Goal: Task Accomplishment & Management: Manage account settings

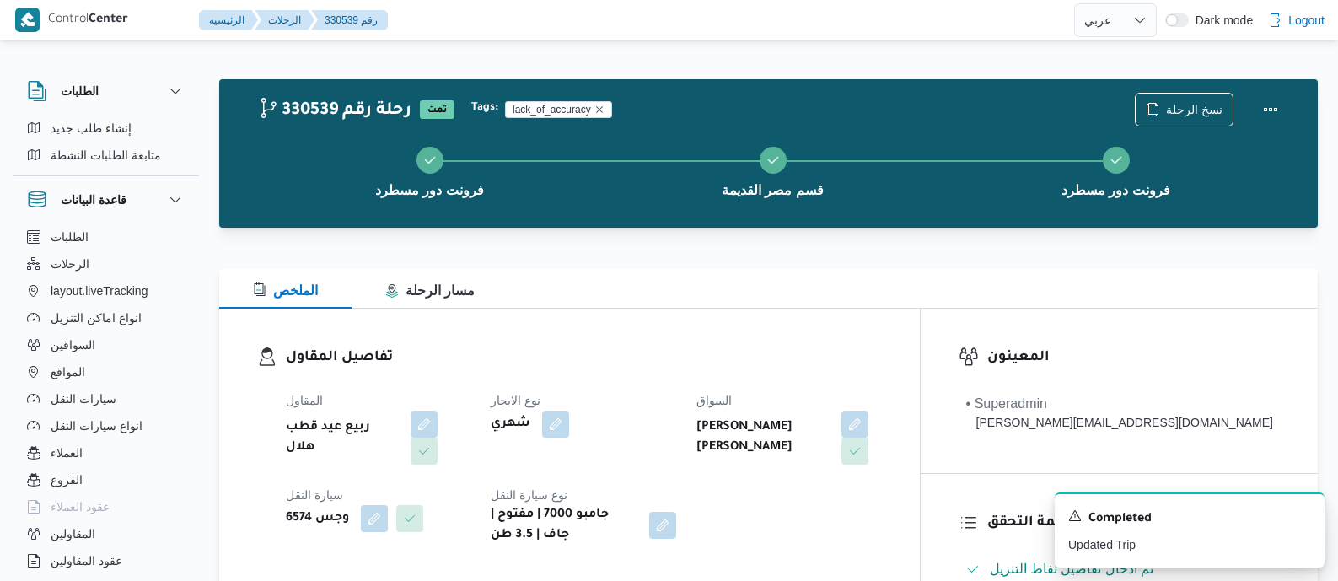
select select "ar"
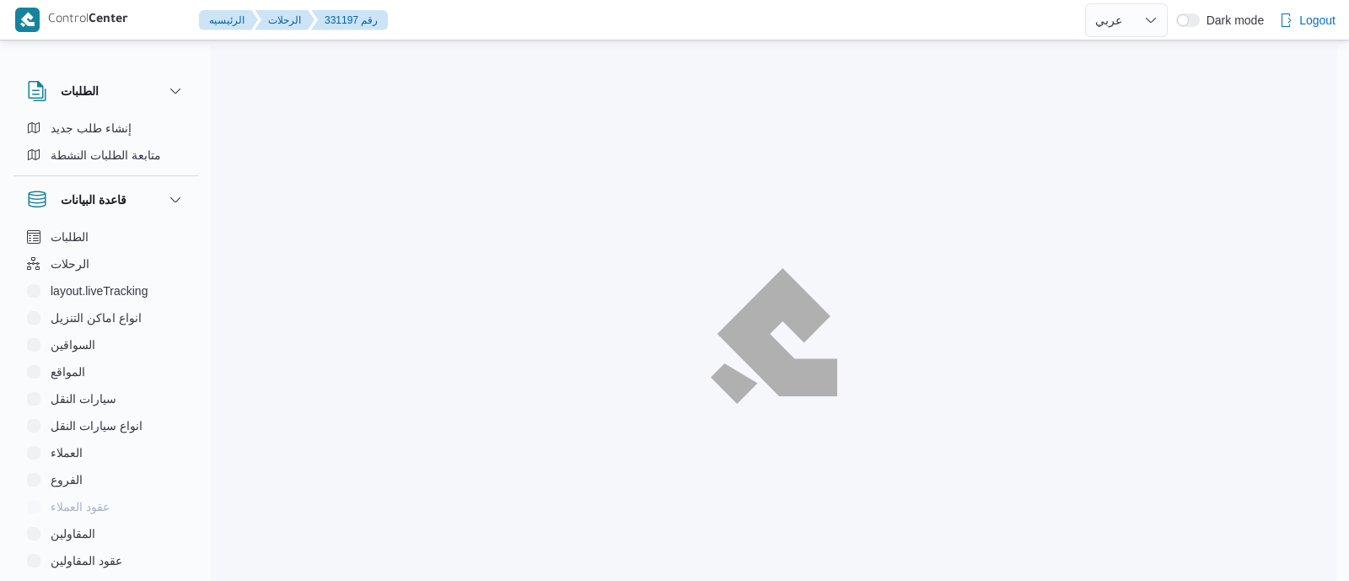
select select "ar"
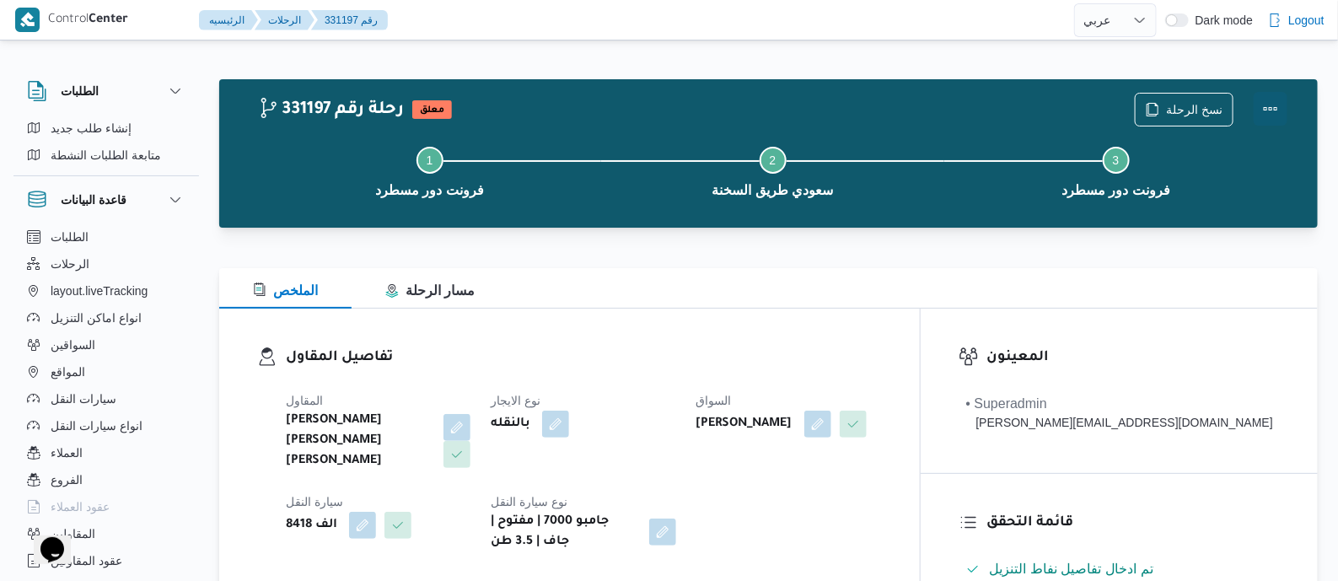
click at [1269, 104] on button "Actions" at bounding box center [1271, 109] width 34 height 34
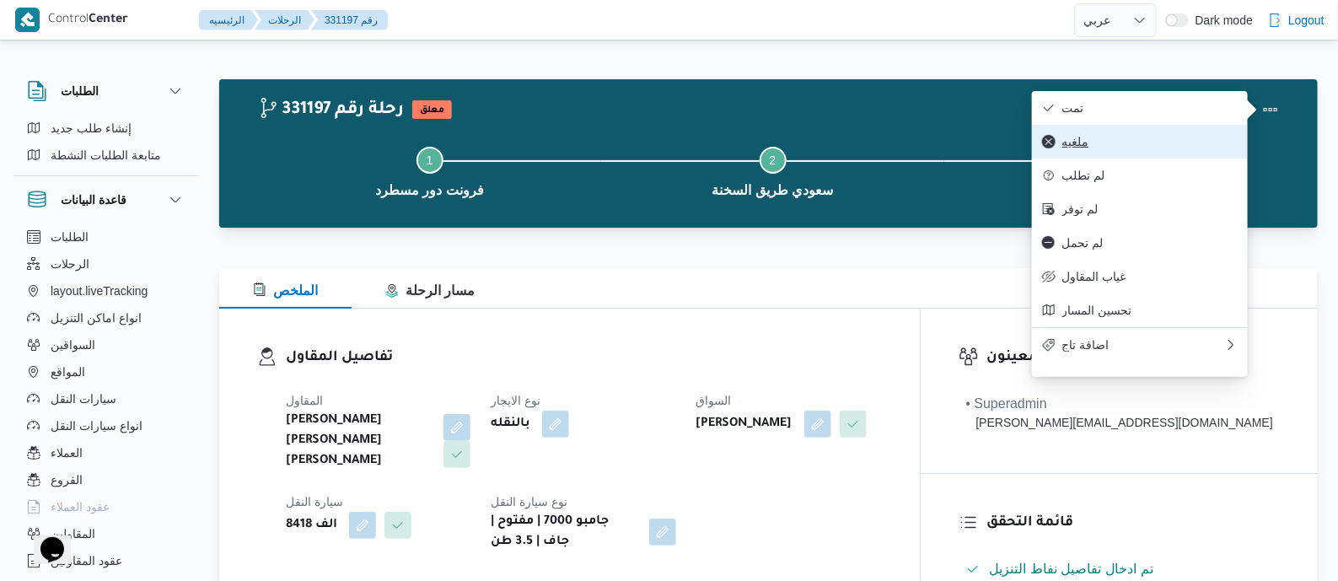
click at [1104, 143] on span "ملغيه" at bounding box center [1150, 141] width 175 height 13
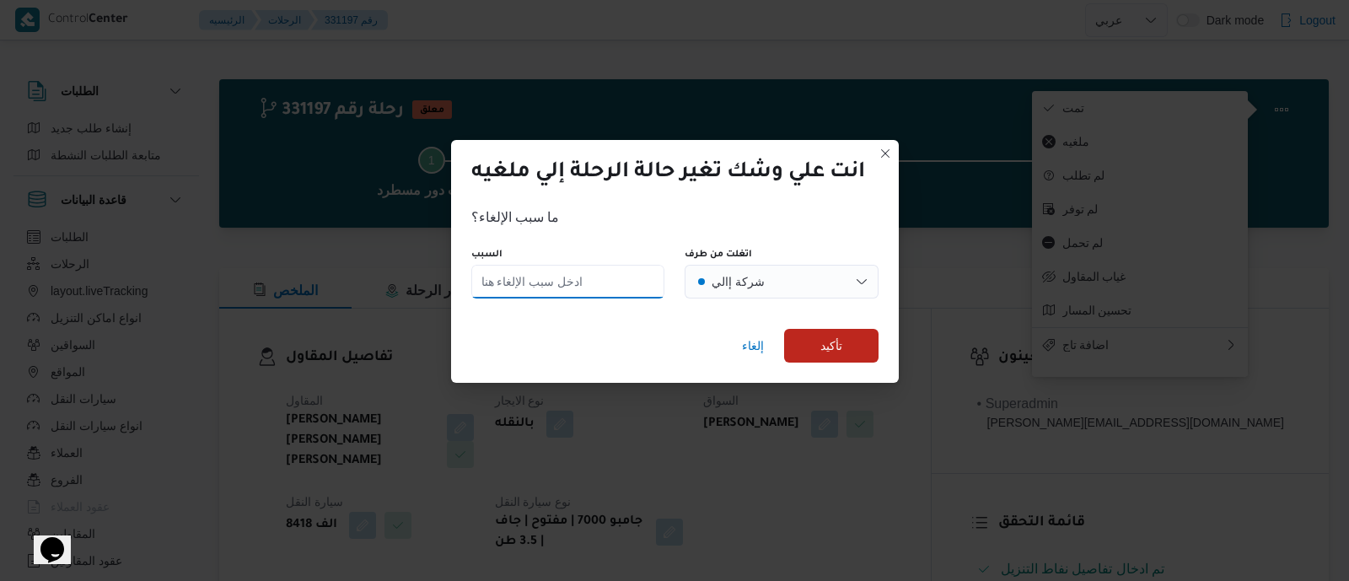
click at [633, 273] on input "السبب" at bounding box center [568, 282] width 194 height 34
click at [743, 342] on span "إلغاء" at bounding box center [753, 346] width 22 height 20
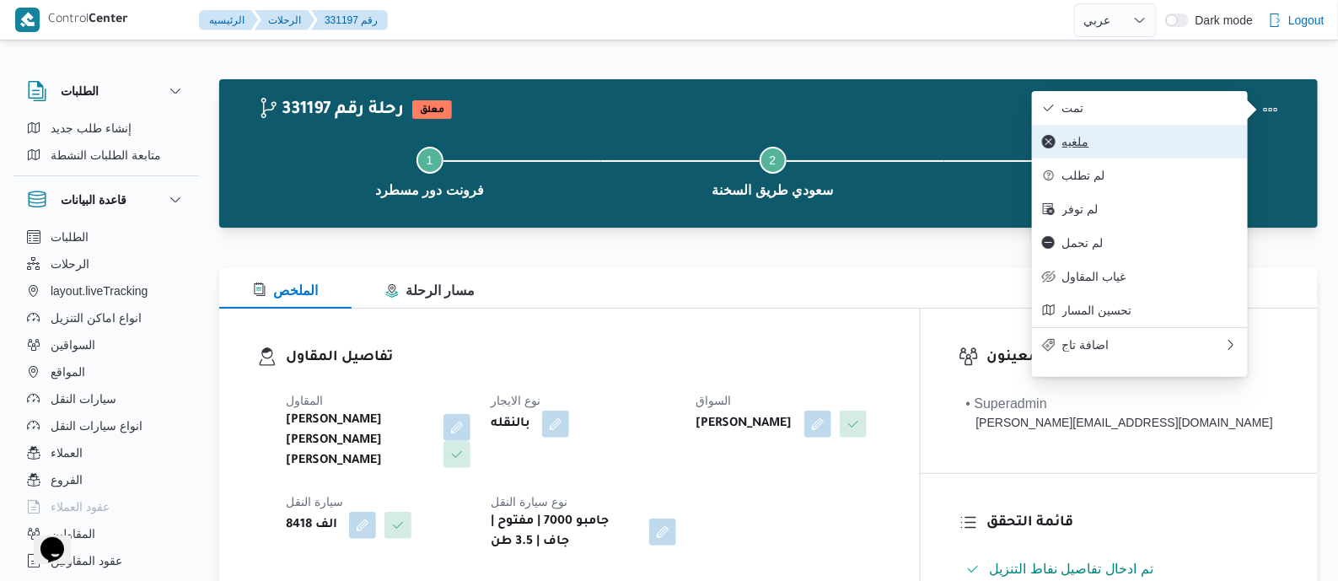
click at [1113, 148] on span "ملغيه" at bounding box center [1150, 141] width 175 height 13
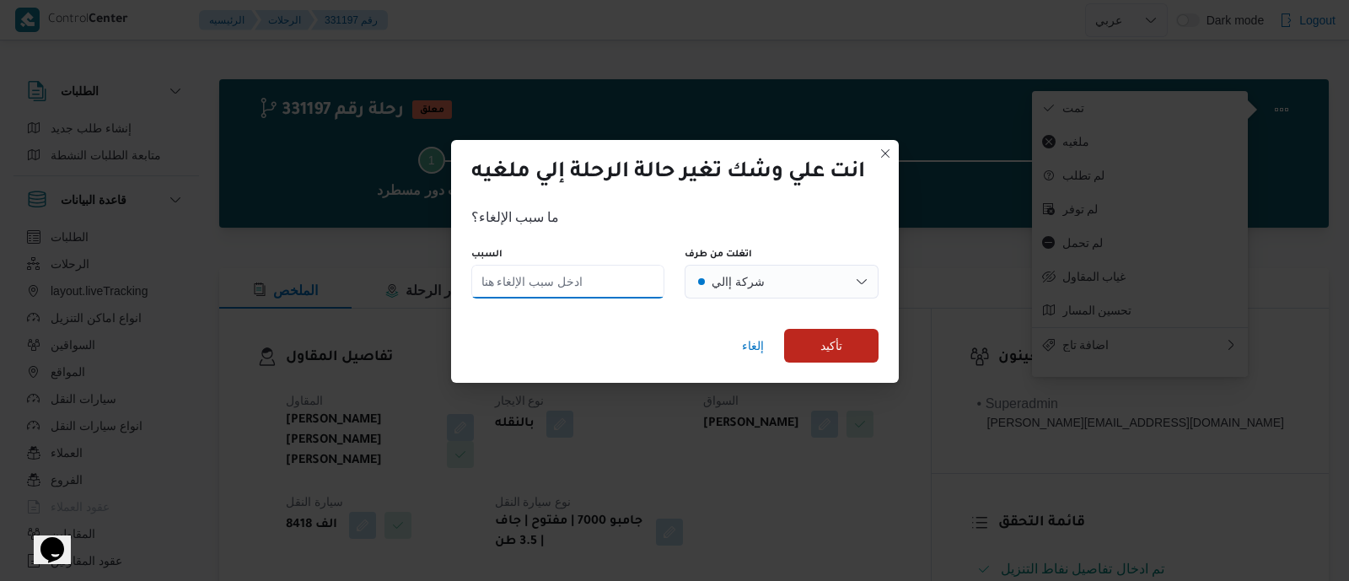
click at [591, 274] on input "السبب" at bounding box center [568, 282] width 194 height 34
click at [841, 277] on button "شركة إالي" at bounding box center [782, 282] width 194 height 34
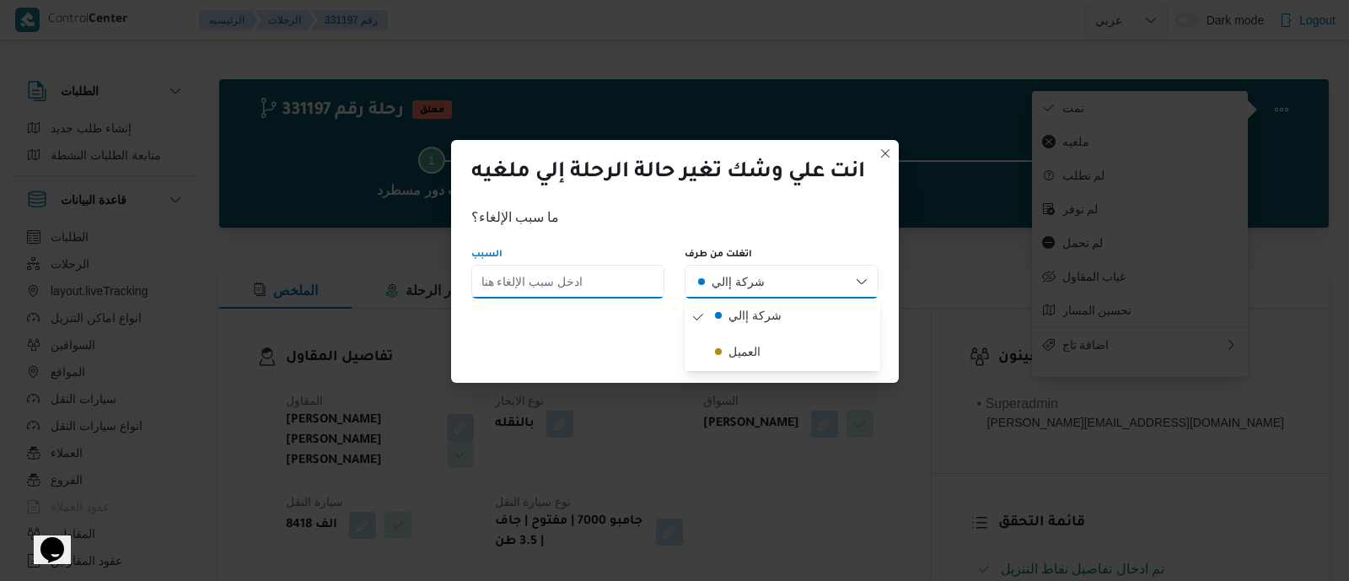
click at [536, 278] on input "السبب" at bounding box center [568, 282] width 194 height 34
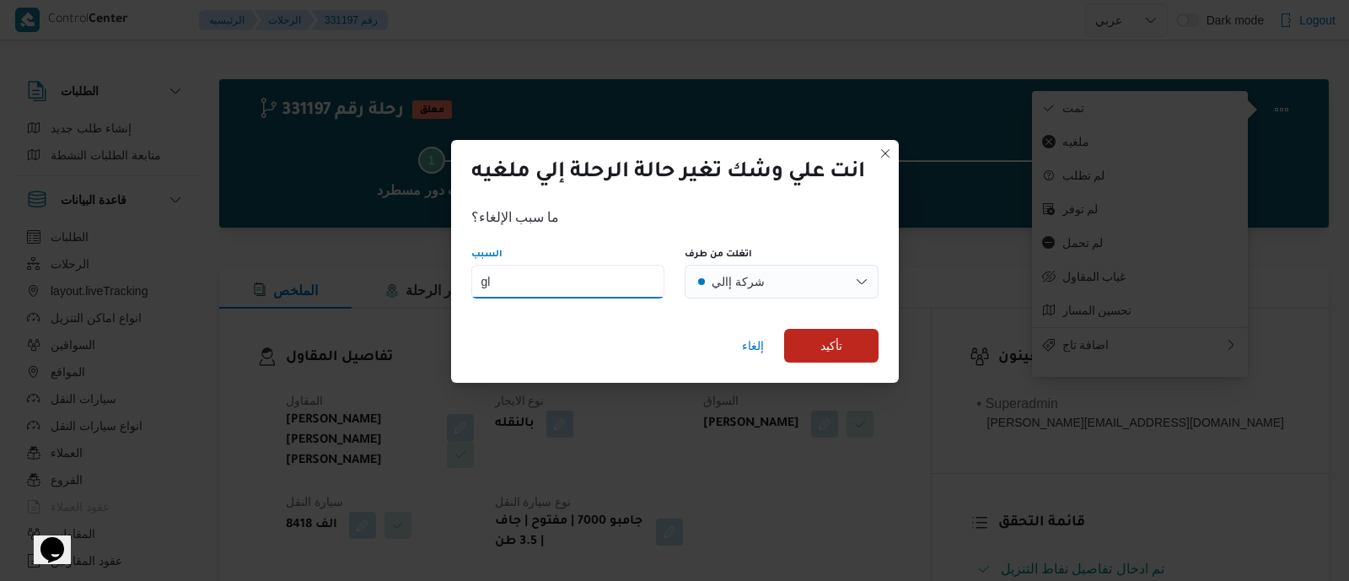
type input "g"
click at [789, 277] on button "شركة إالي" at bounding box center [782, 282] width 194 height 34
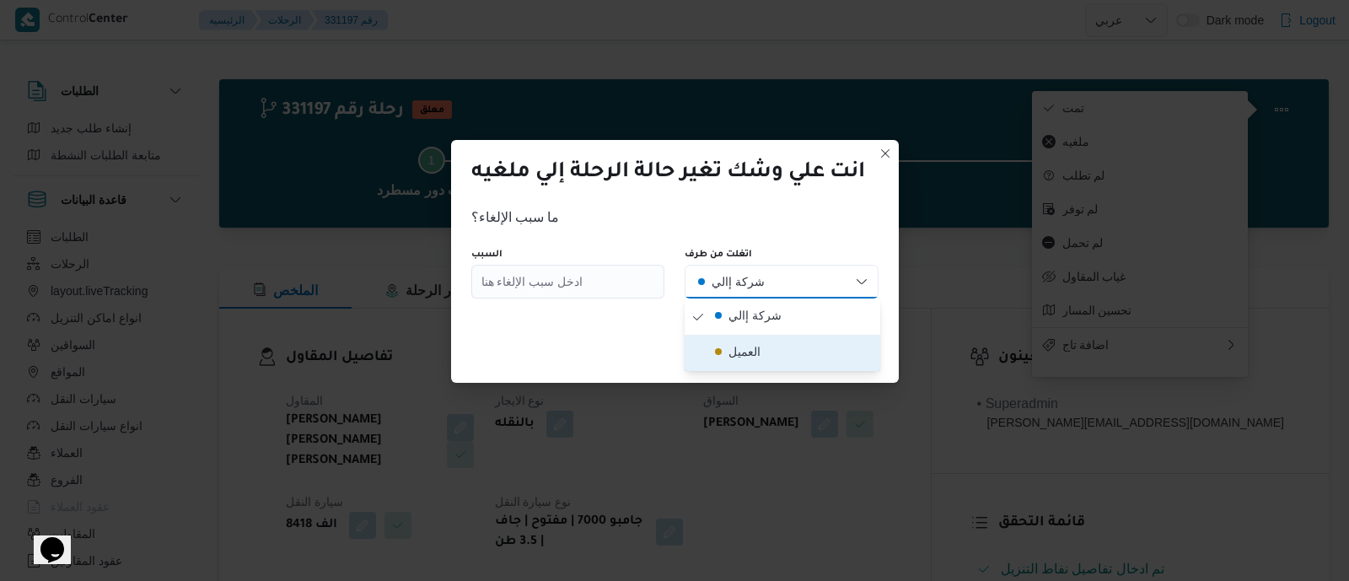
click at [792, 340] on button "العميل" at bounding box center [783, 353] width 196 height 36
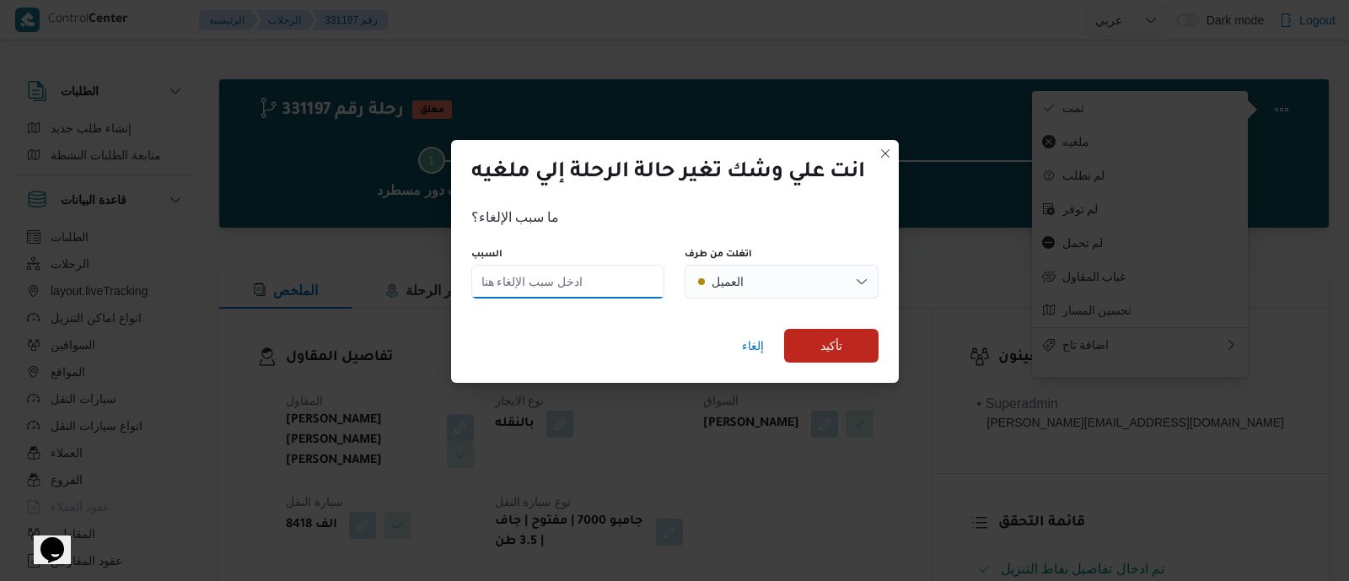
click at [635, 276] on input "السبب" at bounding box center [568, 282] width 194 height 34
type input "لم يتم التحميل"
click at [840, 341] on span "تأكيد" at bounding box center [832, 345] width 22 height 20
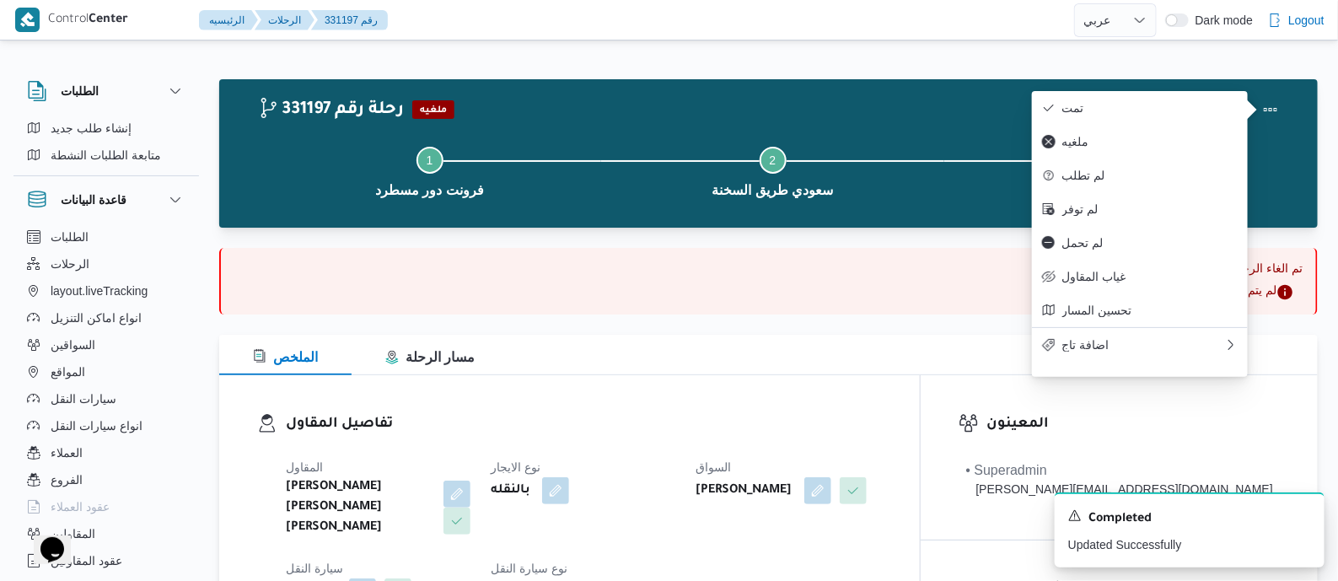
click at [708, 405] on div "تفاصيل المقاول المقاول شريف بدر عبد الحميد عبد المجيد بدر نوع الايجار بالنقله ا…" at bounding box center [569, 516] width 701 height 282
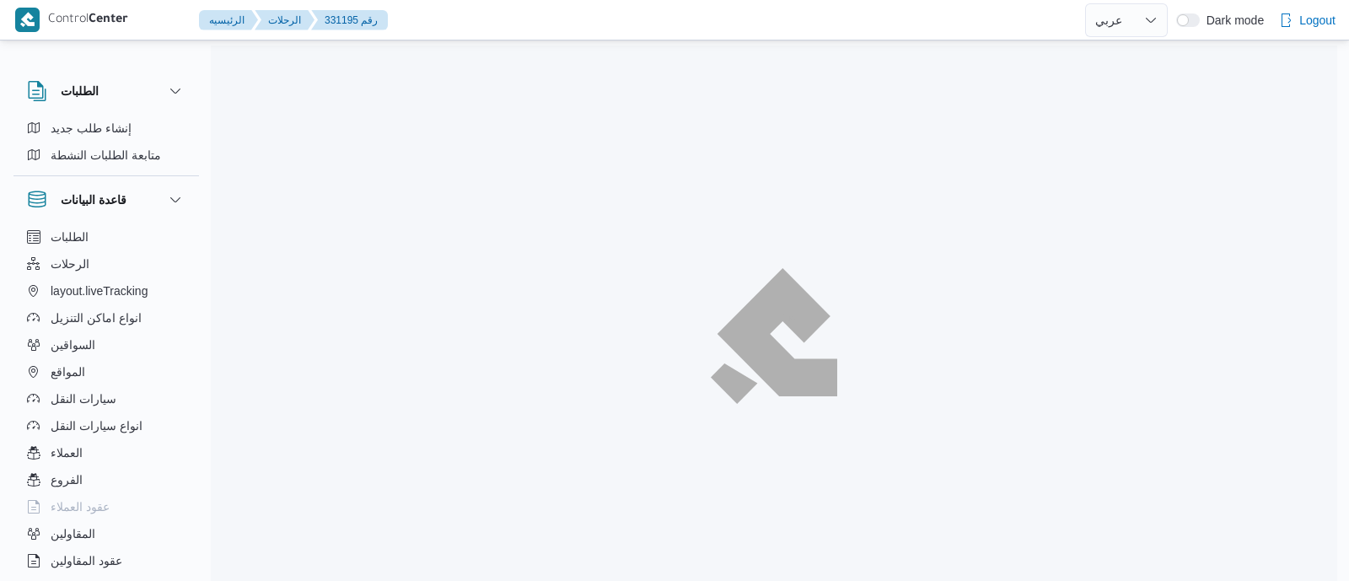
select select "ar"
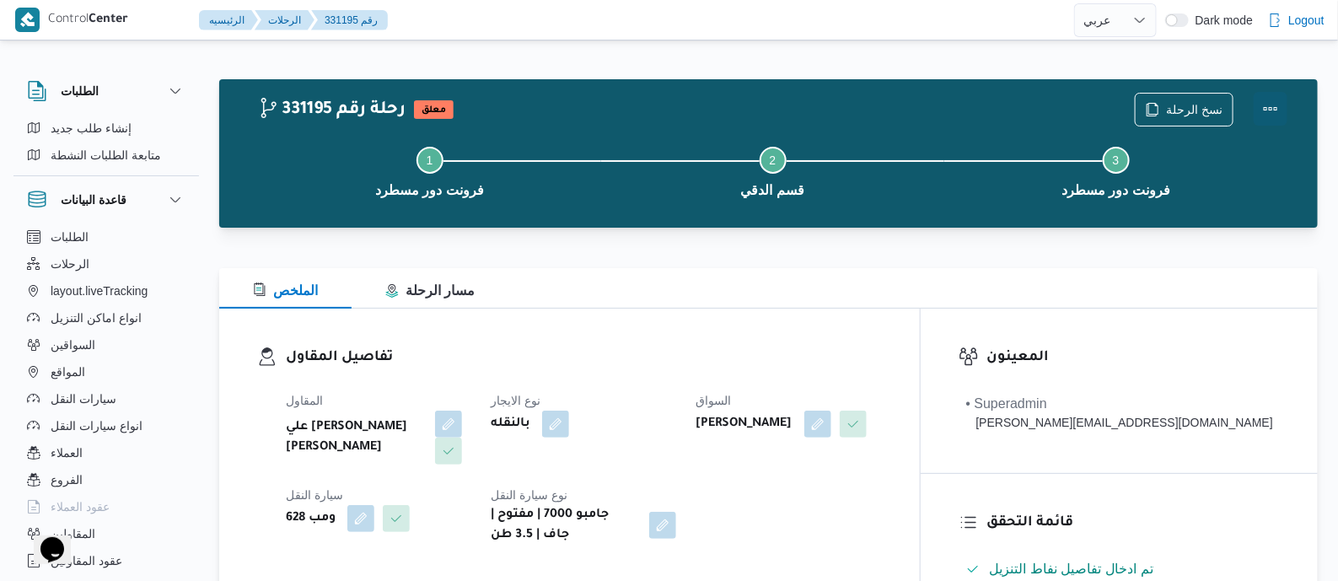
click at [1274, 99] on button "Actions" at bounding box center [1271, 109] width 34 height 34
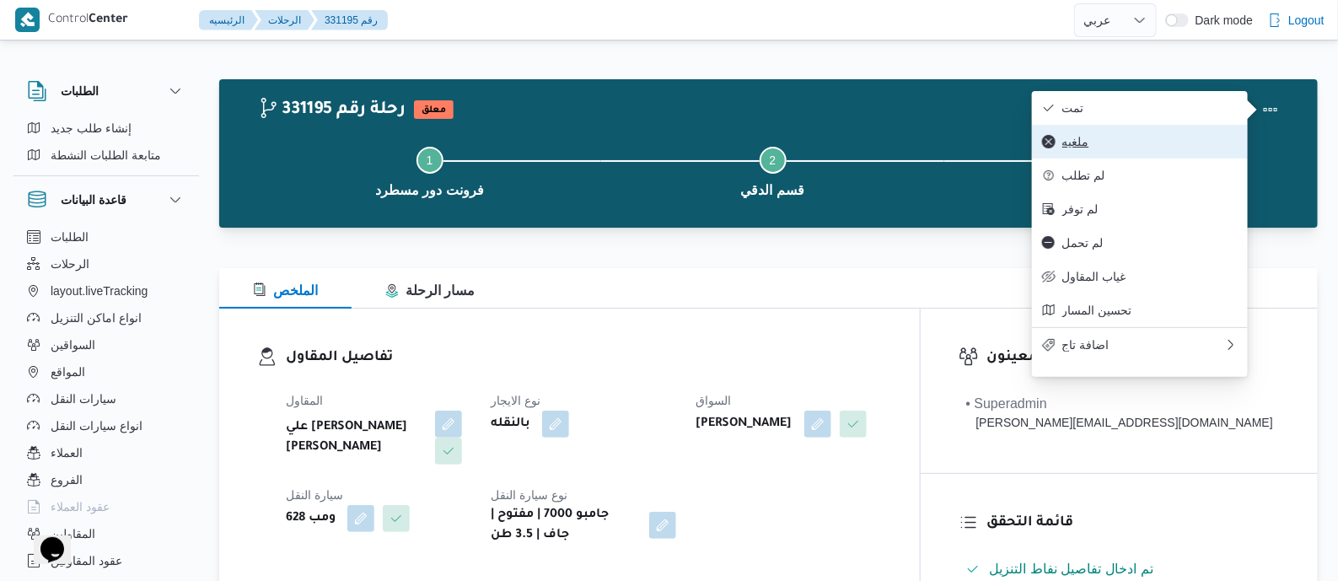
click at [1085, 147] on span "ملغيه" at bounding box center [1150, 141] width 175 height 13
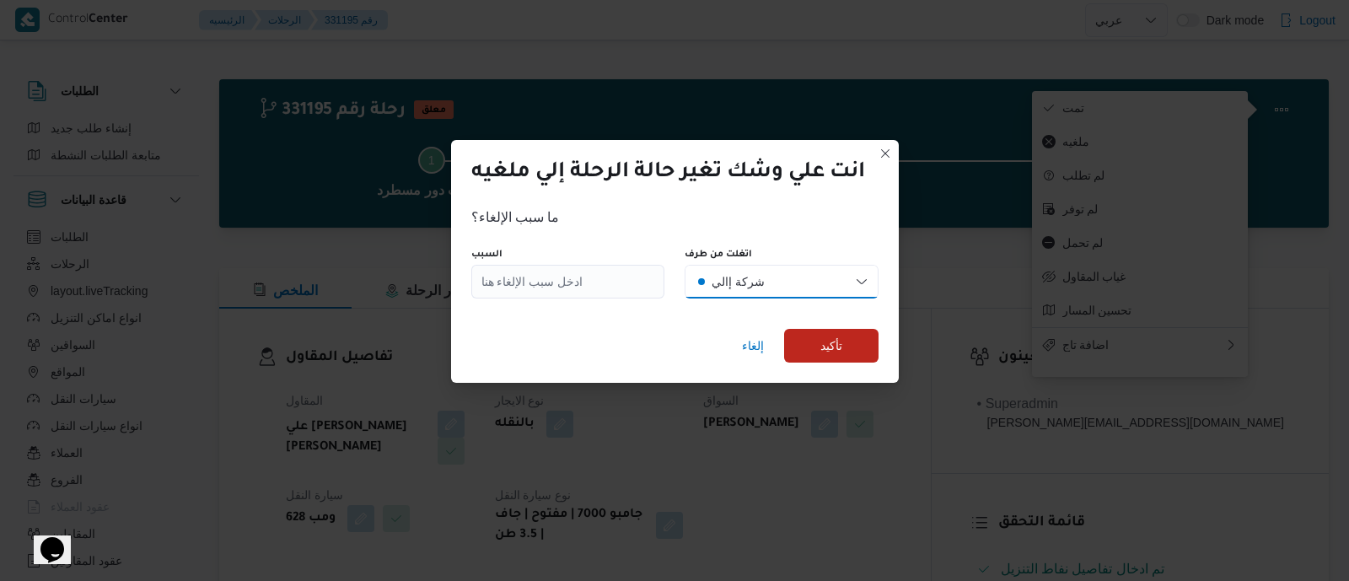
click at [751, 276] on div "شركة إالي" at bounding box center [738, 282] width 53 height 34
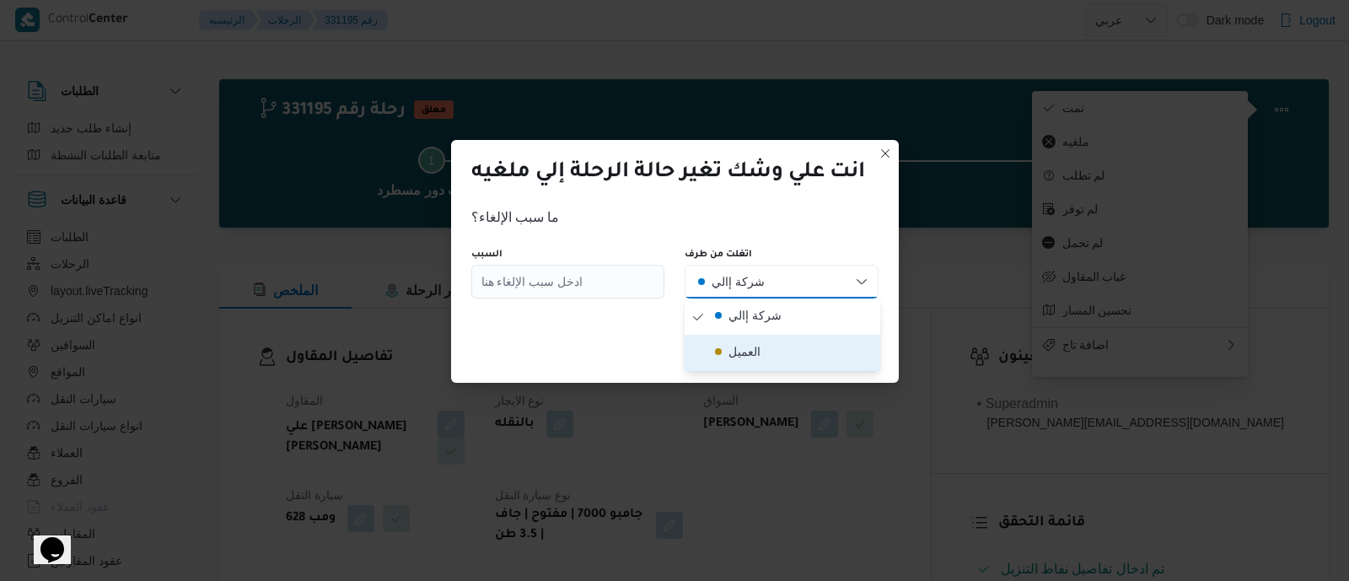
click at [789, 356] on span "العميل" at bounding box center [793, 353] width 162 height 23
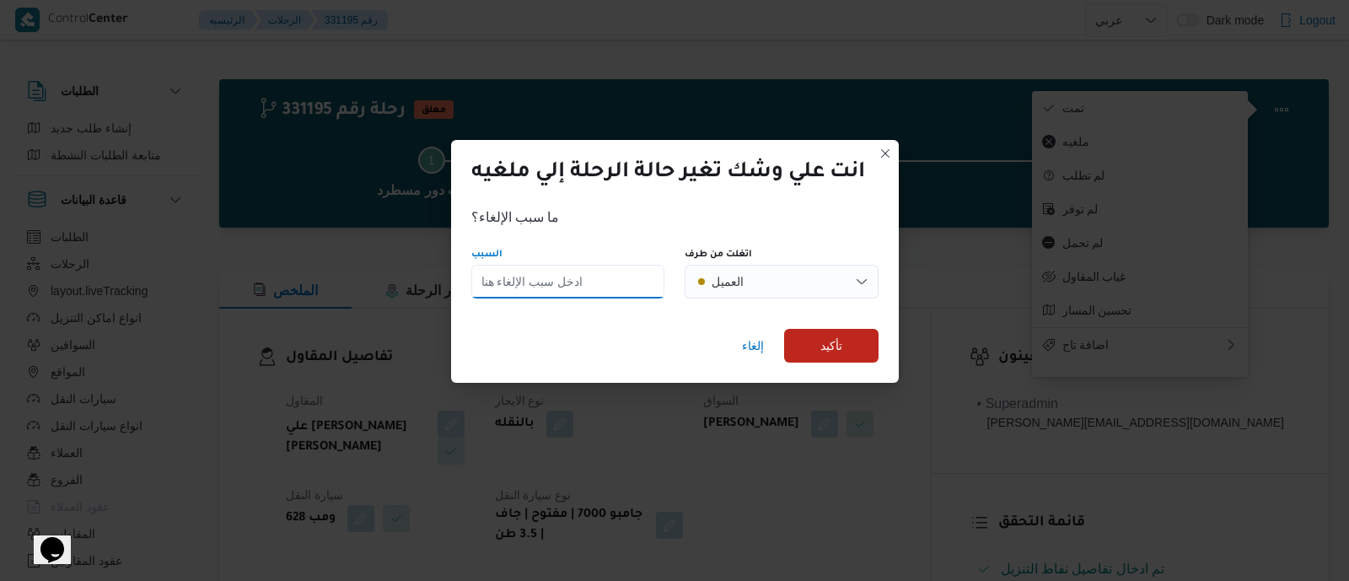
click at [617, 280] on input "السبب" at bounding box center [568, 282] width 194 height 34
type input "لم يتم التحميل"
click at [832, 342] on span "تأكيد" at bounding box center [832, 345] width 22 height 20
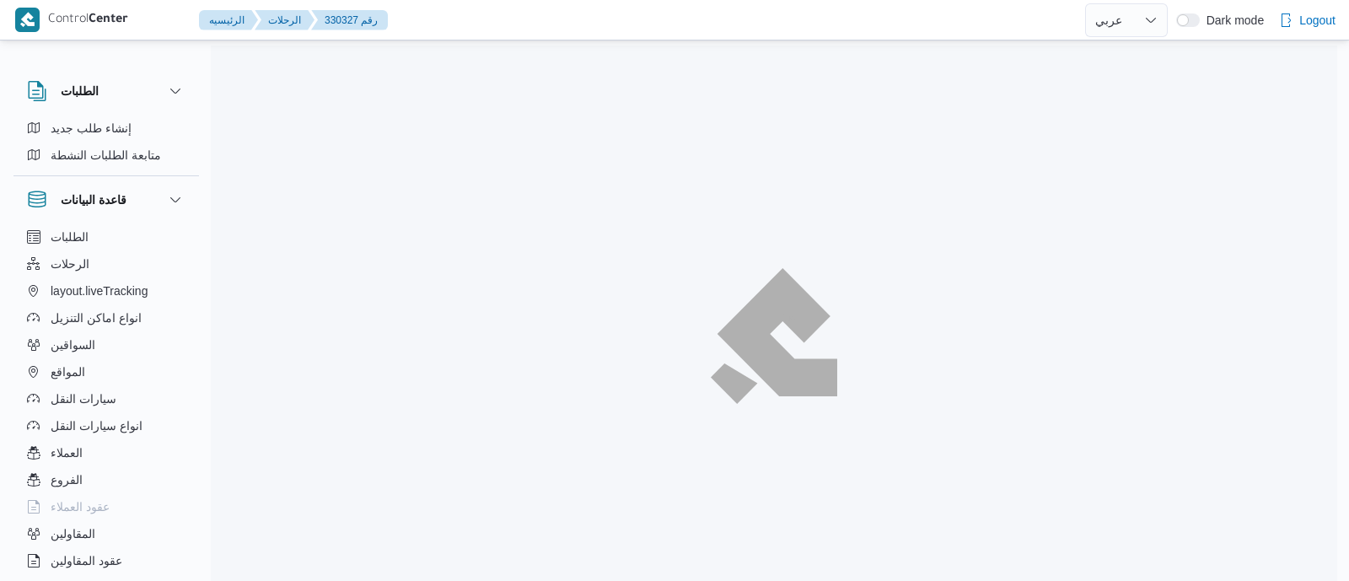
select select "ar"
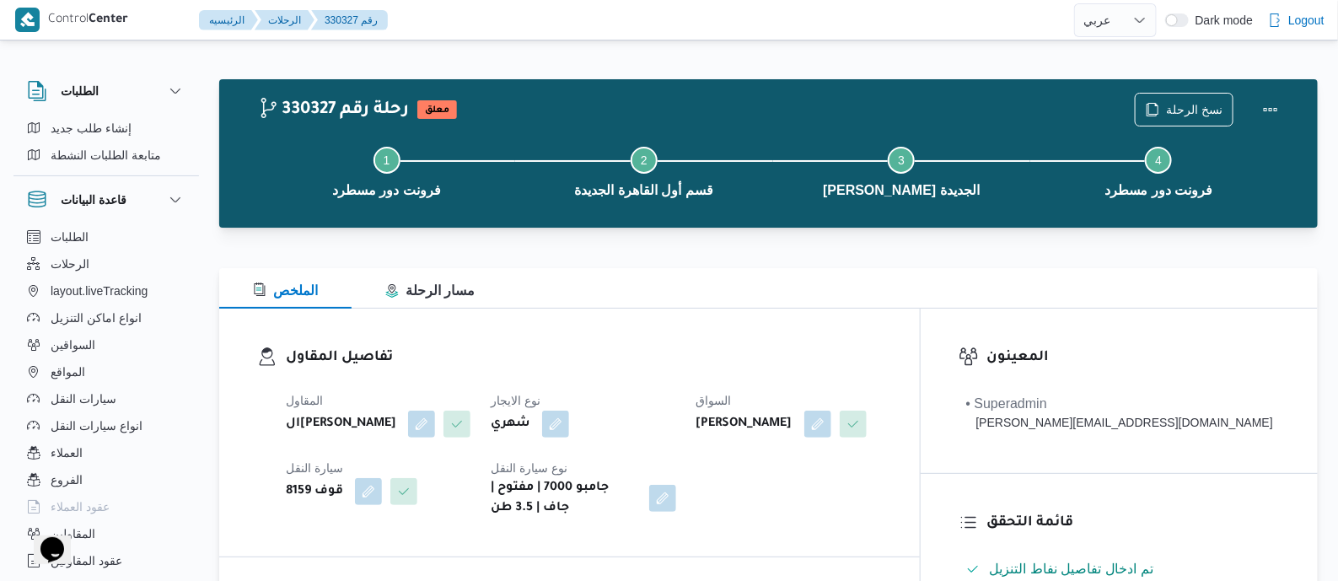
scroll to position [633, 0]
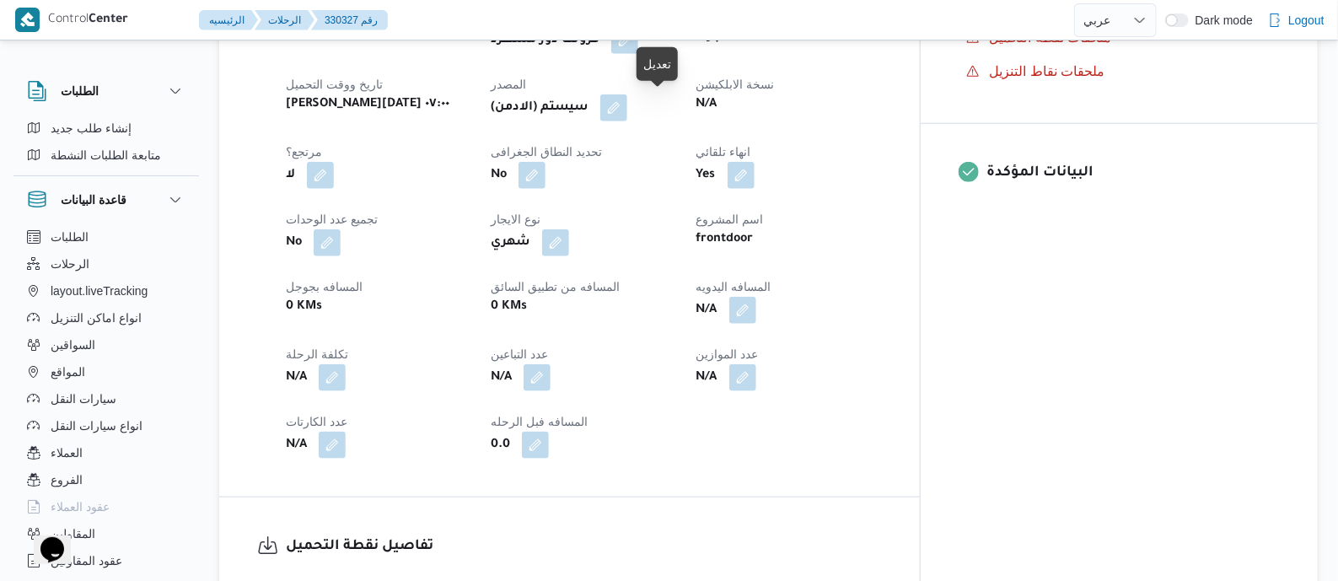
drag, startPoint x: 661, startPoint y: 113, endPoint x: 684, endPoint y: 137, distance: 32.8
click at [627, 113] on button "button" at bounding box center [613, 107] width 27 height 27
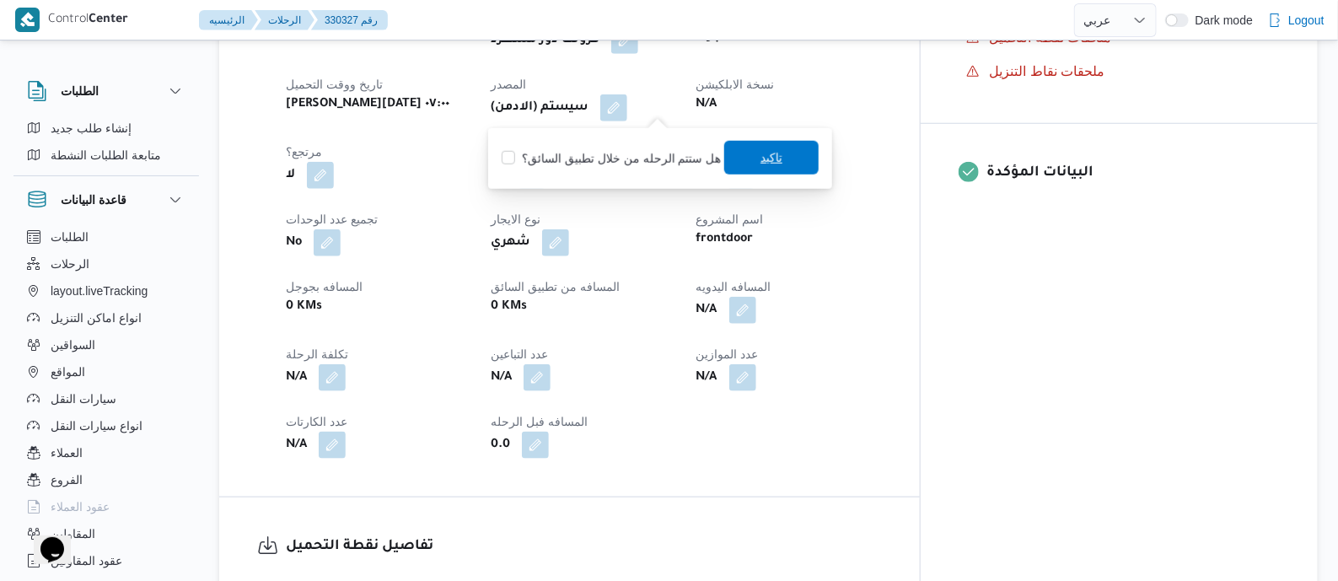
click at [734, 153] on span "تاكيد" at bounding box center [771, 158] width 94 height 34
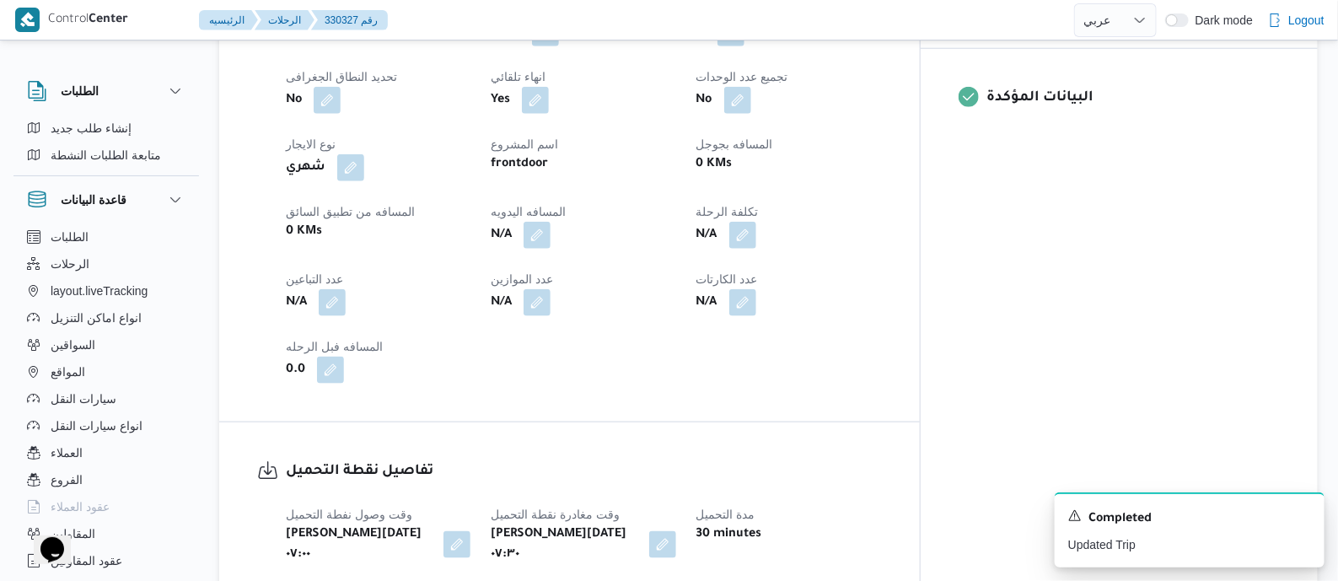
scroll to position [737, 0]
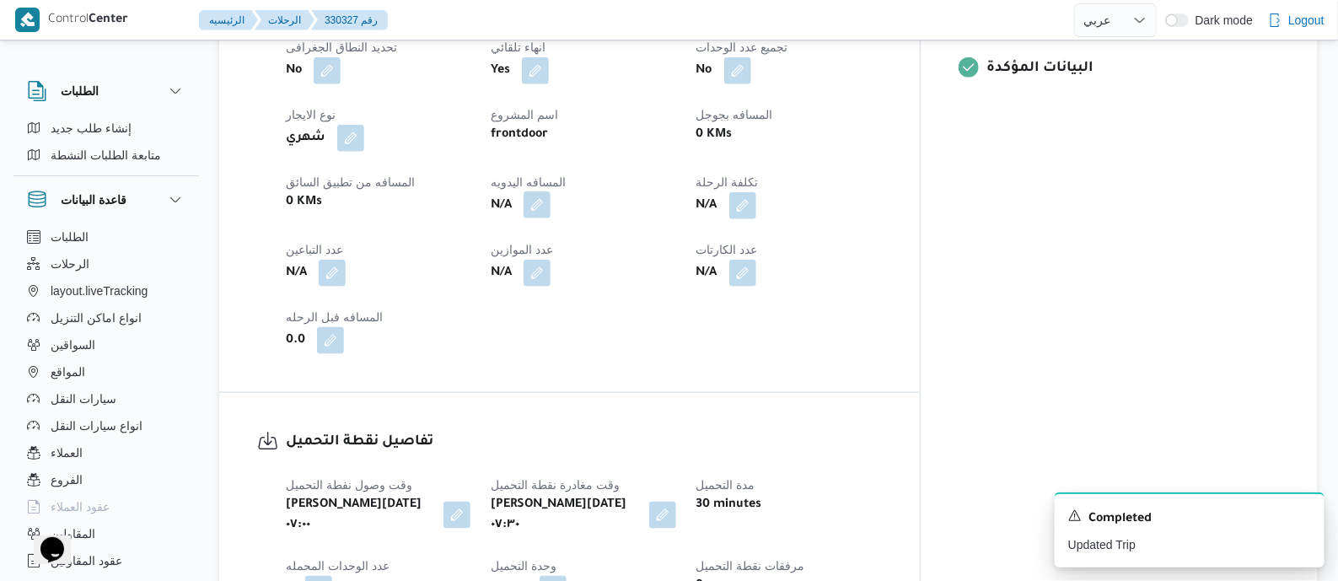
click at [551, 200] on button "button" at bounding box center [537, 204] width 27 height 27
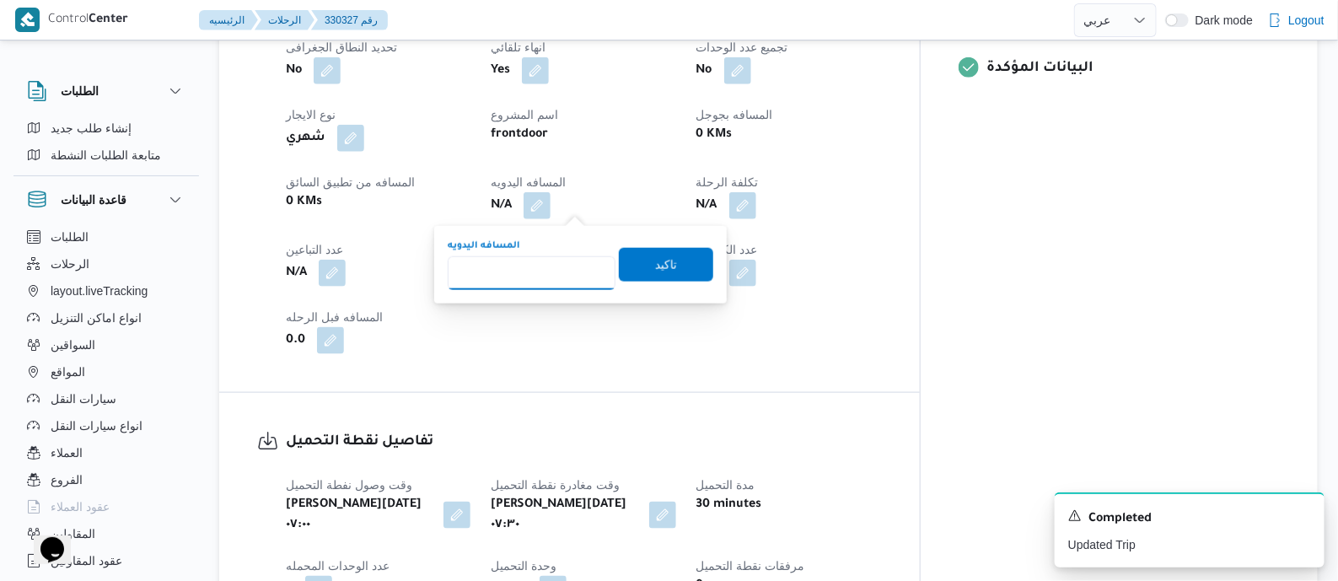
click at [553, 256] on input "المسافه اليدويه" at bounding box center [532, 273] width 168 height 34
type input "145"
click at [655, 268] on span "تاكيد" at bounding box center [666, 264] width 22 height 20
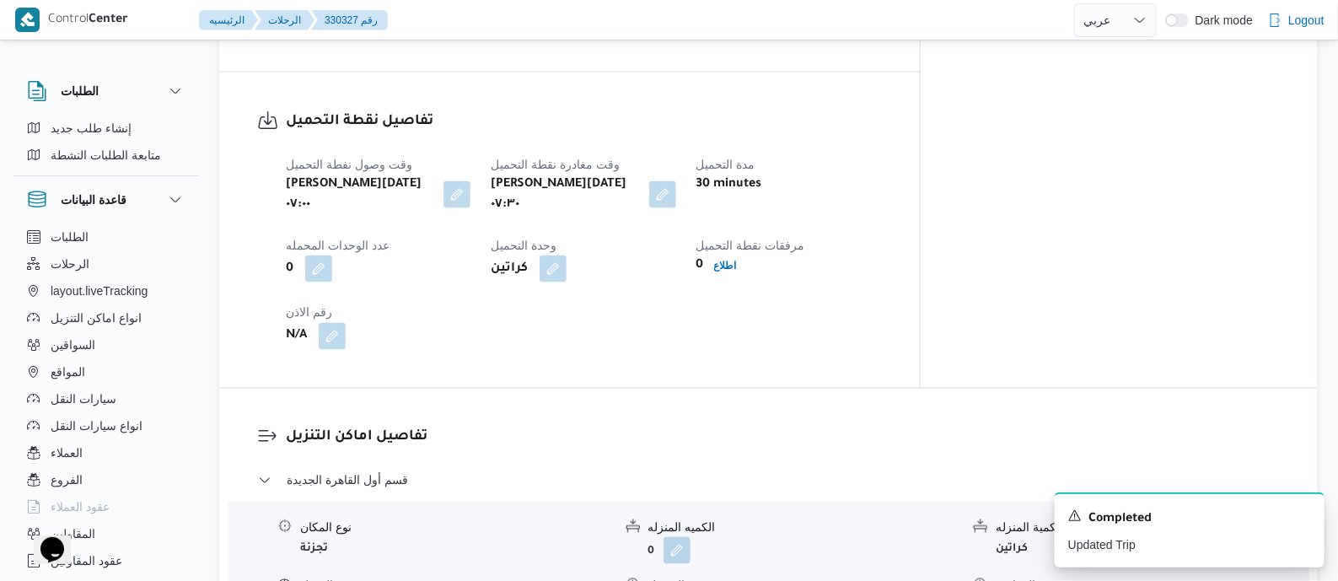
scroll to position [1054, 0]
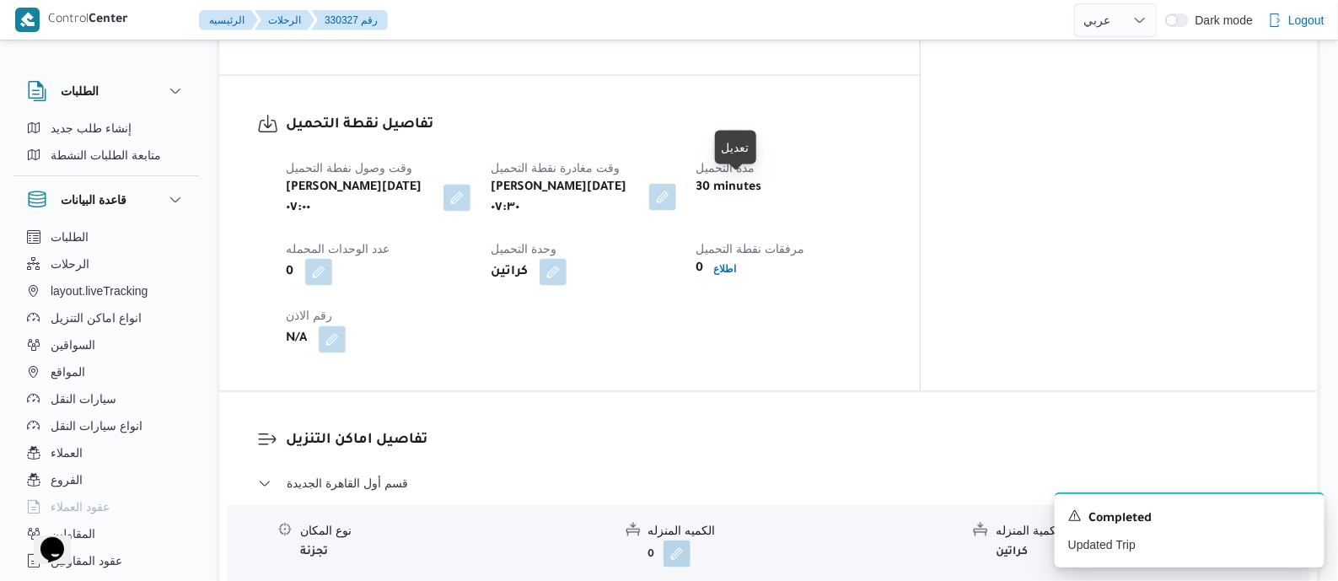
click at [676, 187] on button "button" at bounding box center [662, 197] width 27 height 27
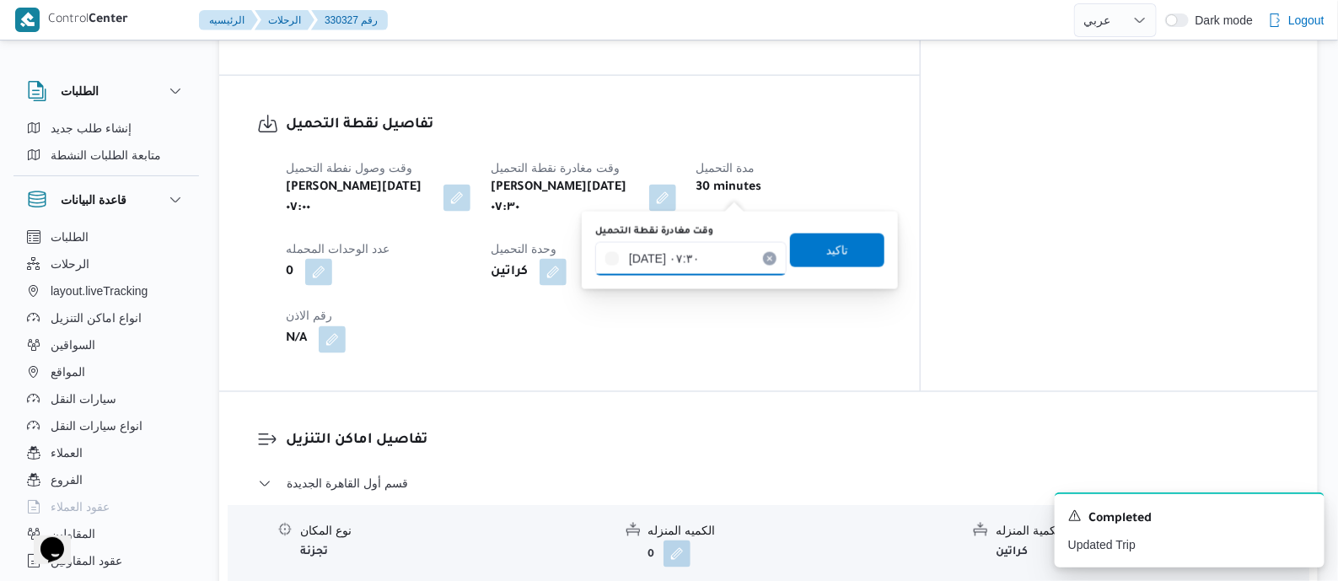
click at [719, 242] on input "١٤/٠٨/٢٠٢٥ ٠٧:٣٠" at bounding box center [690, 259] width 191 height 34
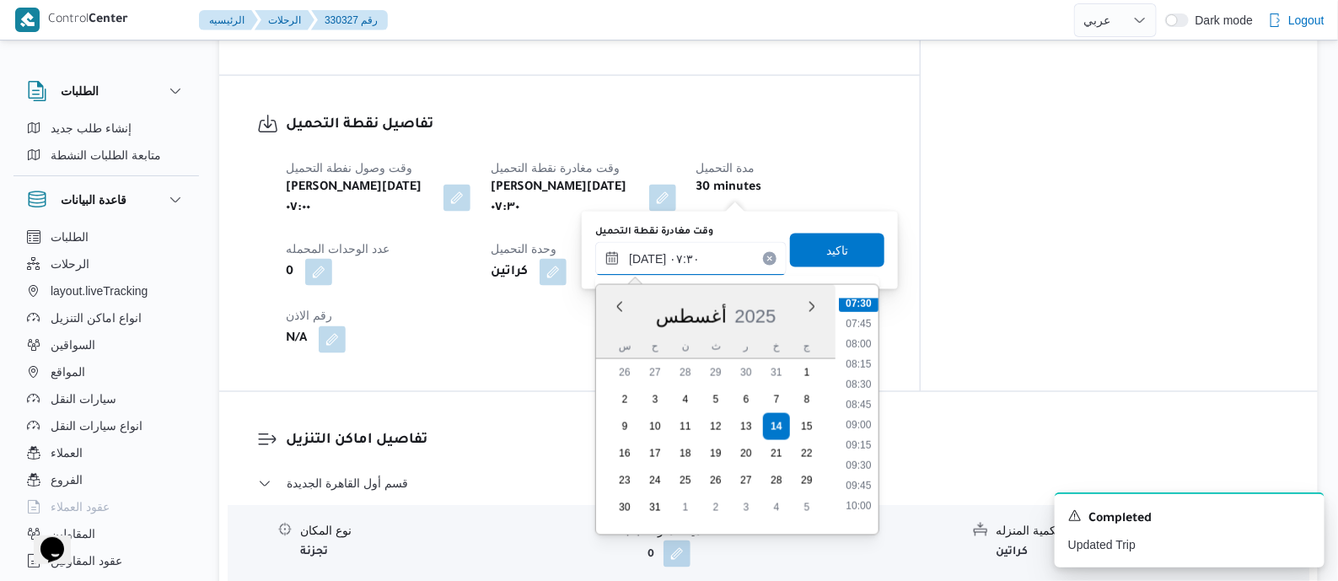
scroll to position [703, 0]
click at [865, 508] on li "11:15" at bounding box center [859, 514] width 39 height 17
type input "١٤/٠٨/٢٠٢٥ ١١:١٥"
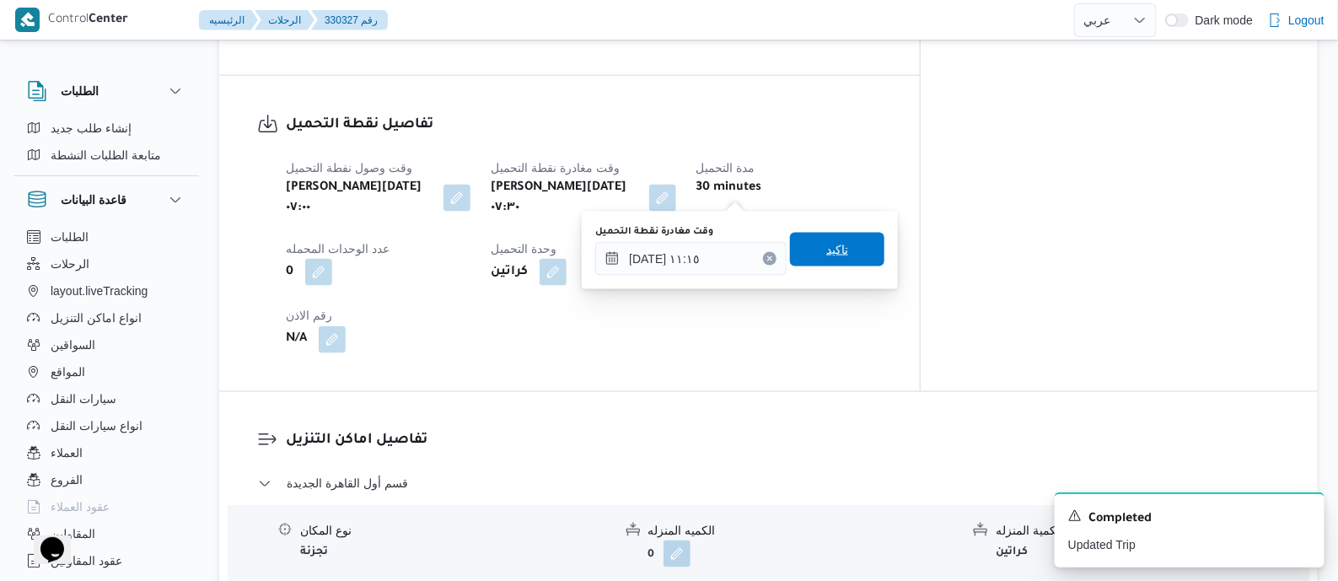
click at [814, 246] on span "تاكيد" at bounding box center [837, 250] width 94 height 34
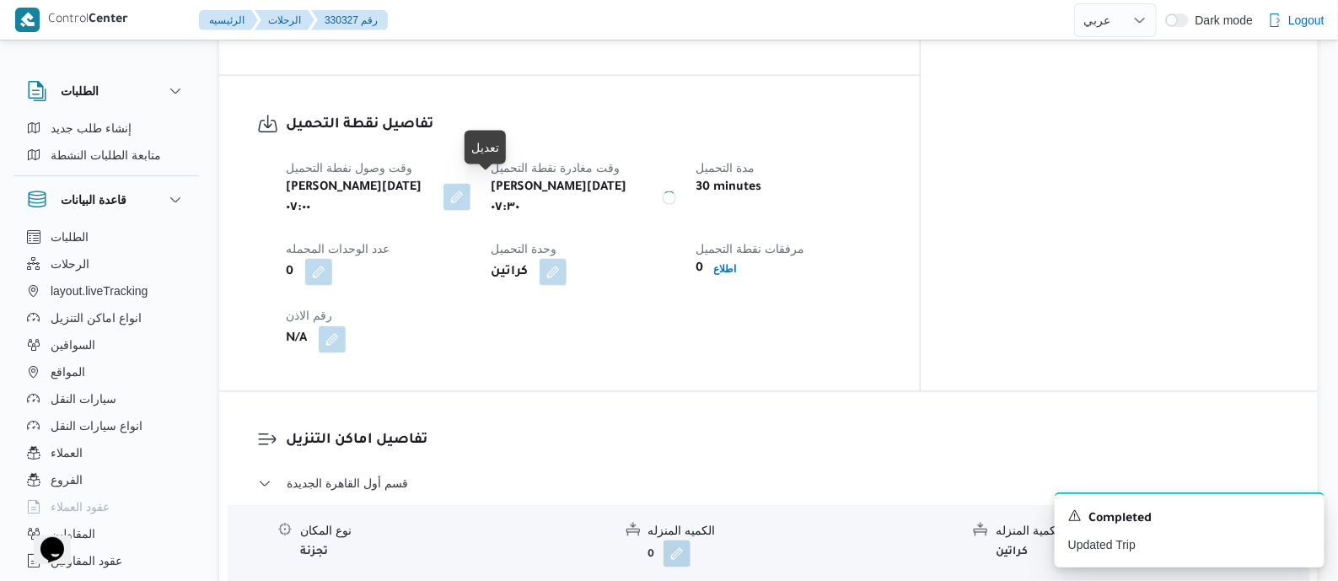
click at [471, 191] on button "button" at bounding box center [457, 197] width 27 height 27
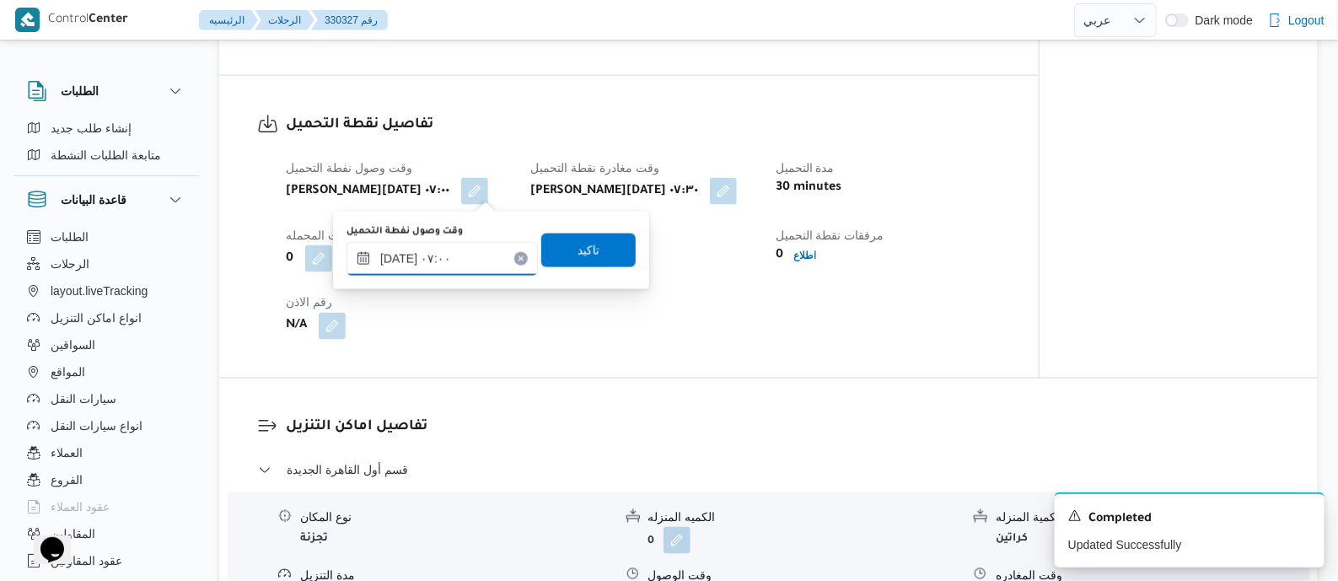
click at [471, 253] on input "١٤/٠٨/٢٠٢٥ ٠٧:٠٠" at bounding box center [442, 259] width 191 height 34
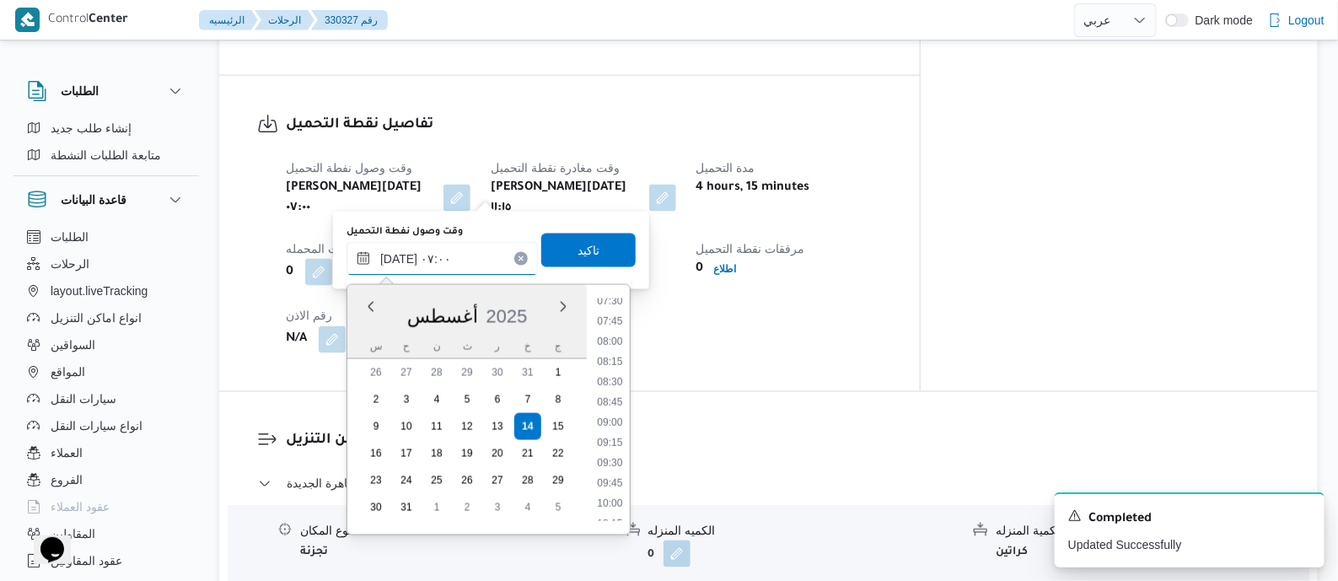
scroll to position [662, 0]
click at [619, 438] on li "09:45" at bounding box center [609, 434] width 39 height 17
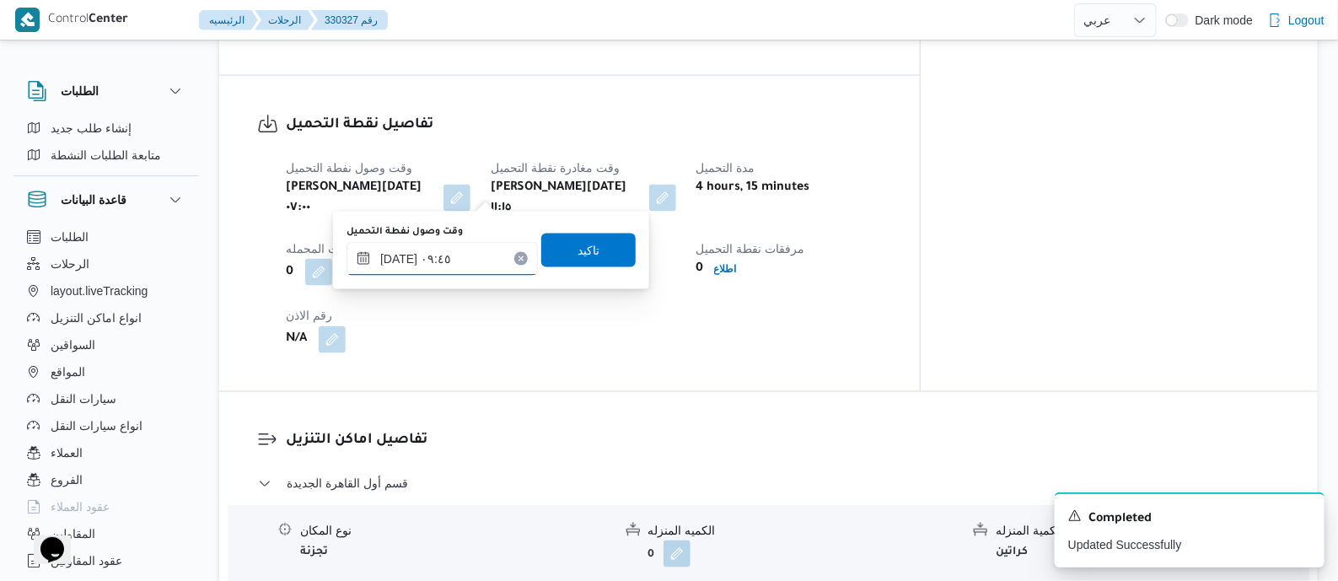
click at [484, 261] on input "١٤/٠٨/٢٠٢٥ ٠٩:٤٥" at bounding box center [442, 259] width 191 height 34
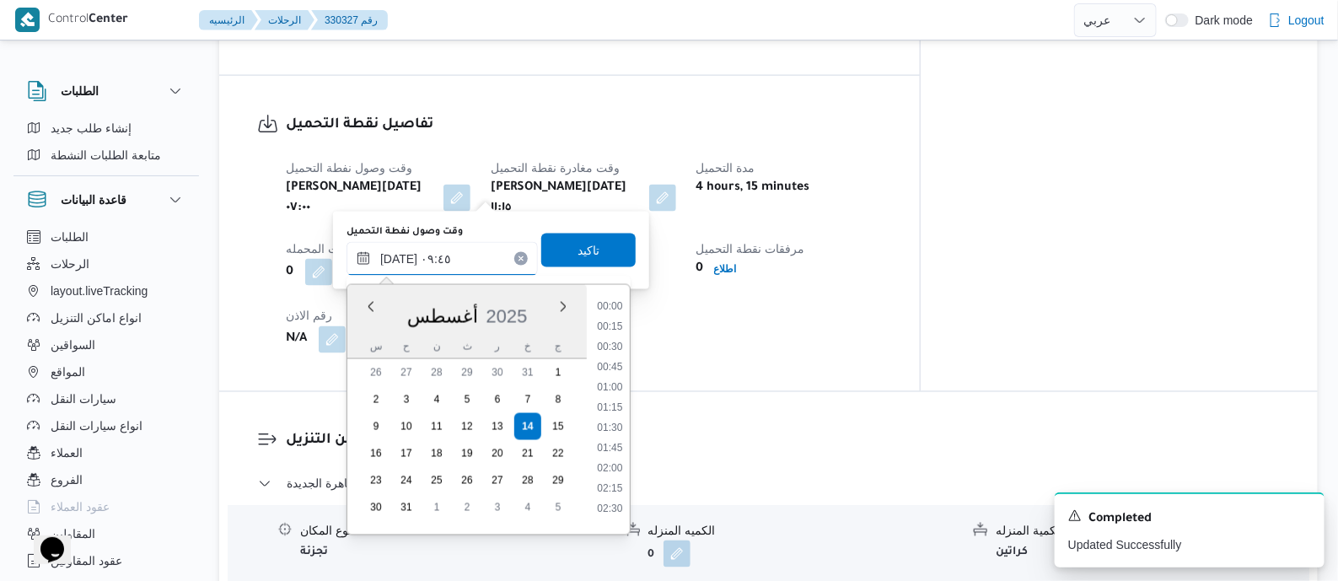
scroll to position [674, 0]
click at [610, 503] on li "10:45" at bounding box center [609, 503] width 39 height 17
type input "١٤/٠٨/٢٠٢٥ ١٠:٤٥"
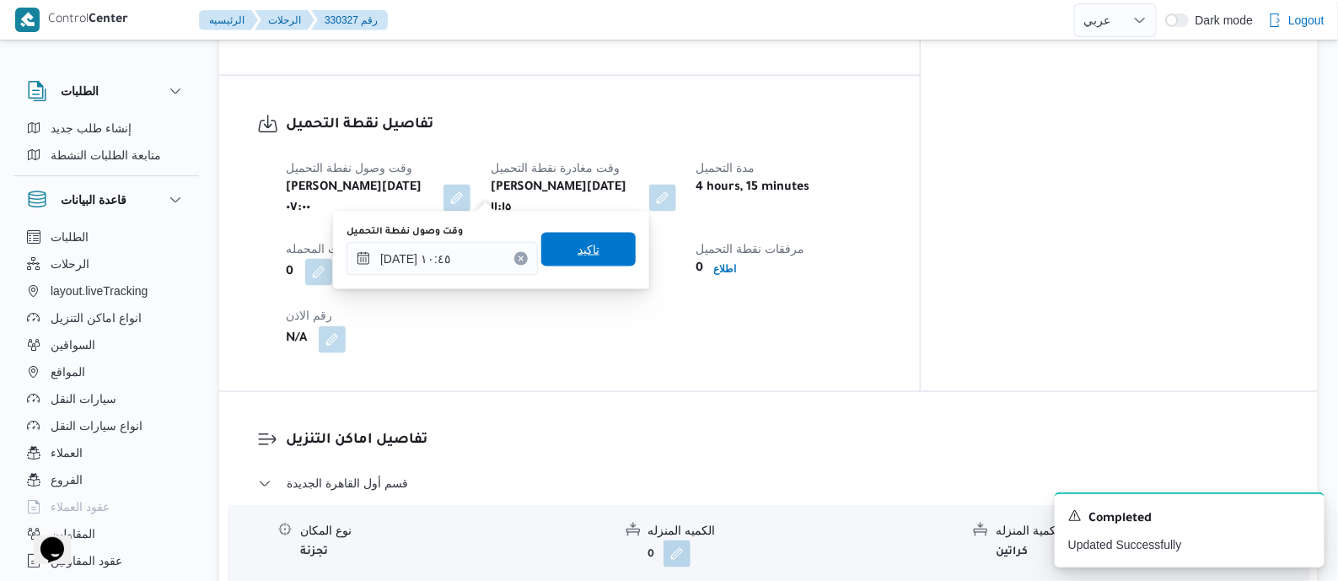
click at [584, 235] on span "تاكيد" at bounding box center [588, 250] width 94 height 34
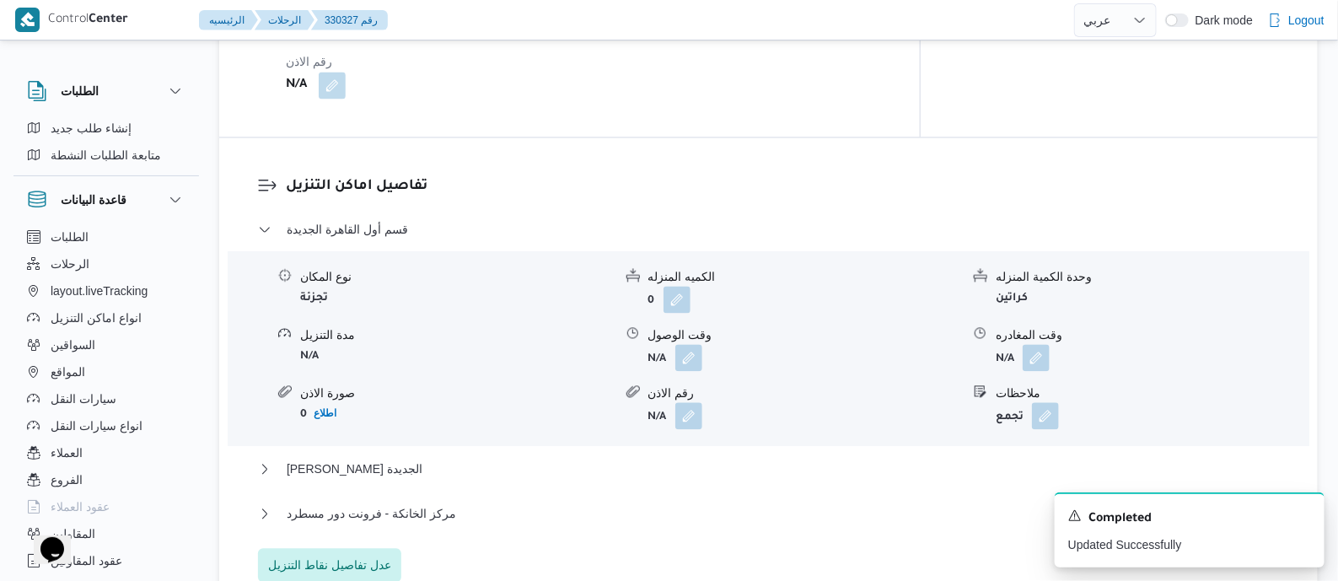
scroll to position [1686, 0]
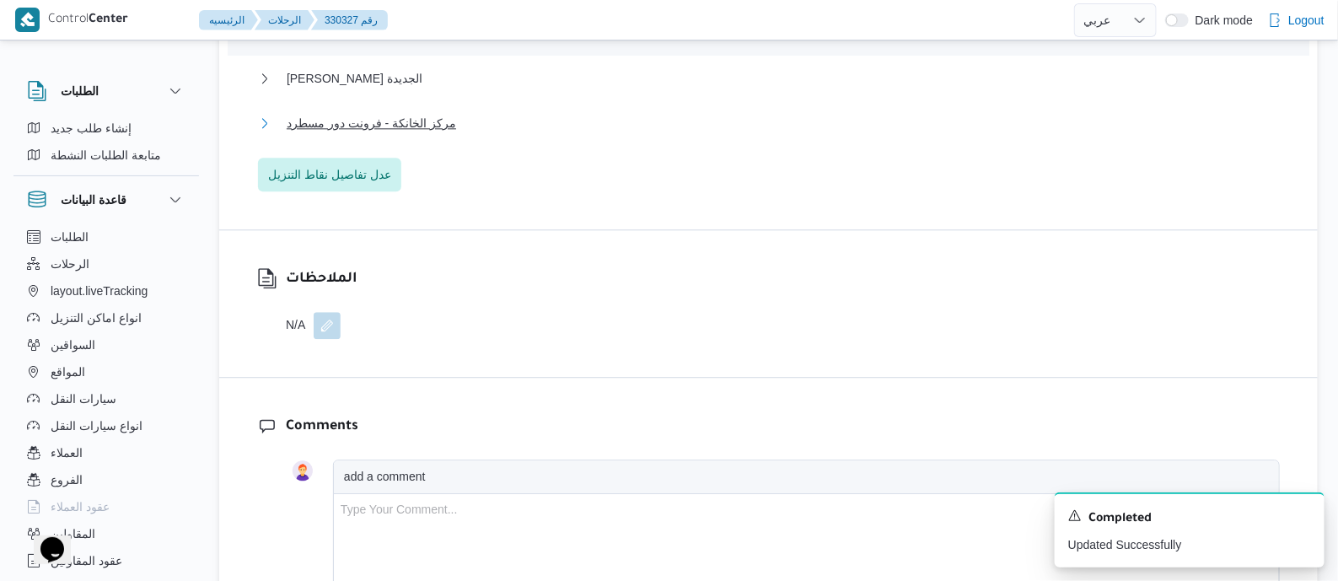
click at [386, 120] on span "مركز الخانكة - فرونت دور مسطرد" at bounding box center [372, 123] width 170 height 20
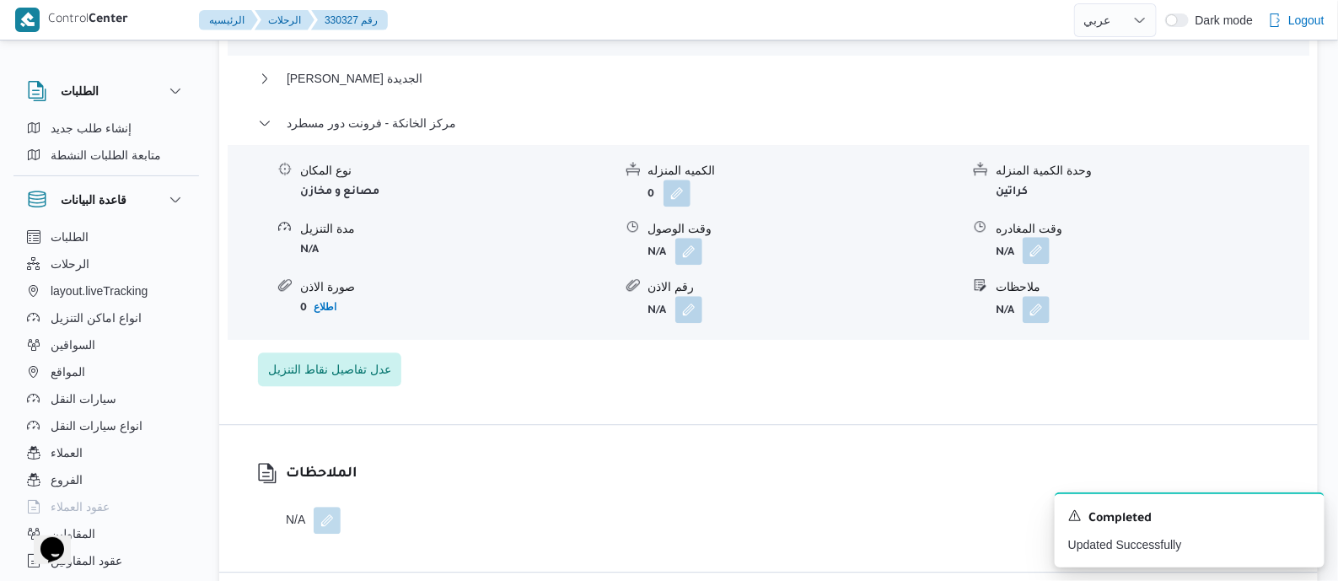
click at [1043, 240] on button "button" at bounding box center [1036, 250] width 27 height 27
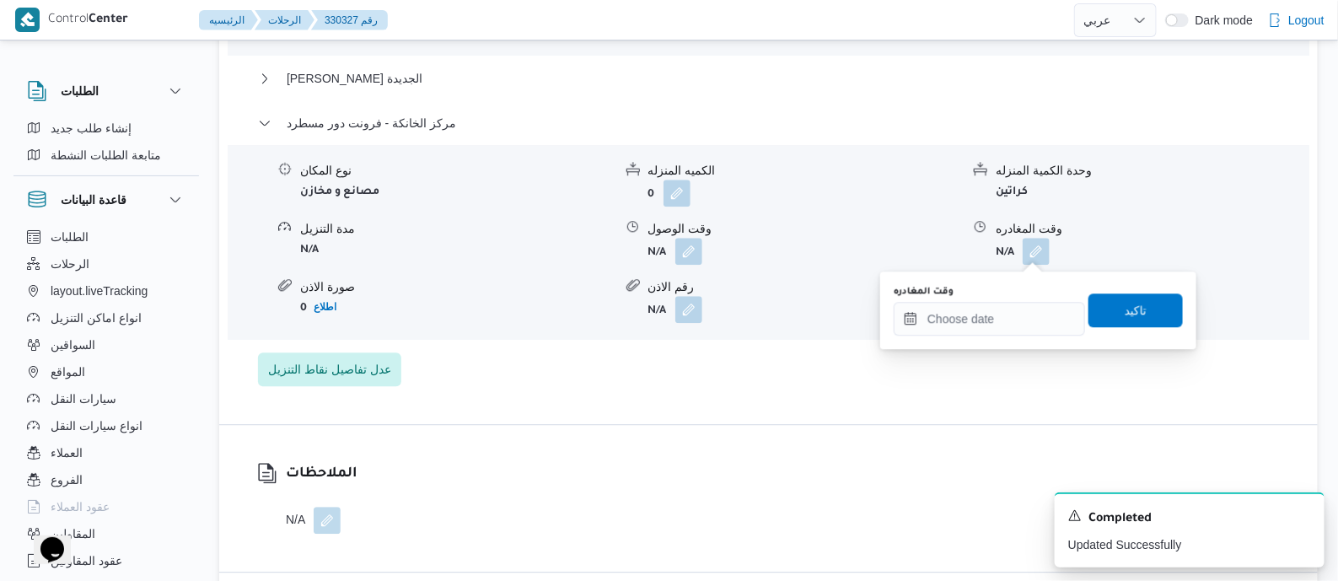
click at [1025, 296] on div "وقت المغادره" at bounding box center [989, 291] width 191 height 13
click at [1027, 304] on input "وقت المغادره" at bounding box center [989, 319] width 191 height 34
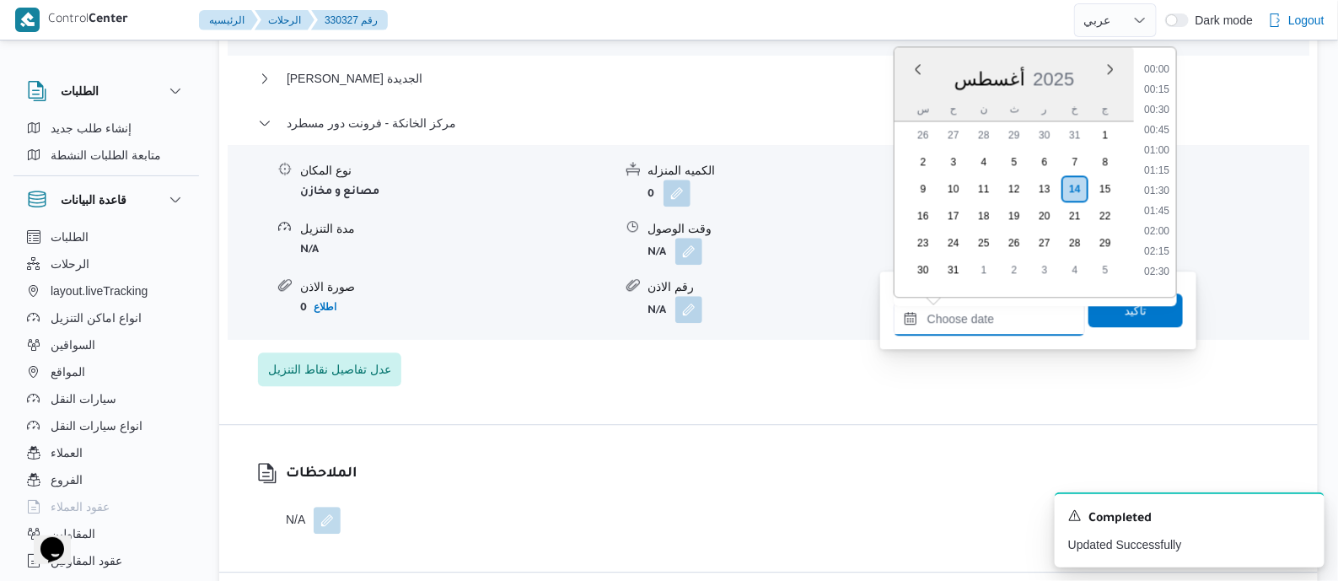
scroll to position [1666, 0]
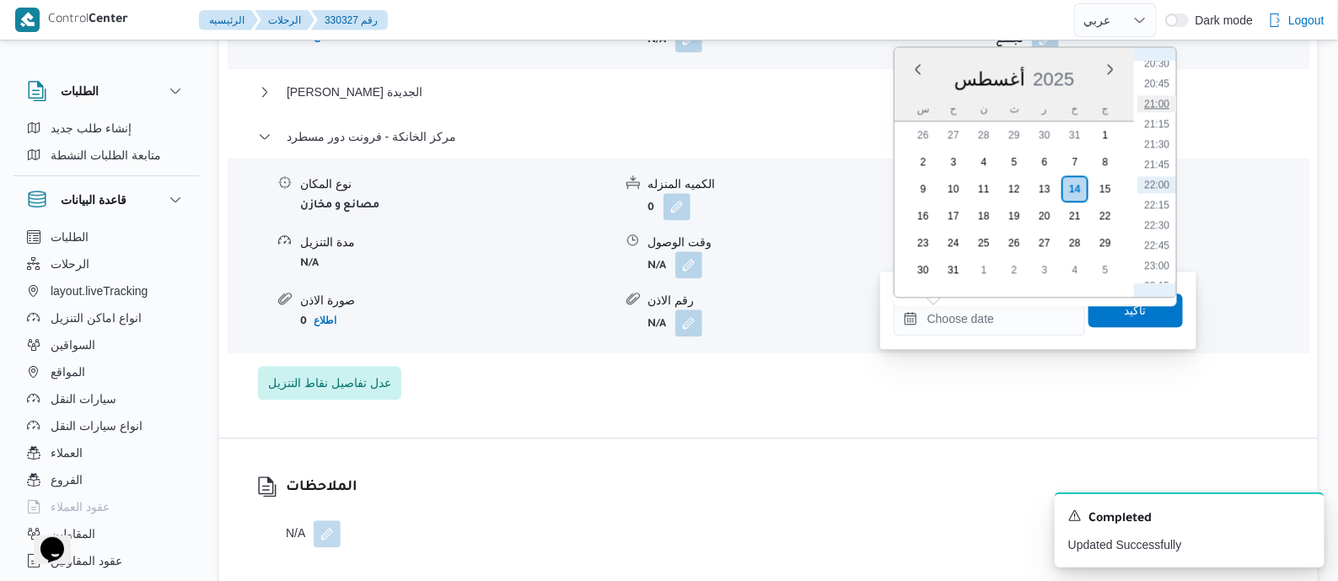
click at [1162, 103] on li "21:00" at bounding box center [1157, 103] width 39 height 17
type input "١٤/٠٨/٢٠٢٥ ٢١:٠٠"
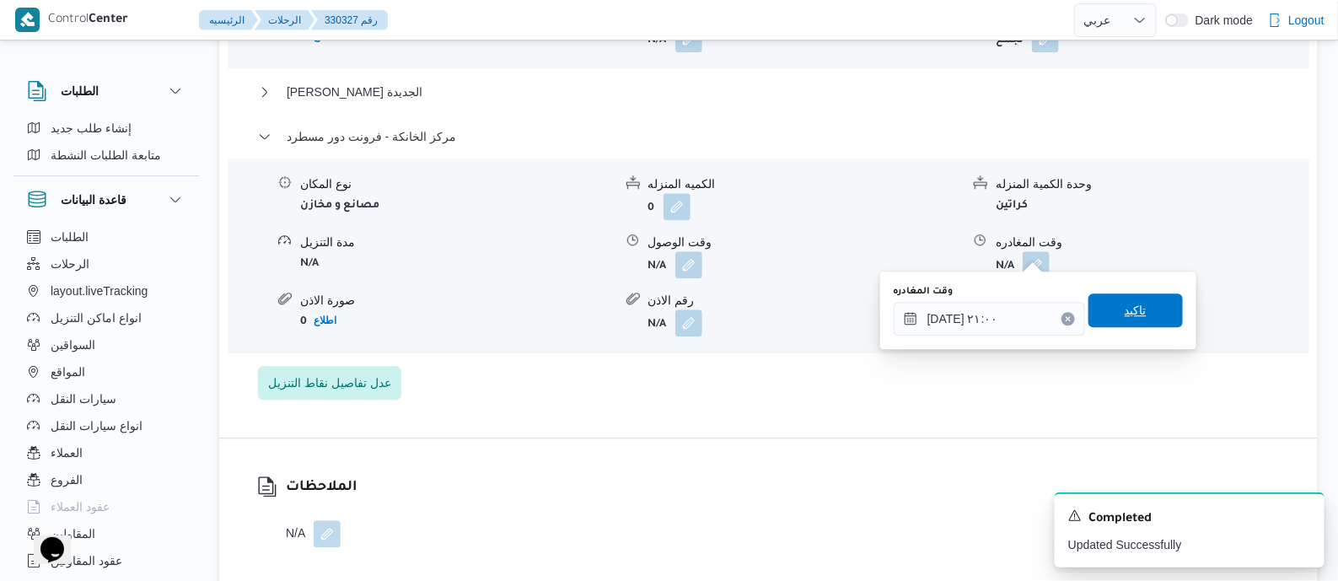
click at [1128, 305] on span "تاكيد" at bounding box center [1136, 310] width 22 height 20
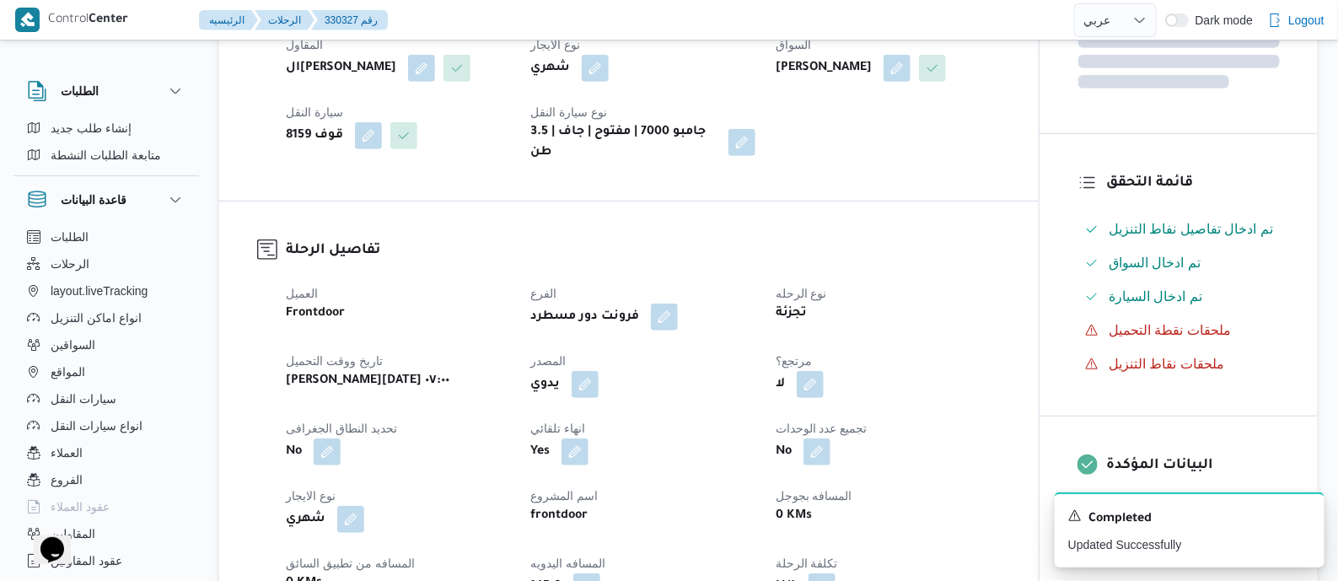
scroll to position [0, 0]
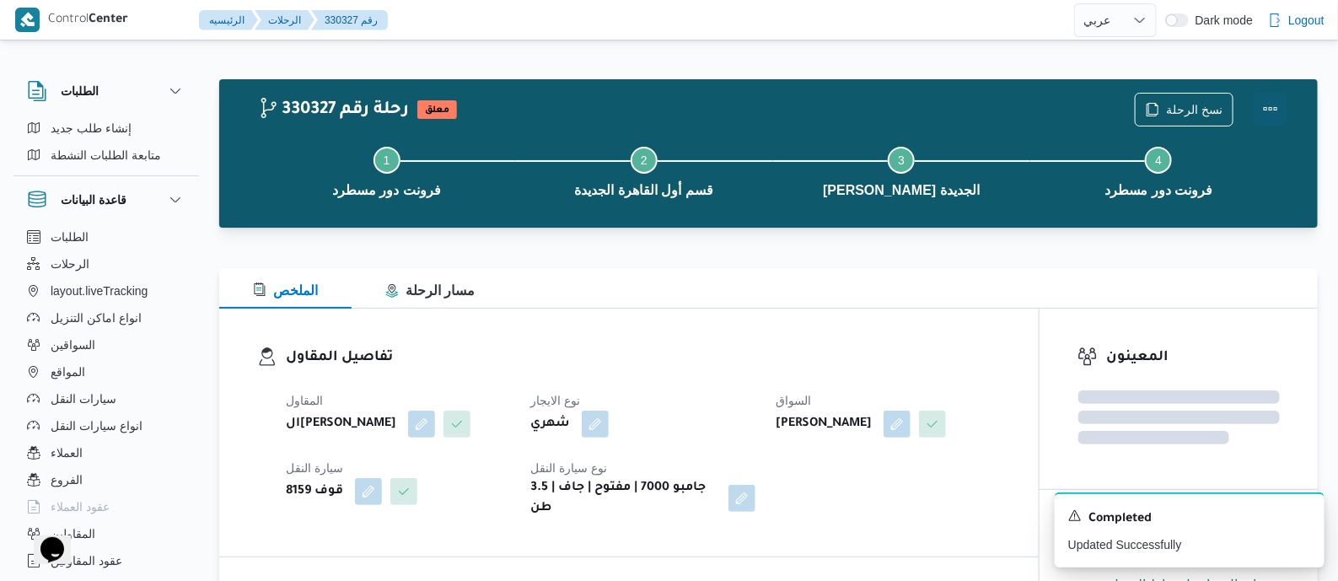
click at [1267, 104] on button "Actions" at bounding box center [1271, 109] width 34 height 34
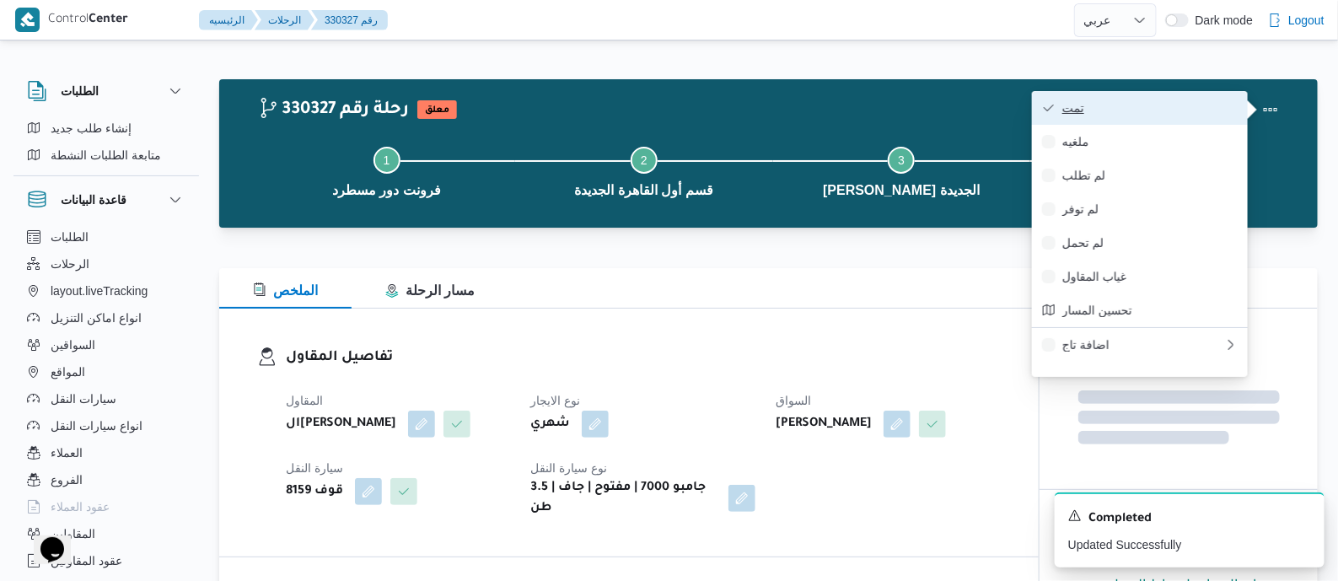
click at [1177, 93] on button "تمت" at bounding box center [1140, 108] width 216 height 34
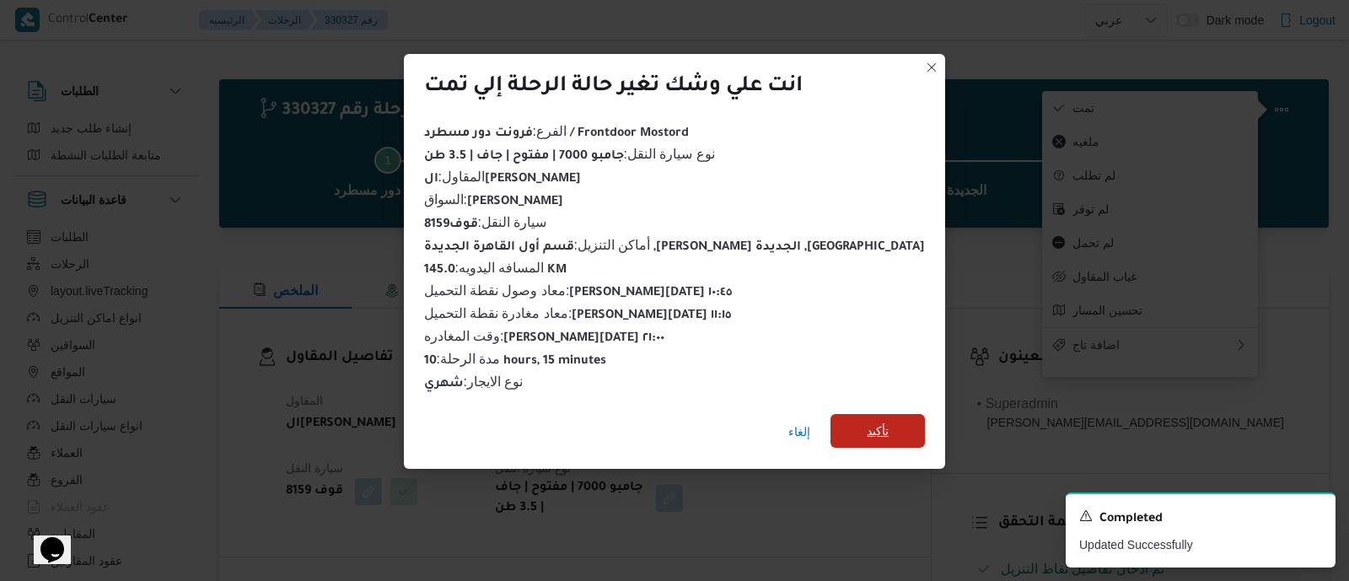
click at [867, 423] on span "تأكيد" at bounding box center [878, 431] width 22 height 20
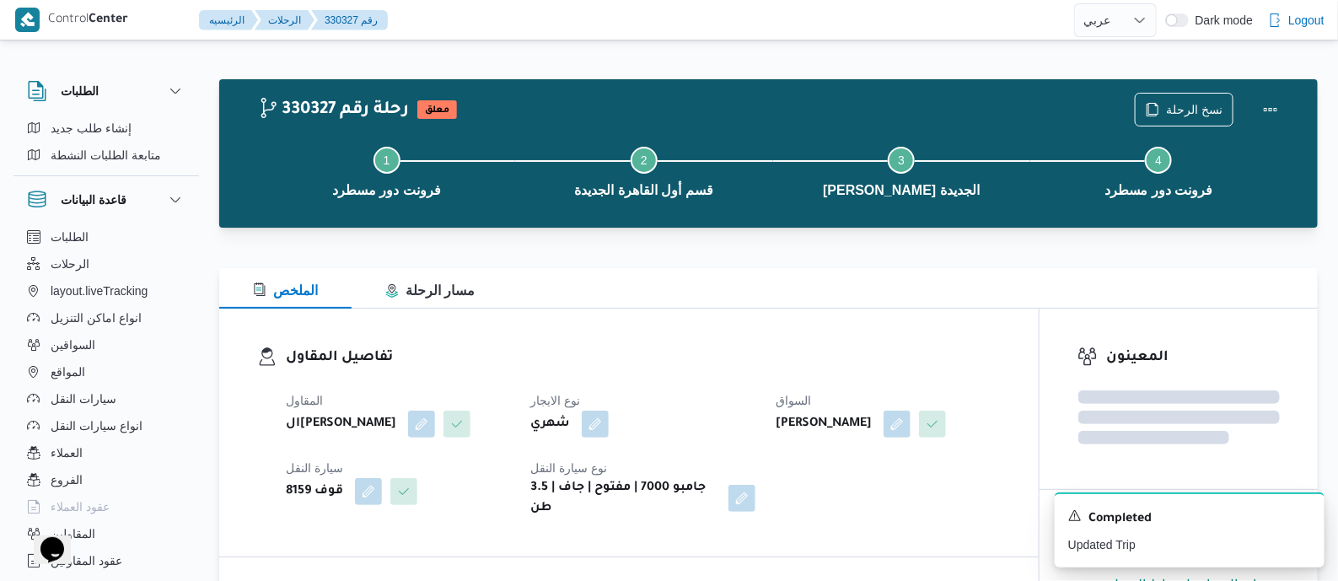
click at [754, 403] on dt "نوع الايجار" at bounding box center [642, 400] width 224 height 20
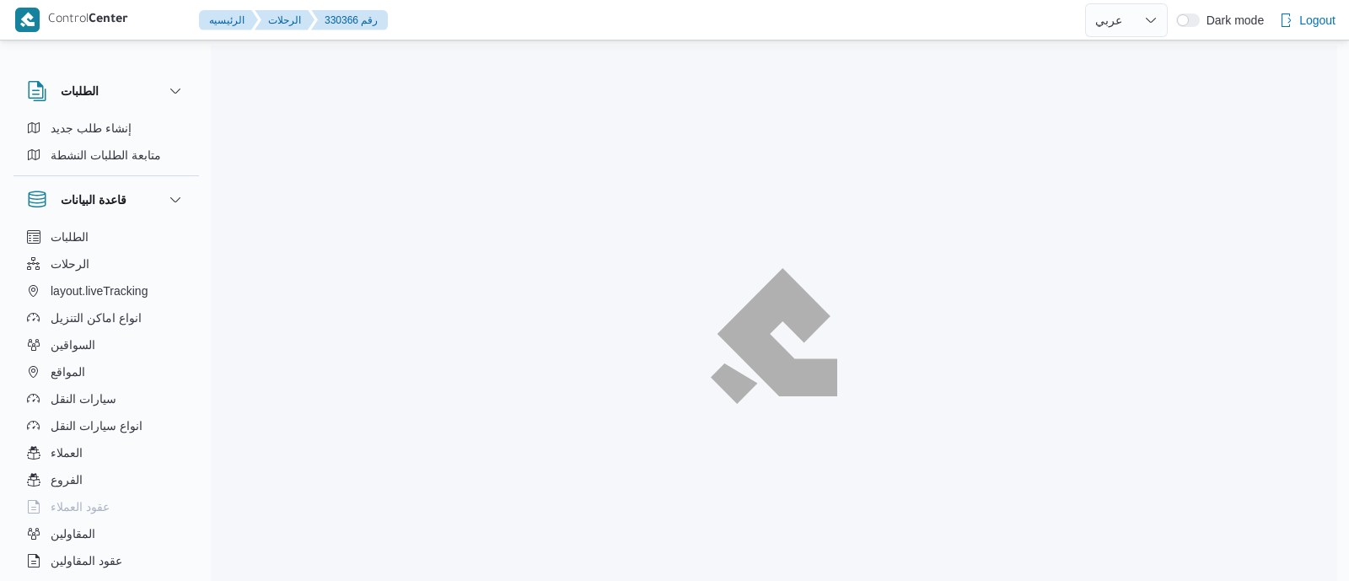
select select "ar"
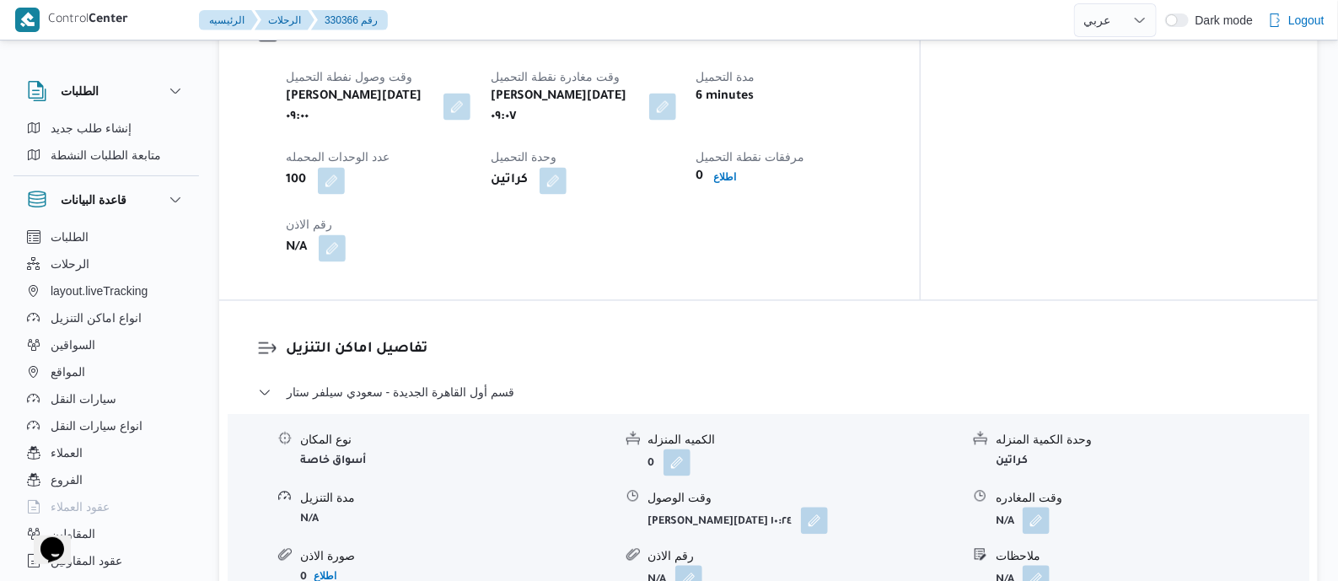
scroll to position [1160, 0]
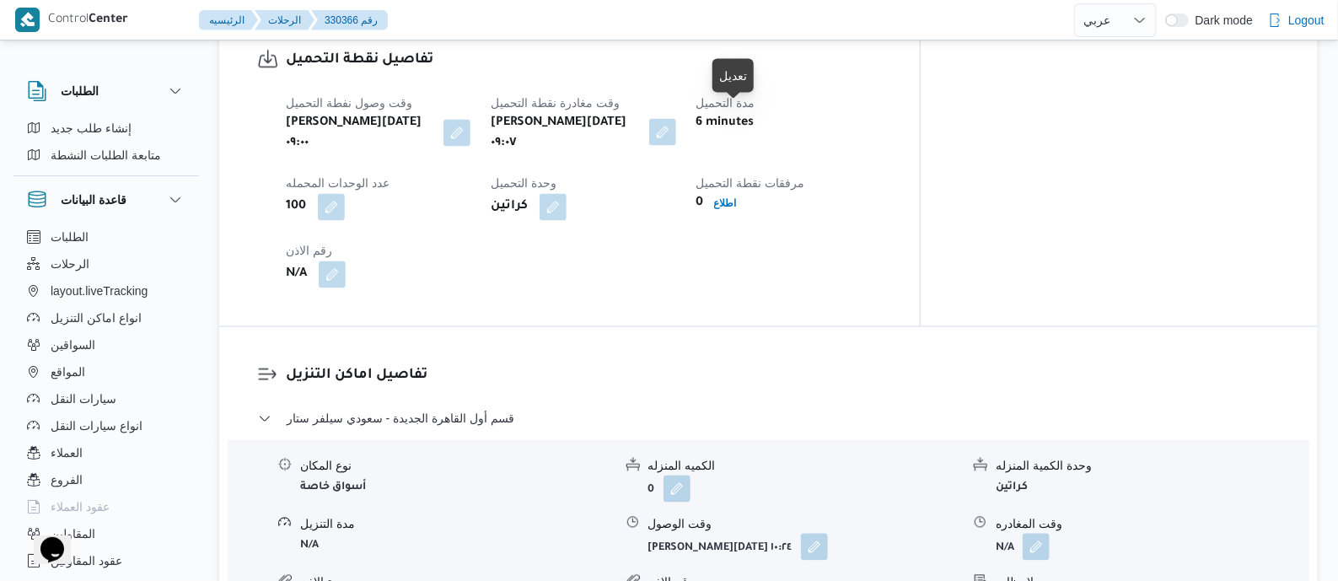
click at [676, 121] on button "button" at bounding box center [662, 132] width 27 height 27
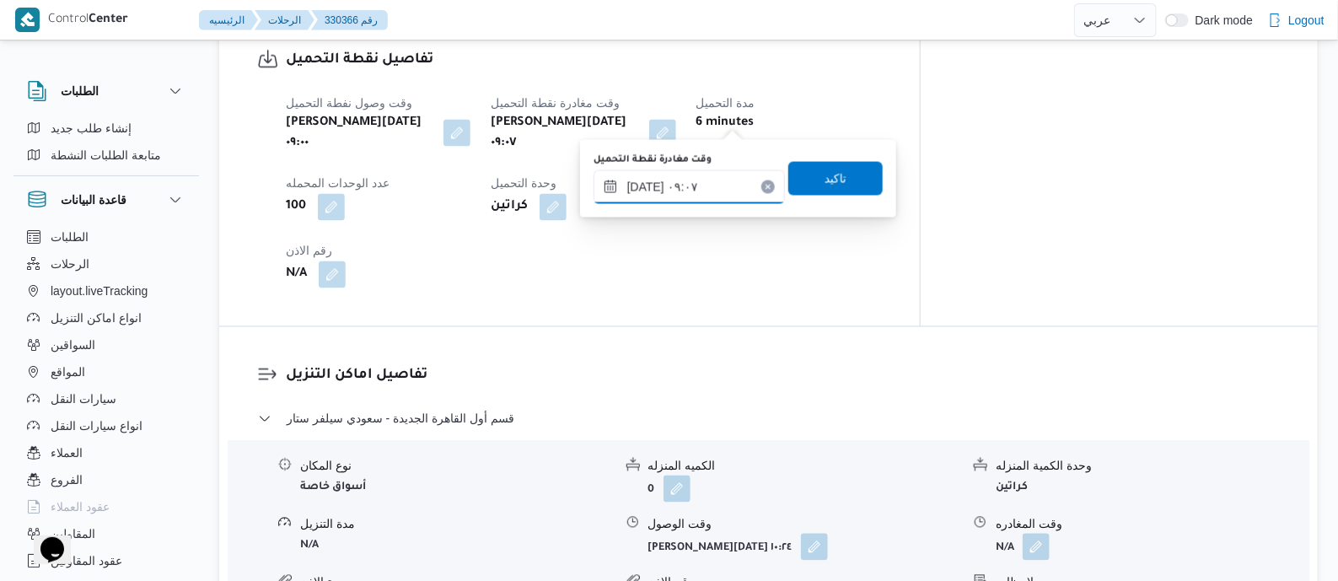
click at [717, 171] on input "[DATE] ٠٩:٠٧" at bounding box center [689, 187] width 191 height 34
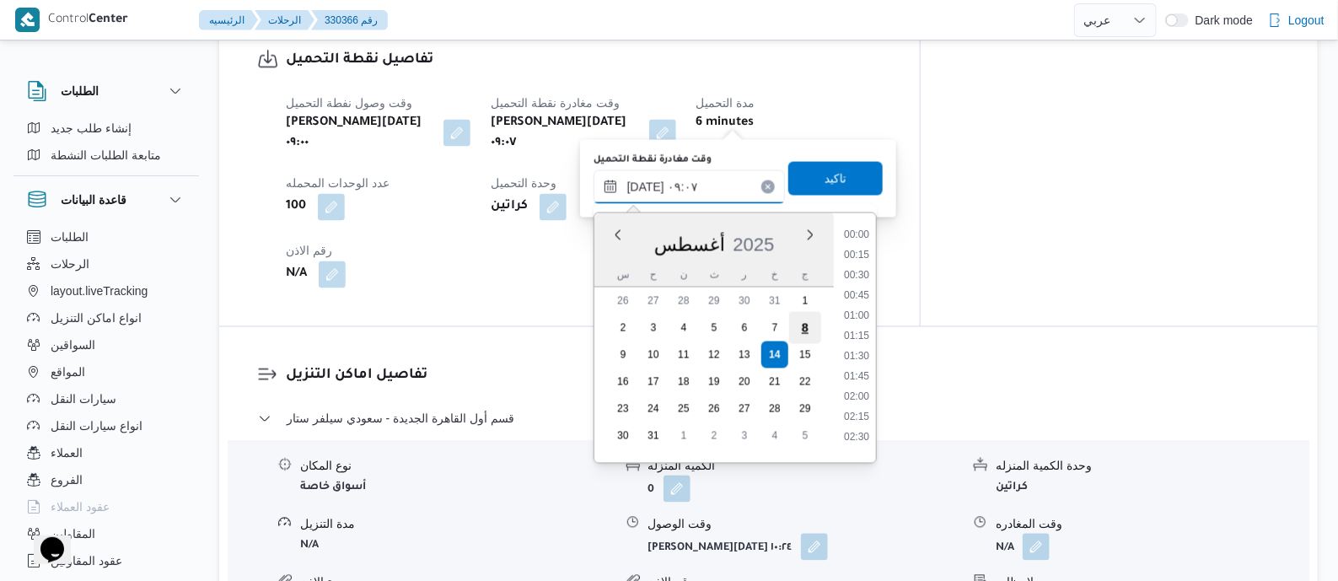
scroll to position [614, 0]
click at [818, 533] on button "button" at bounding box center [814, 546] width 27 height 27
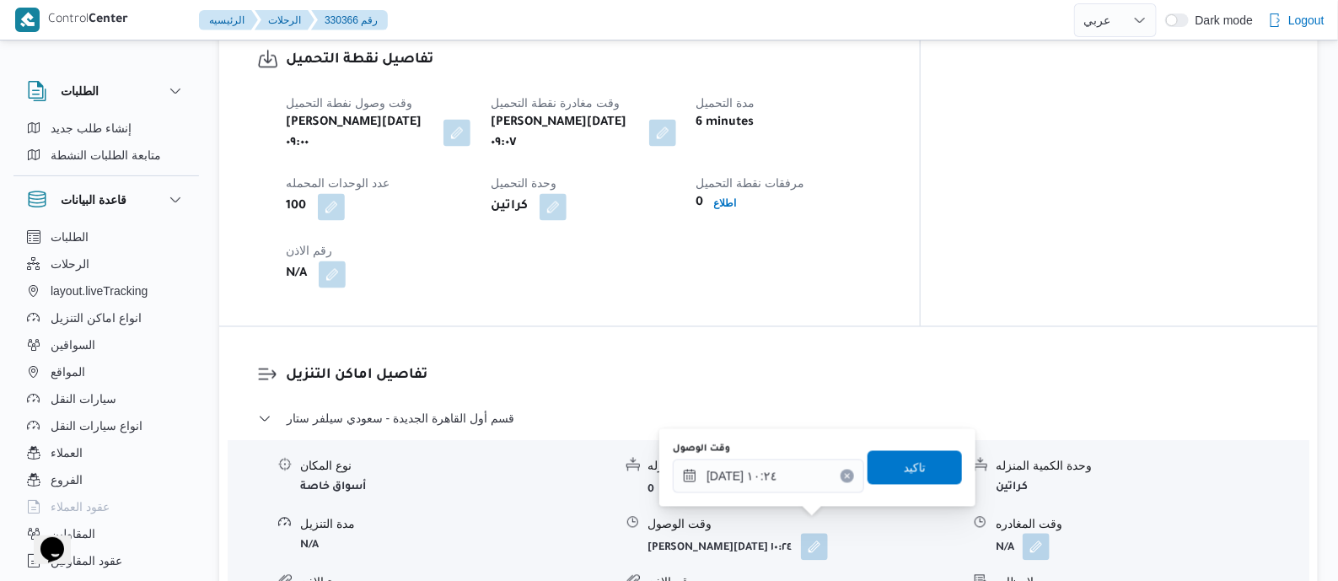
click at [841, 471] on button "Clear input" at bounding box center [847, 476] width 13 height 13
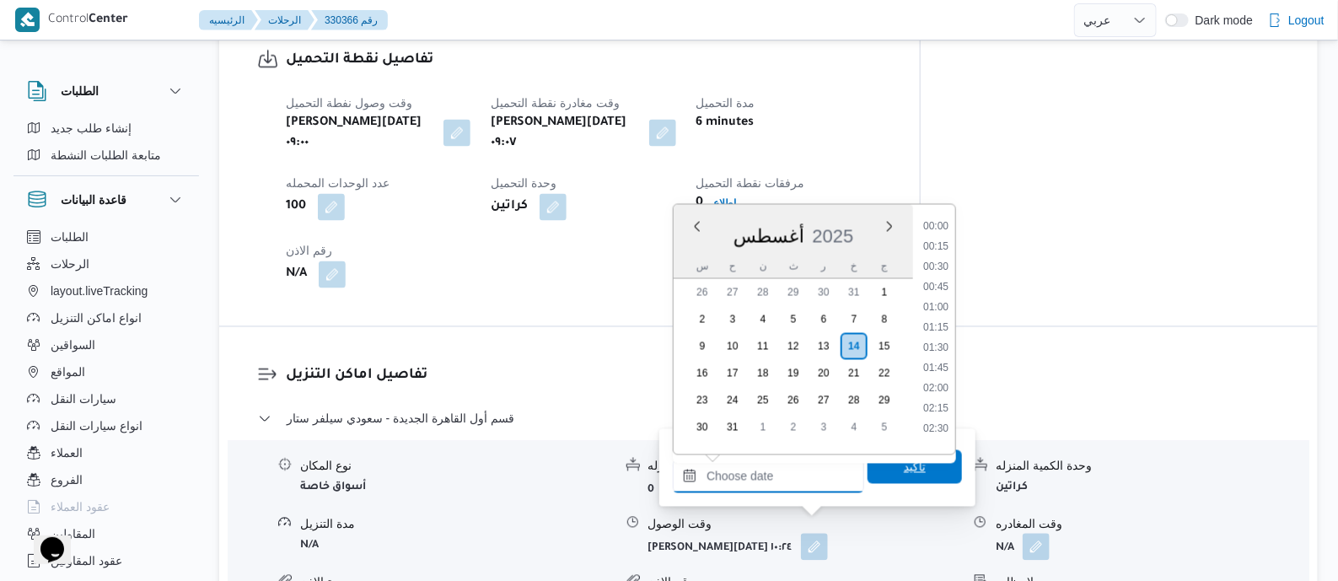
scroll to position [1666, 0]
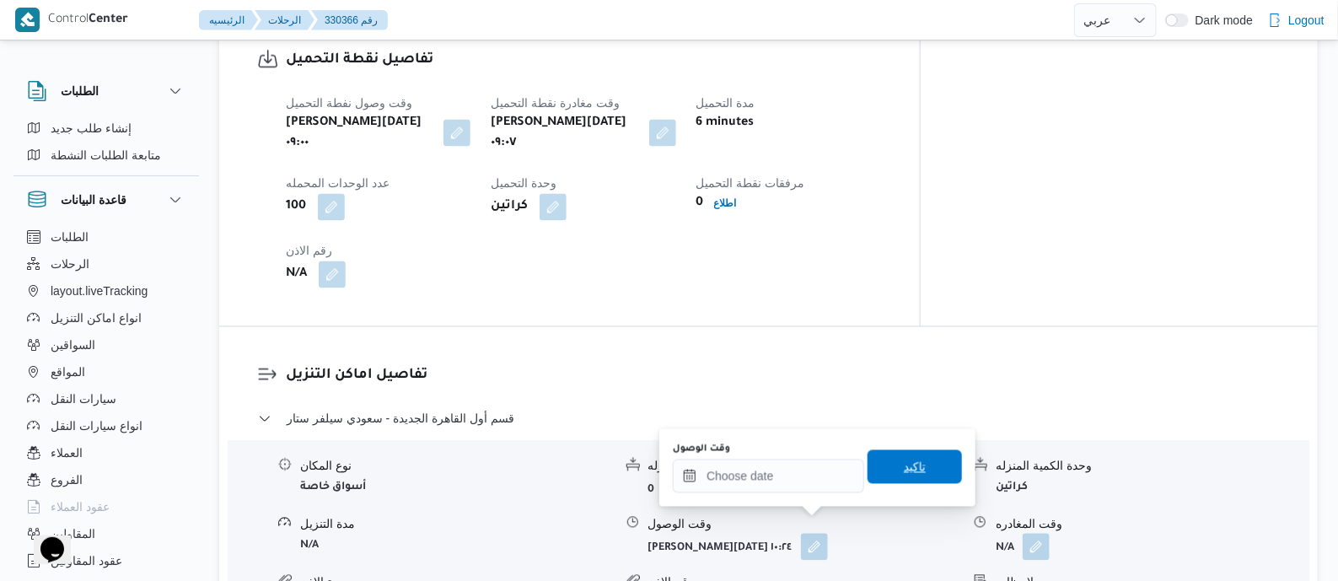
click at [902, 477] on span "تاكيد" at bounding box center [915, 467] width 94 height 34
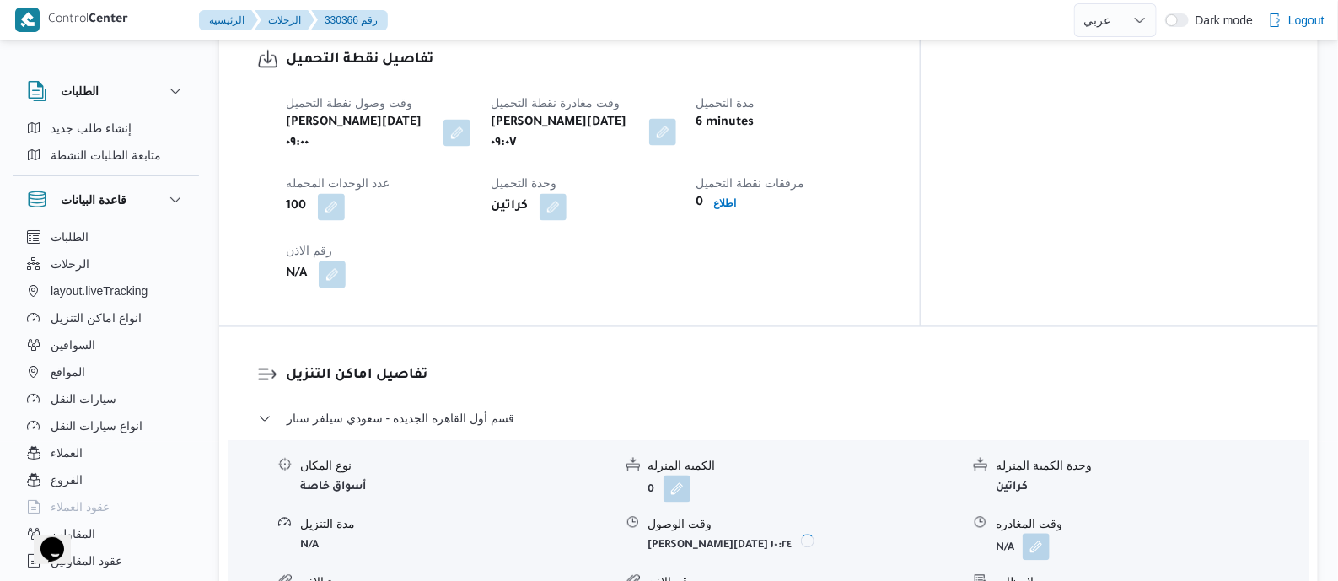
click at [676, 119] on button "button" at bounding box center [662, 132] width 27 height 27
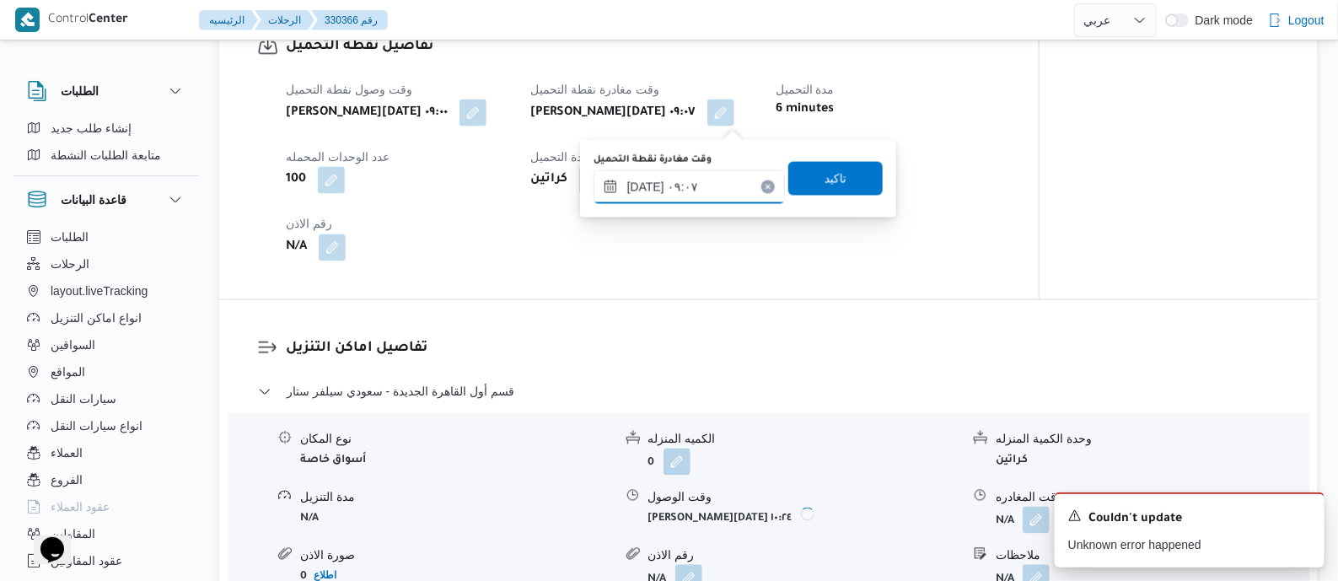
click at [720, 184] on input "[DATE] ٠٩:٠٧" at bounding box center [689, 187] width 191 height 34
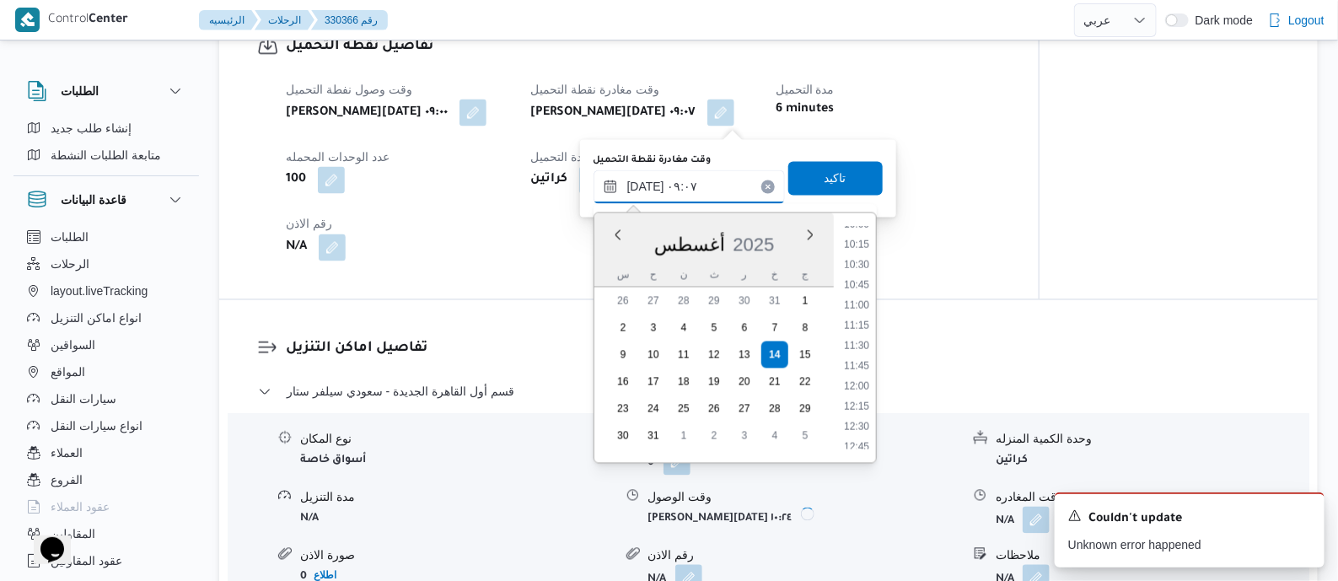
scroll to position [825, 0]
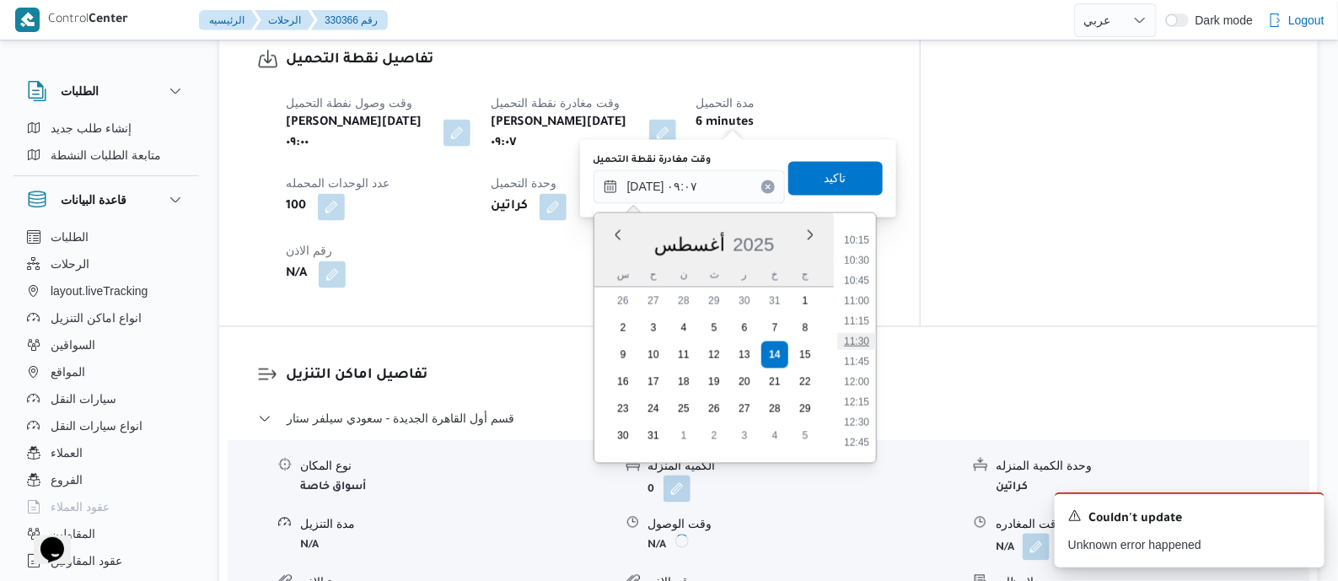
click at [856, 343] on li "11:30" at bounding box center [856, 341] width 39 height 17
type input "[DATE] ١١:٣٠"
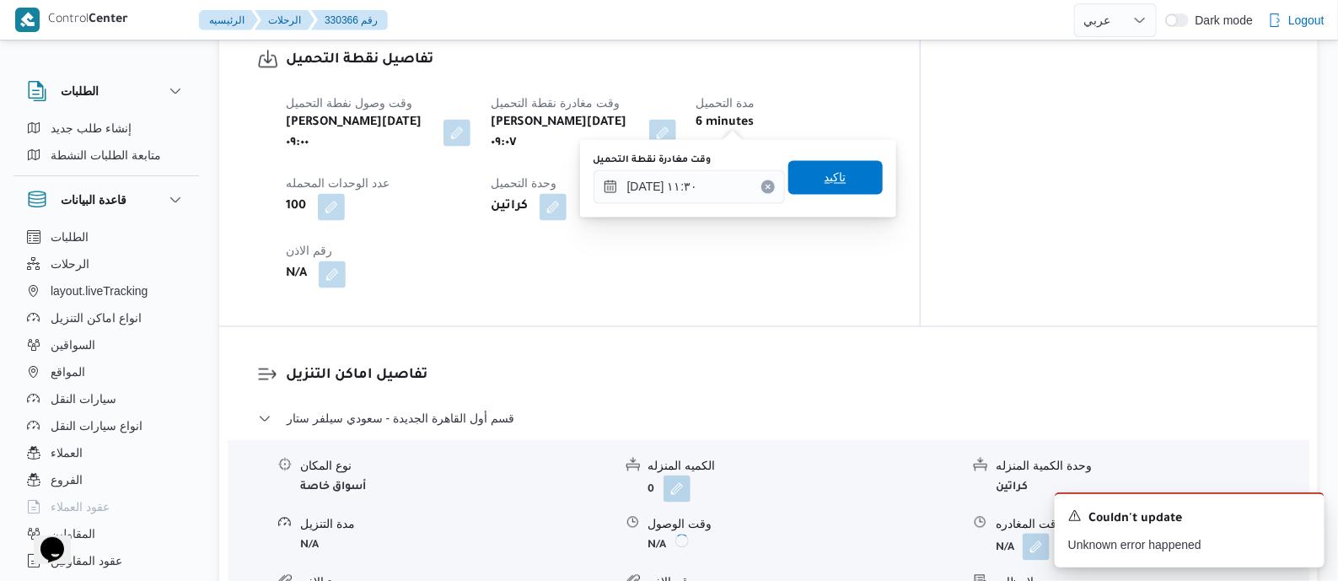
click at [825, 169] on span "تاكيد" at bounding box center [836, 178] width 22 height 20
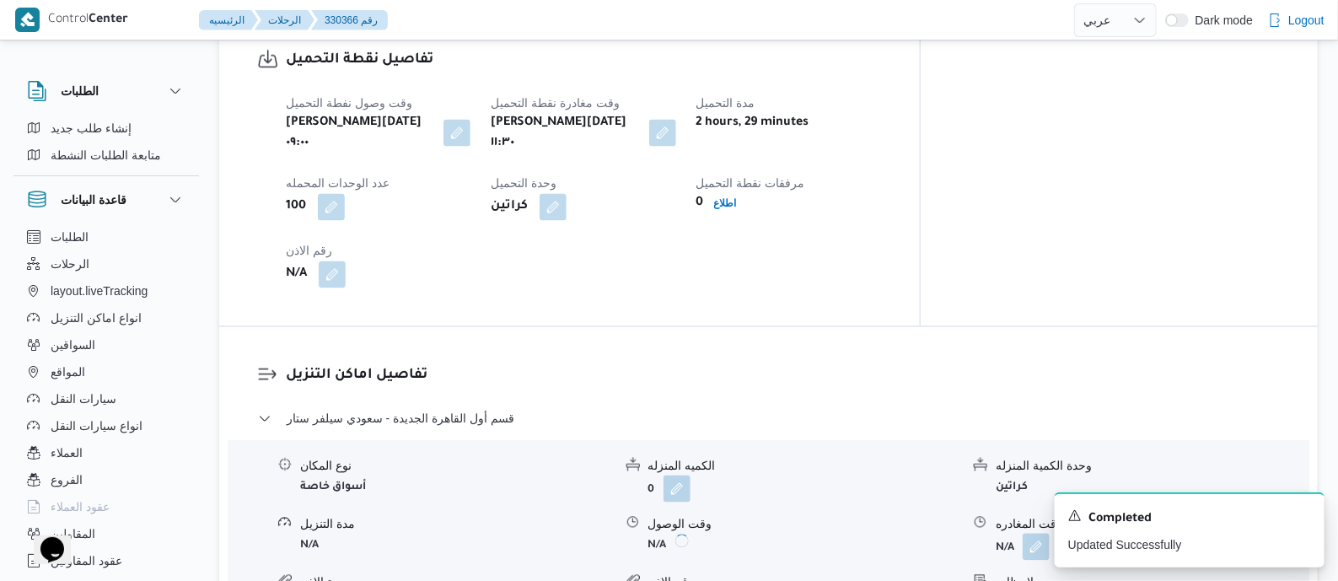
scroll to position [1475, 0]
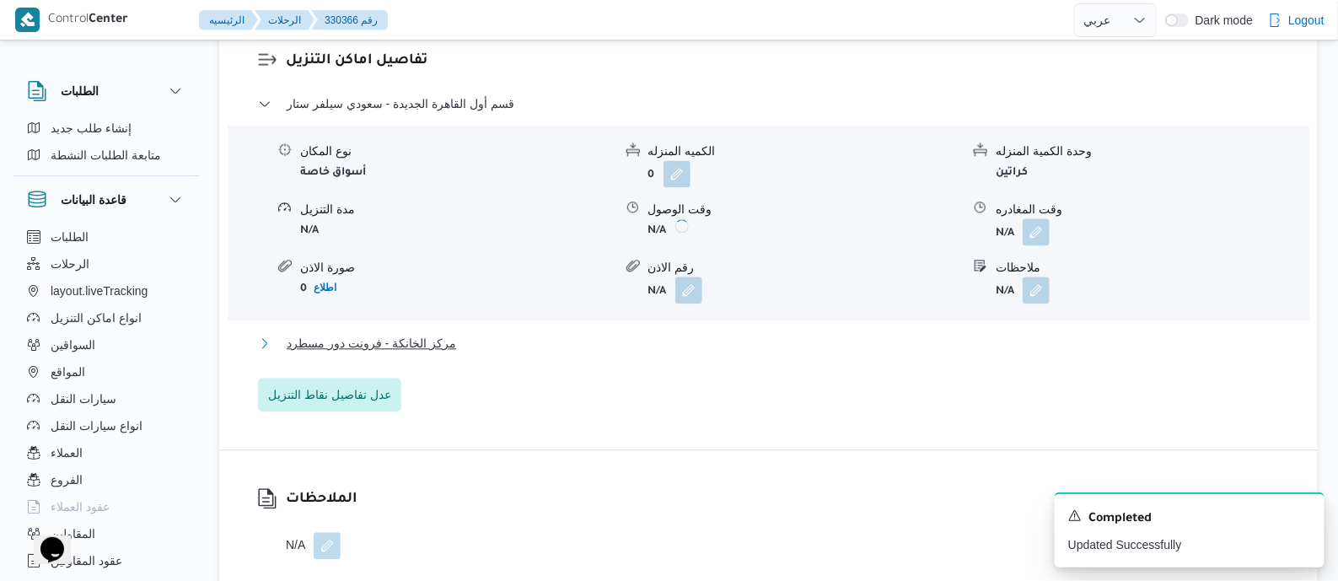
click at [409, 333] on span "مركز الخانكة - فرونت دور مسطرد" at bounding box center [372, 343] width 170 height 20
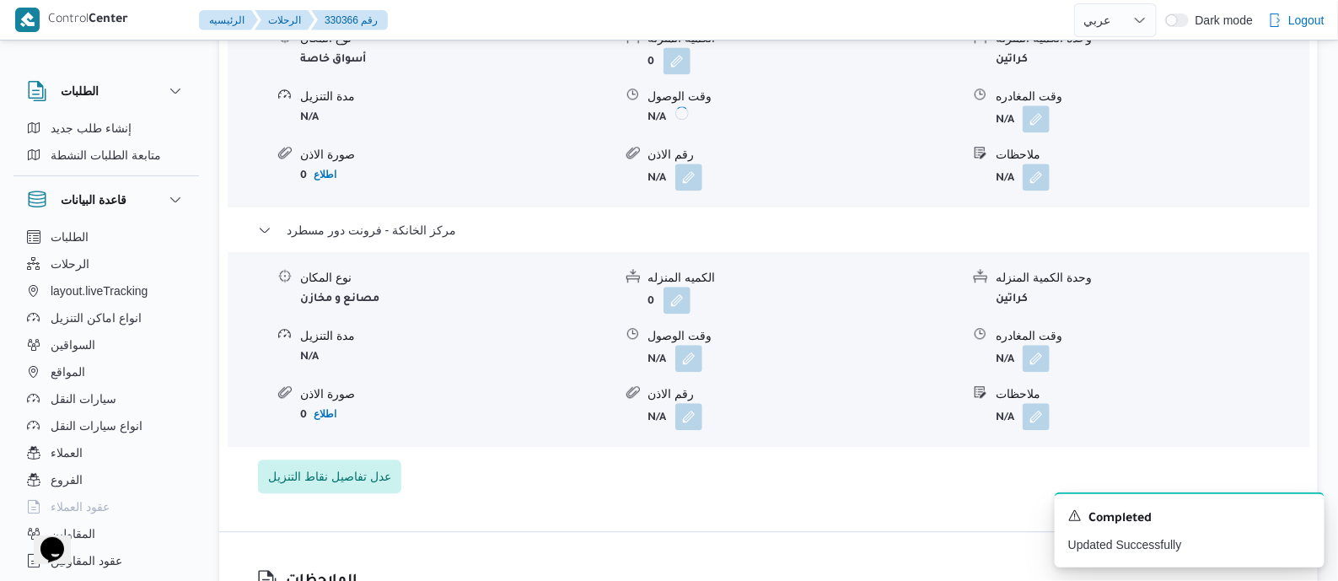
scroll to position [1686, 0]
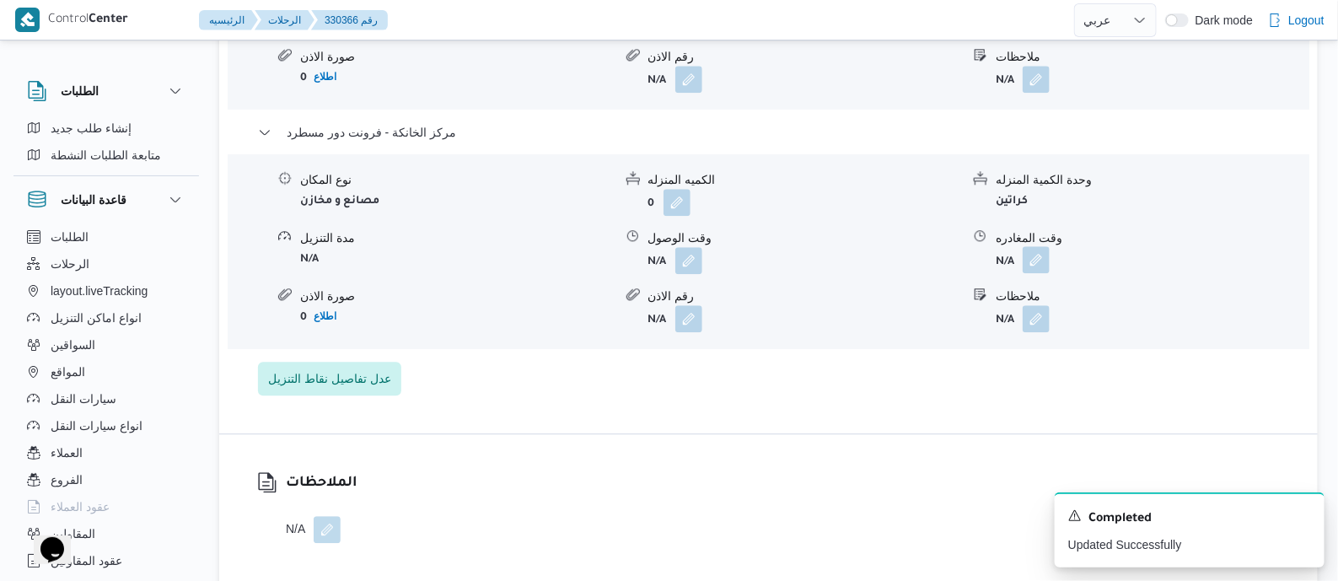
click at [1037, 246] on button "button" at bounding box center [1036, 259] width 27 height 27
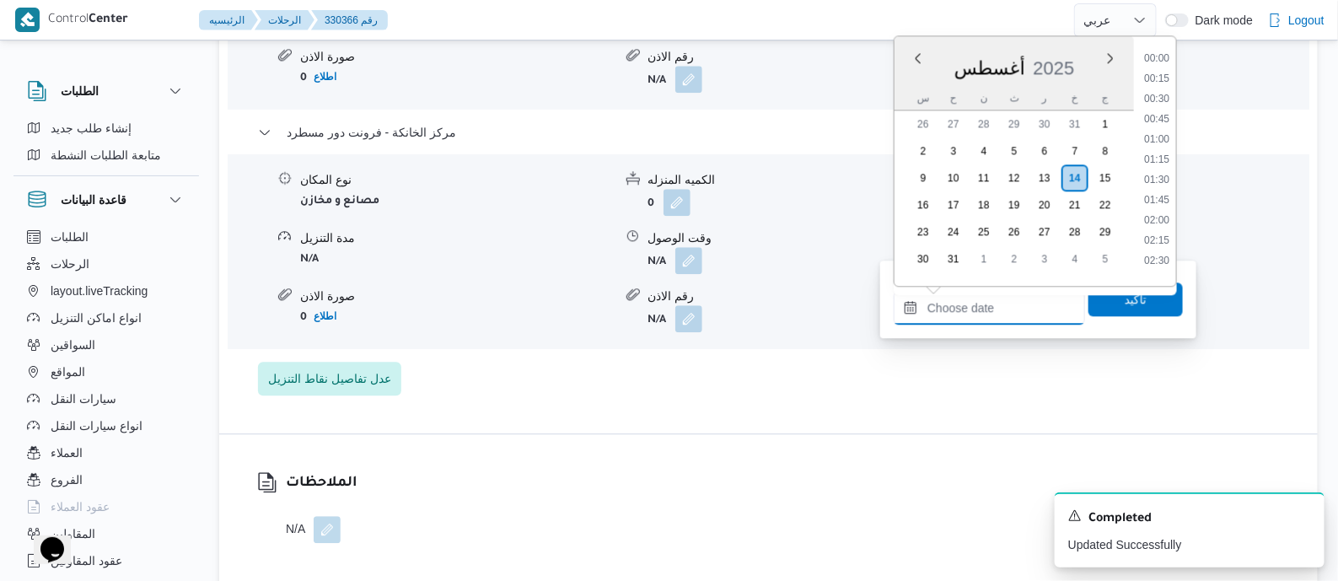
click at [1006, 299] on input "وقت المغادره" at bounding box center [989, 308] width 191 height 34
click at [1159, 93] on li "21:00" at bounding box center [1157, 92] width 39 height 17
type input "[DATE] ٢١:٠٠"
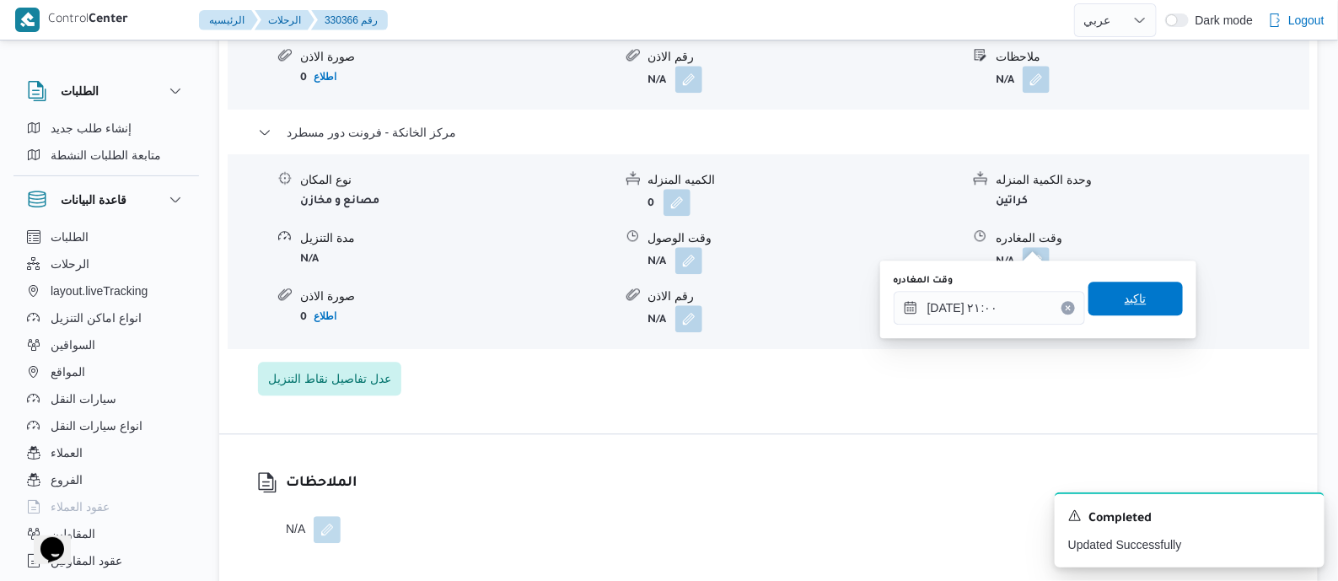
click at [1134, 301] on span "تاكيد" at bounding box center [1136, 298] width 22 height 20
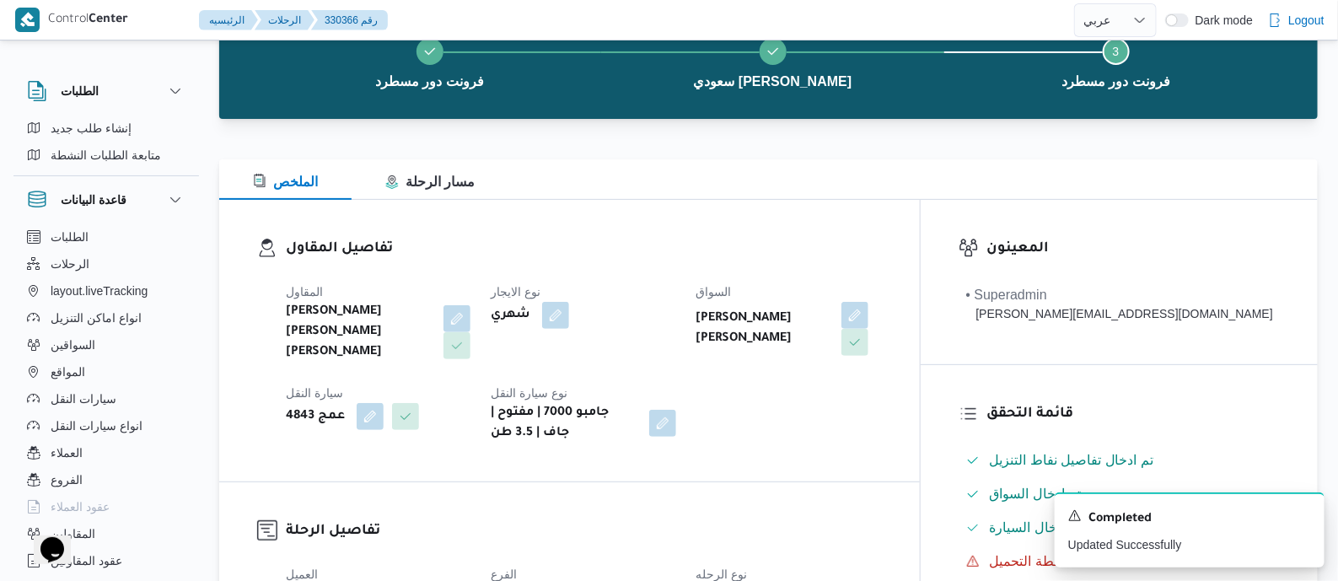
scroll to position [0, 0]
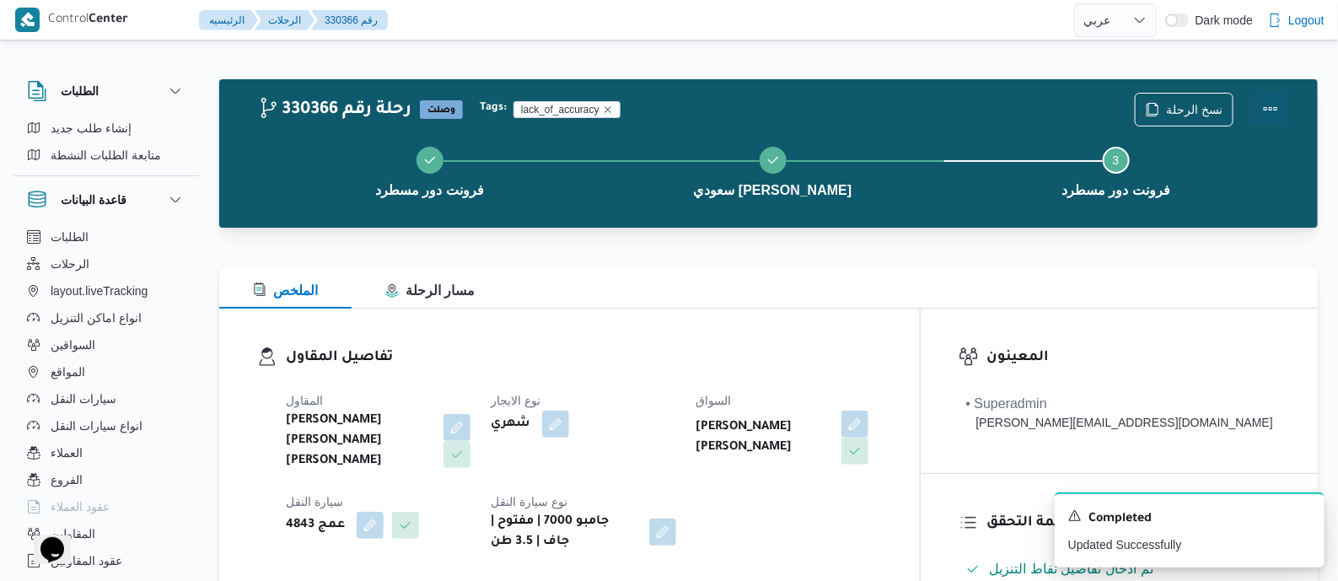
click at [1267, 99] on button "Actions" at bounding box center [1271, 109] width 34 height 34
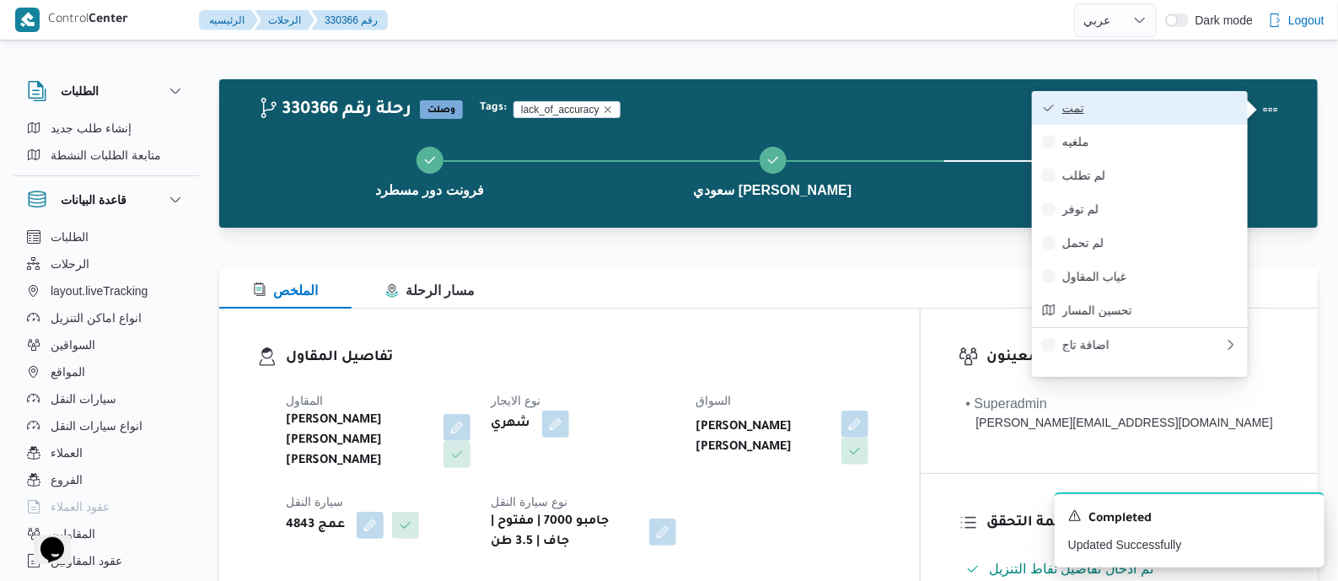
click at [1208, 109] on span "تمت" at bounding box center [1150, 107] width 175 height 13
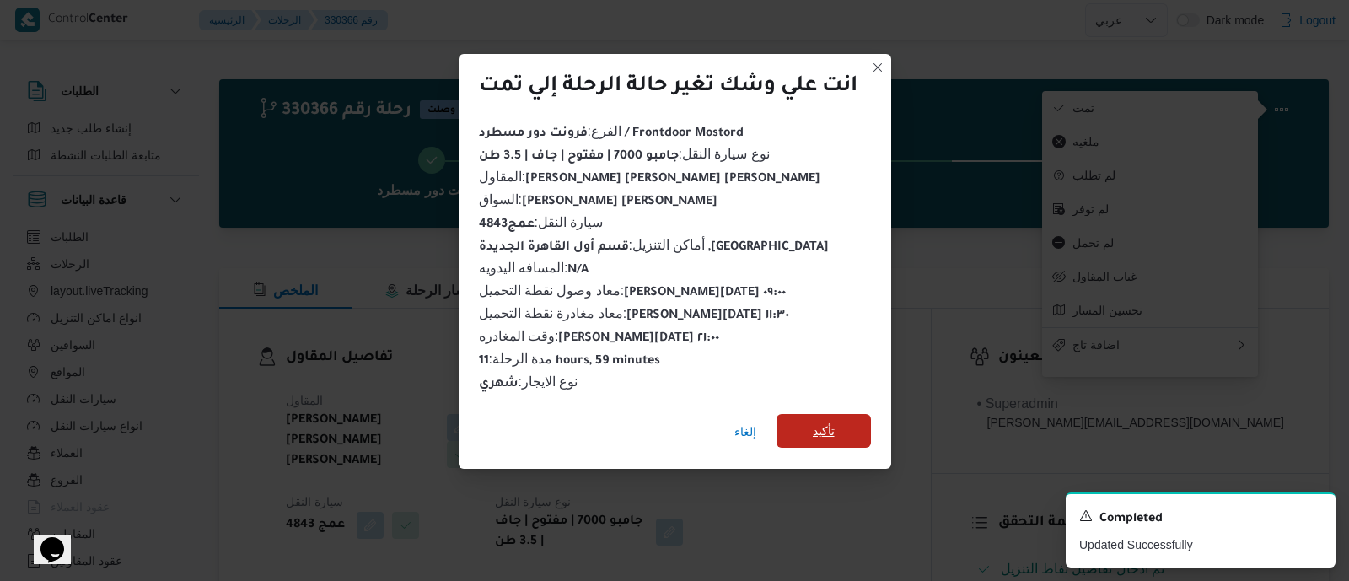
click at [803, 419] on span "تأكيد" at bounding box center [824, 431] width 94 height 34
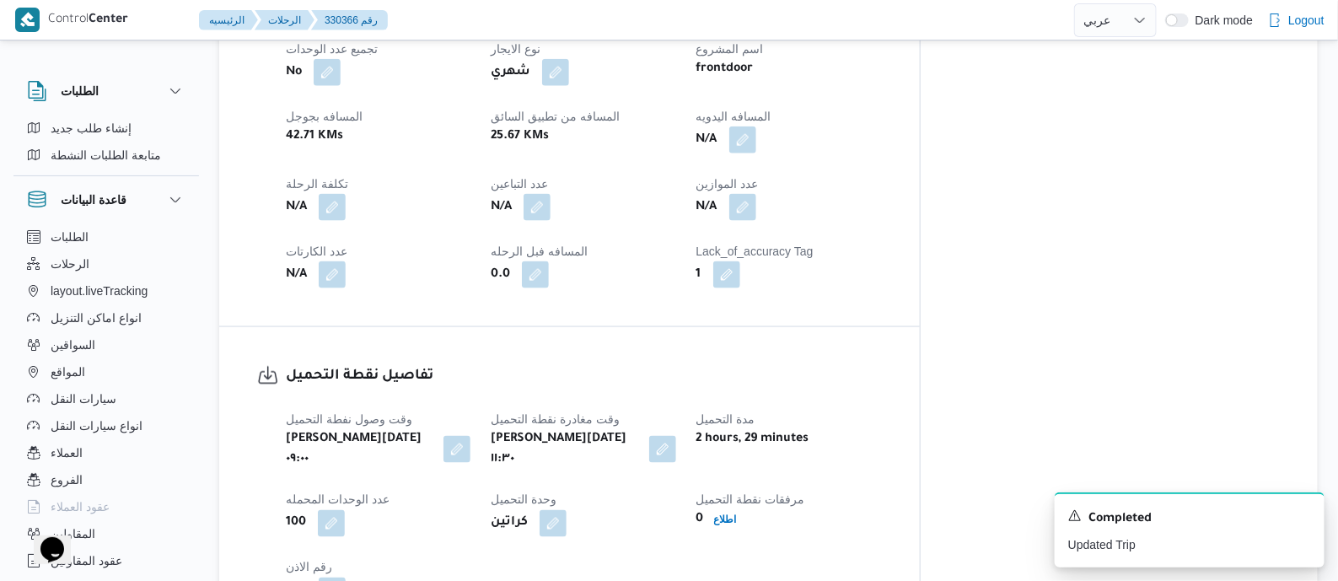
scroll to position [843, 0]
click at [757, 129] on button "button" at bounding box center [743, 140] width 27 height 27
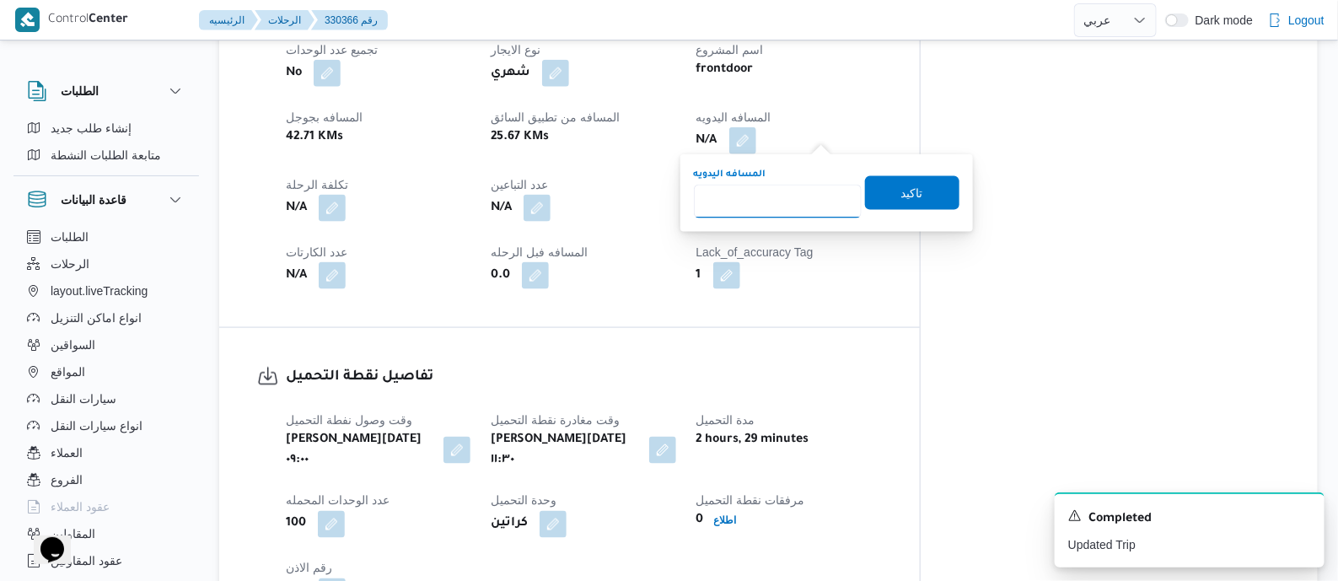
click at [780, 195] on input "المسافه اليدويه" at bounding box center [778, 202] width 168 height 34
type input "2"
type input "120"
click at [914, 184] on span "تاكيد" at bounding box center [912, 192] width 94 height 34
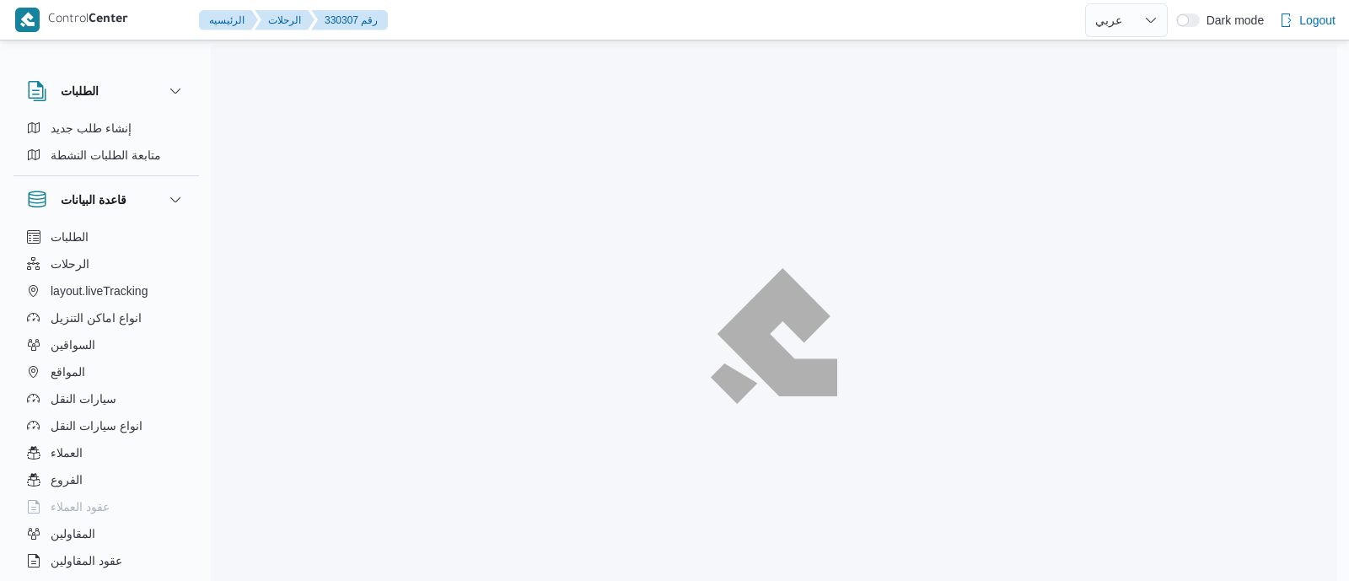
select select "ar"
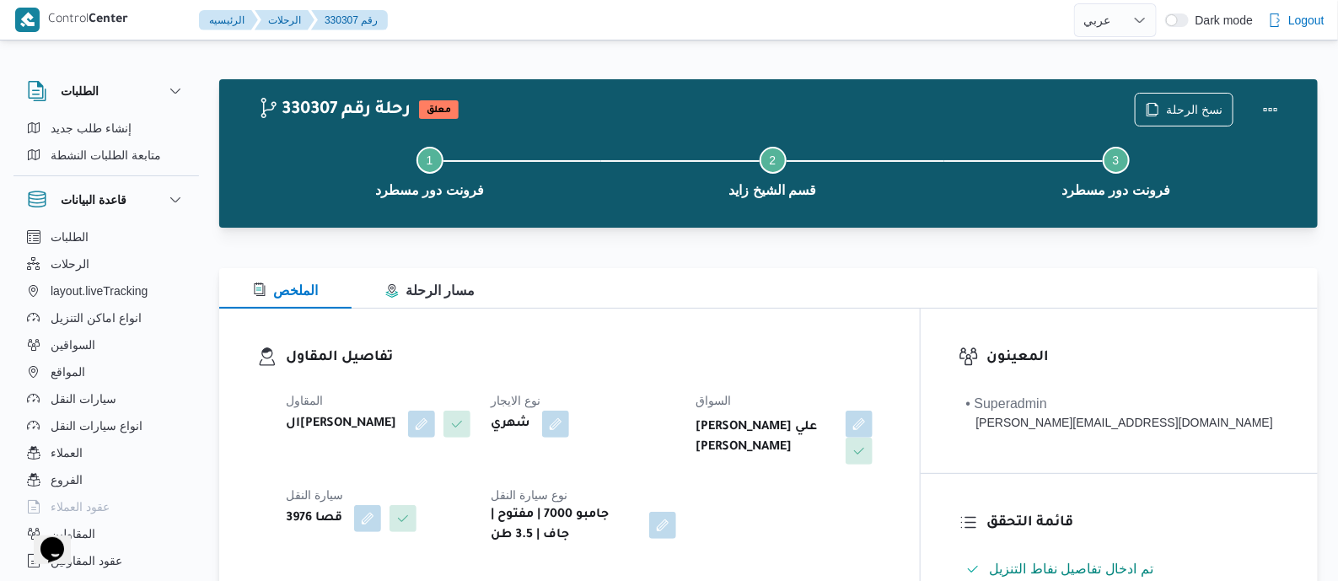
scroll to position [527, 0]
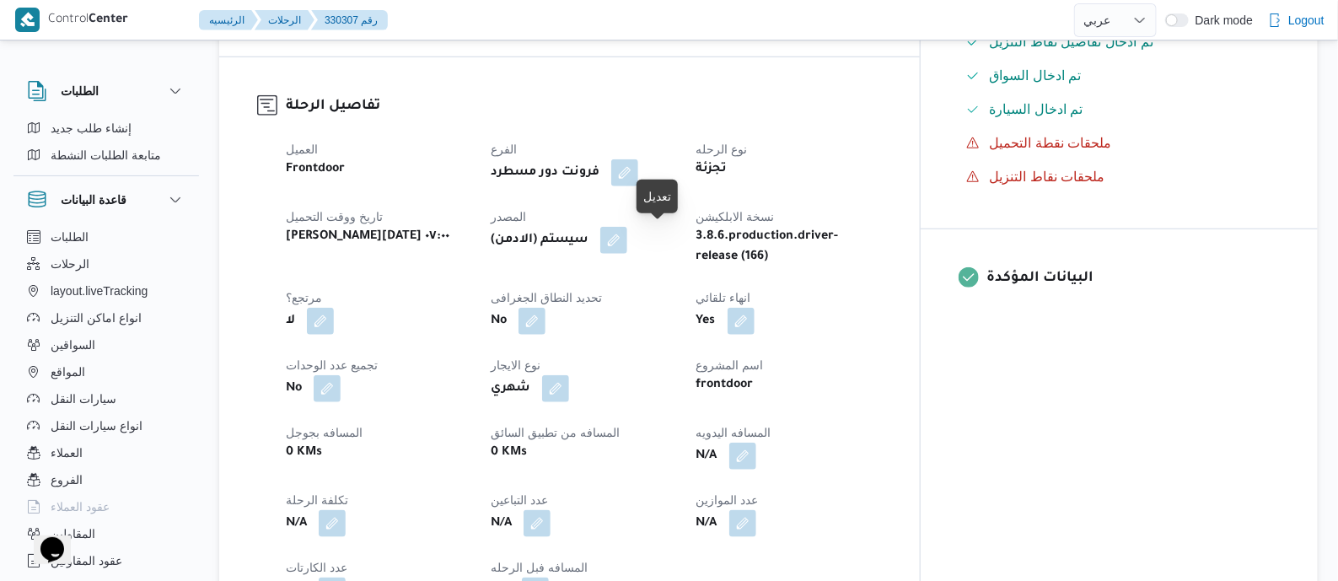
drag, startPoint x: 662, startPoint y: 240, endPoint x: 698, endPoint y: 267, distance: 45.7
click at [627, 240] on button "button" at bounding box center [613, 240] width 27 height 27
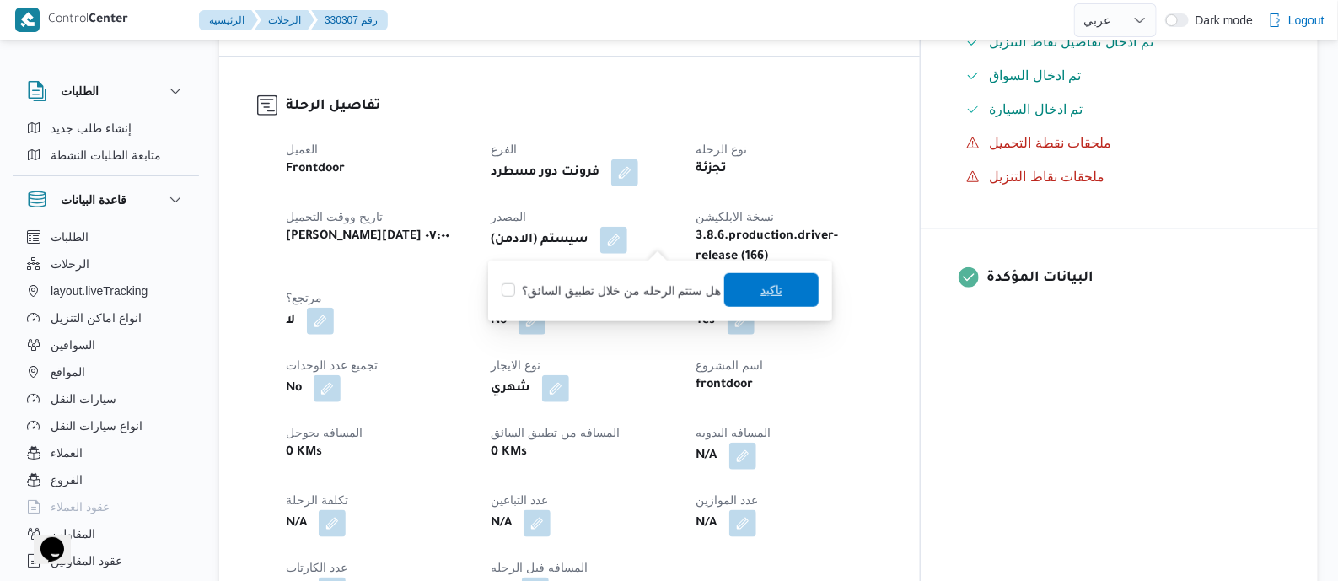
click at [753, 290] on span "تاكيد" at bounding box center [771, 290] width 94 height 34
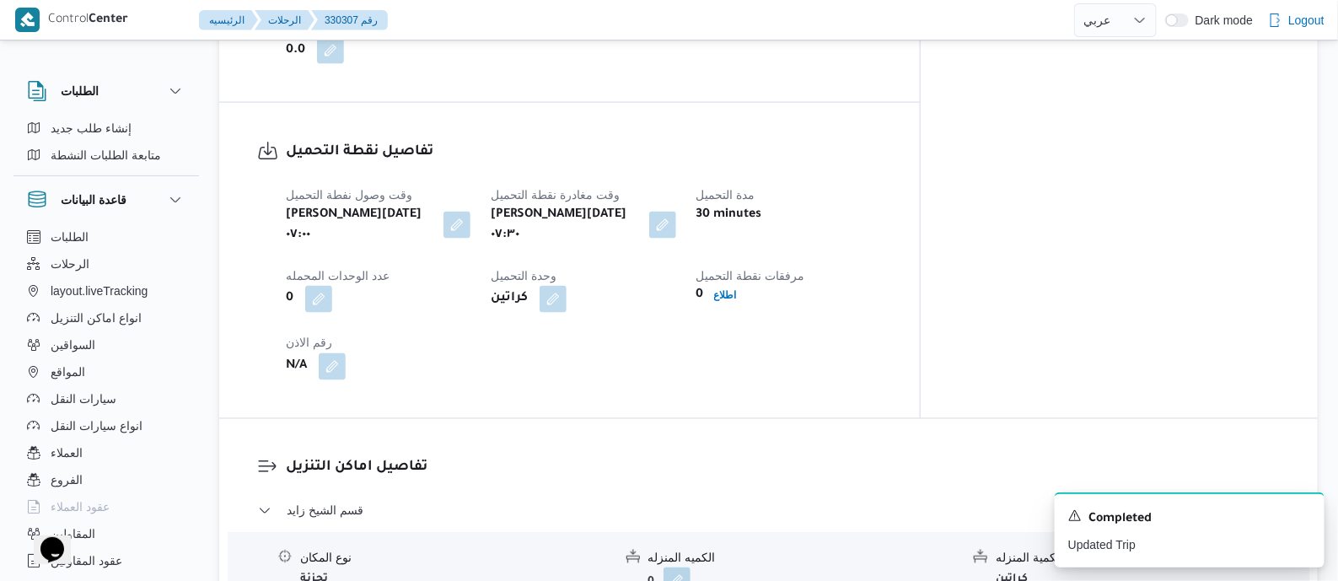
scroll to position [737, 0]
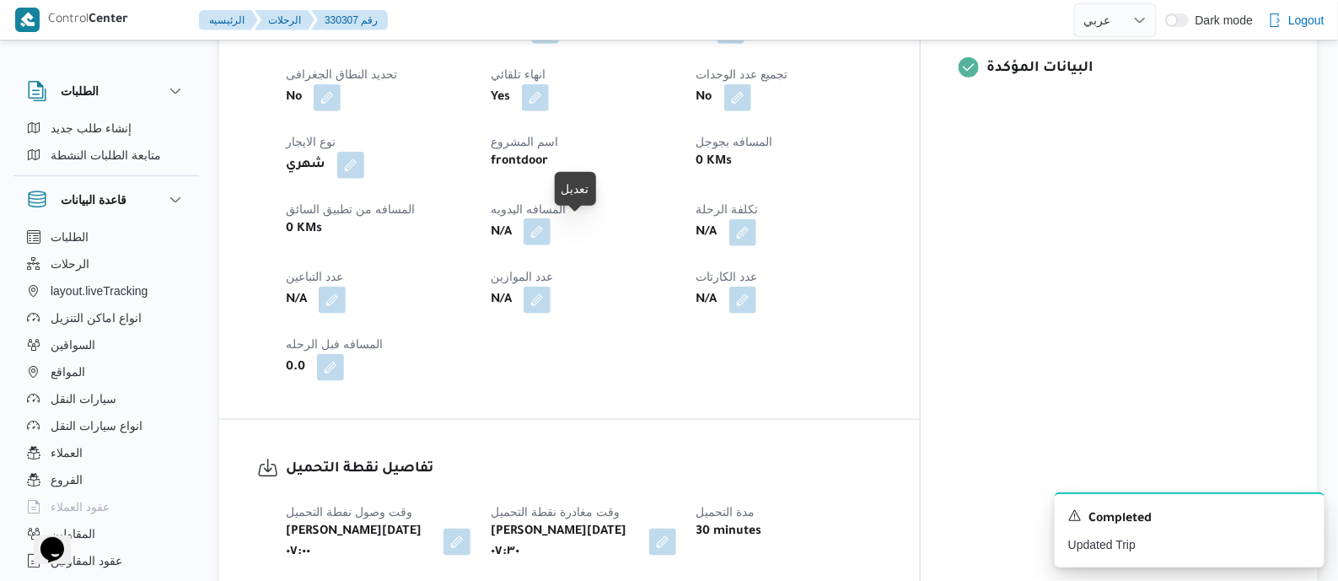
click at [551, 238] on button "button" at bounding box center [537, 231] width 27 height 27
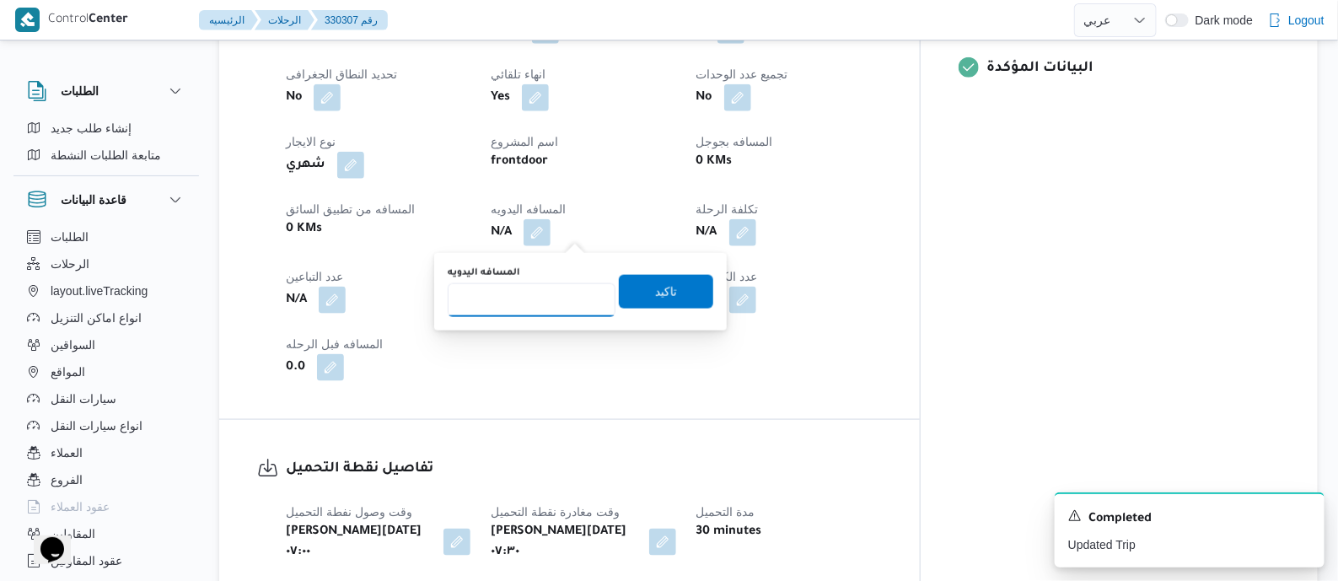
click at [543, 304] on input "المسافه اليدويه" at bounding box center [532, 300] width 168 height 34
type input "130"
click at [644, 293] on span "تاكيد" at bounding box center [666, 291] width 94 height 34
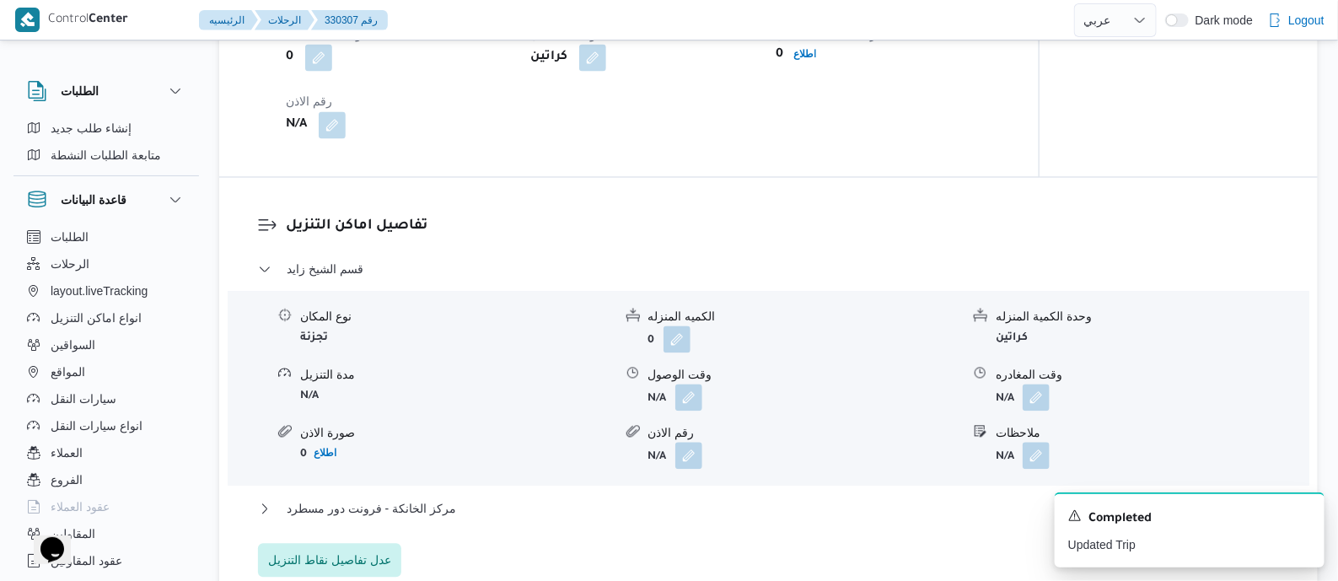
scroll to position [1160, 0]
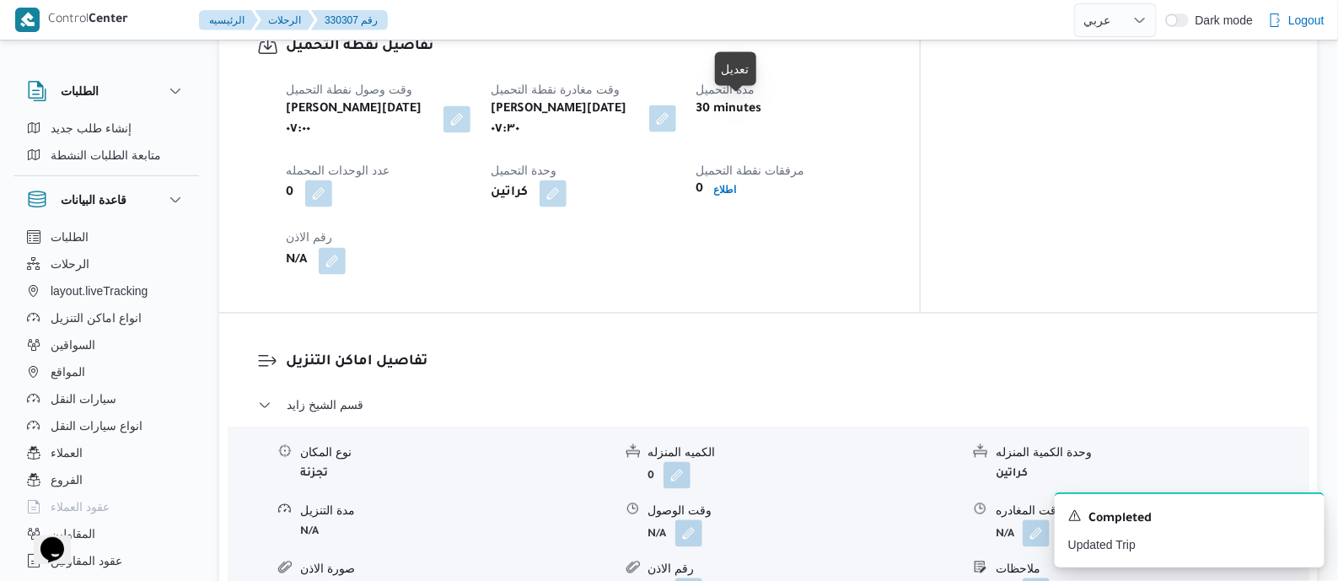
click at [676, 114] on button "button" at bounding box center [662, 118] width 27 height 27
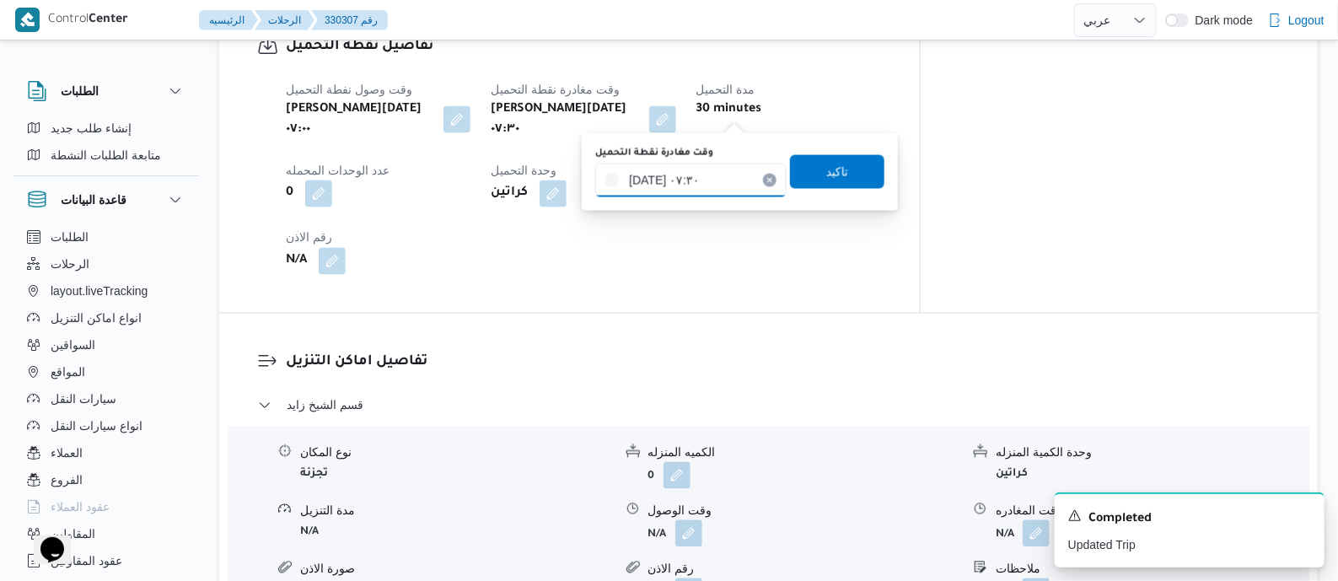
click at [726, 177] on input "١٤/٠٨/٢٠٢٥ ٠٧:٣٠" at bounding box center [690, 181] width 191 height 34
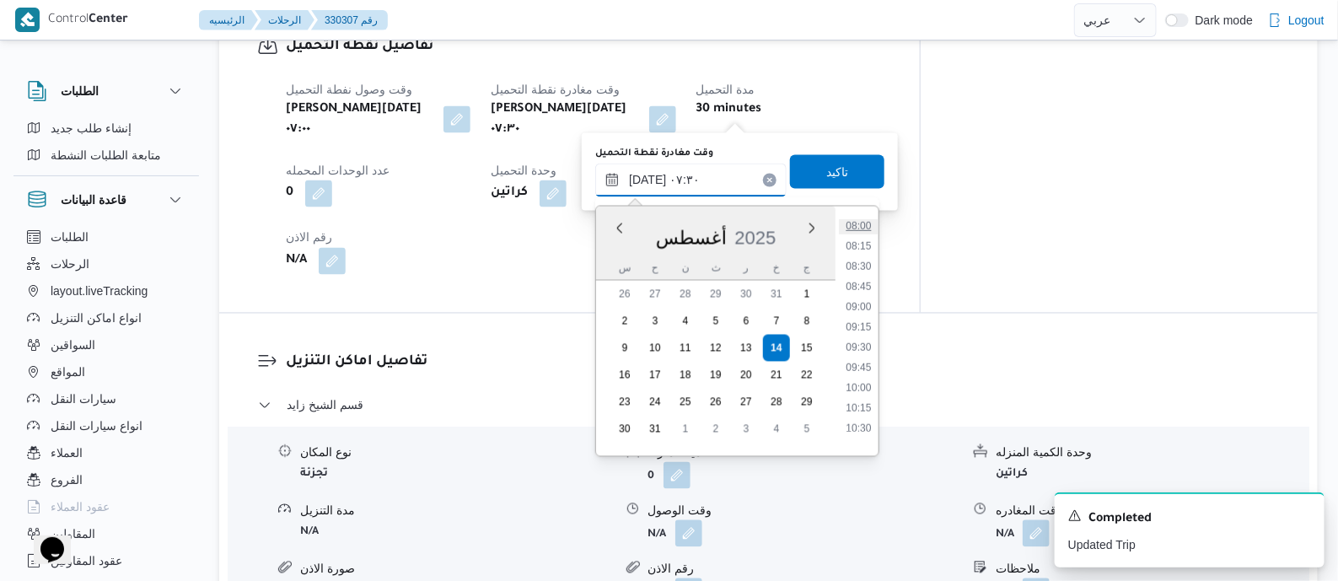
scroll to position [914, 0]
click at [864, 286] on li "12:00" at bounding box center [859, 285] width 39 height 17
type input "١٤/٠٨/٢٠٢٥ ١٢:٠٠"
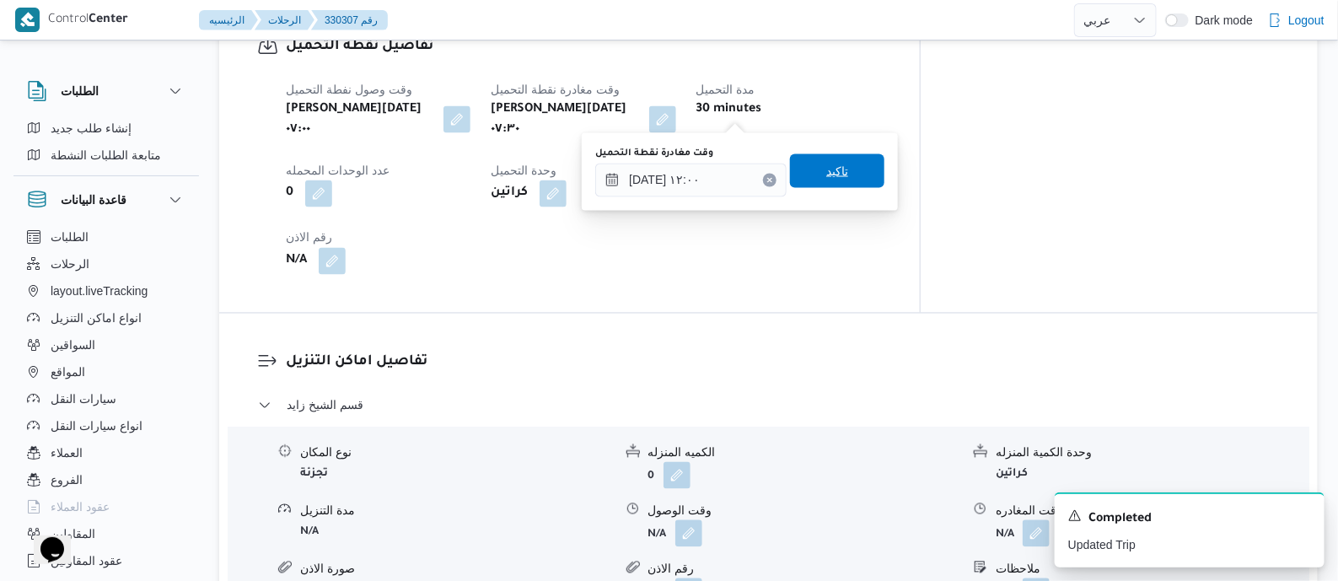
click at [832, 172] on span "تاكيد" at bounding box center [838, 171] width 22 height 20
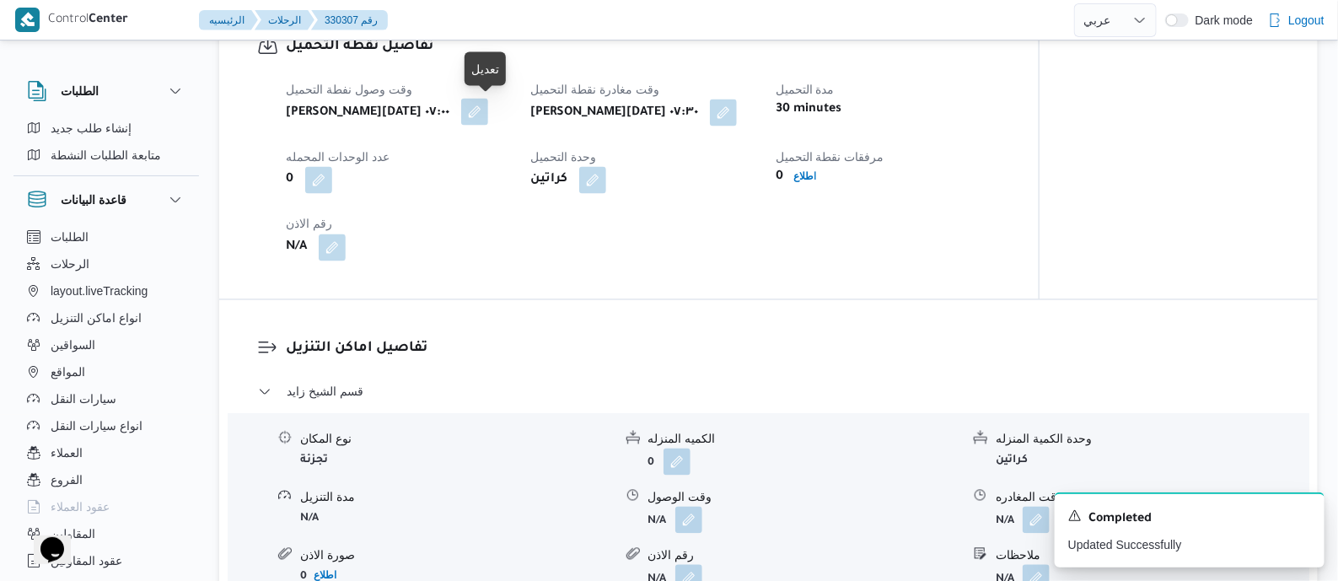
click at [488, 107] on button "button" at bounding box center [474, 112] width 27 height 27
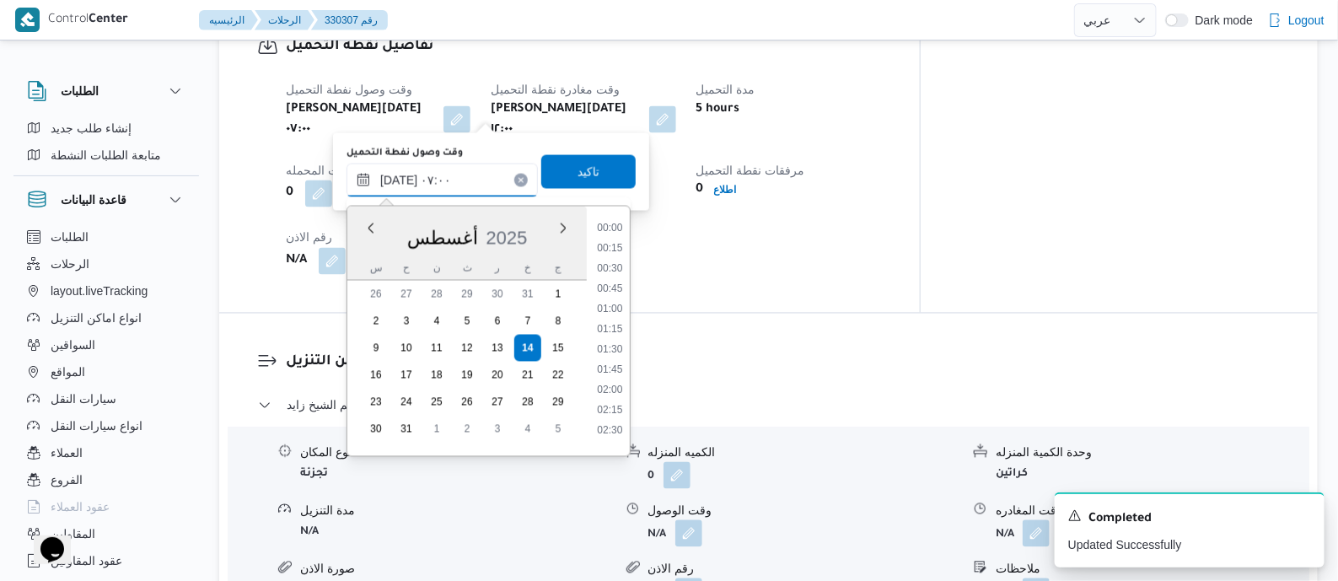
click at [482, 166] on input "١٤/٠٨/٢٠٢٥ ٠٧:٠٠" at bounding box center [442, 181] width 191 height 34
click at [622, 353] on li "11:00" at bounding box center [609, 351] width 39 height 17
type input "[DATE] ١١:٠٠"
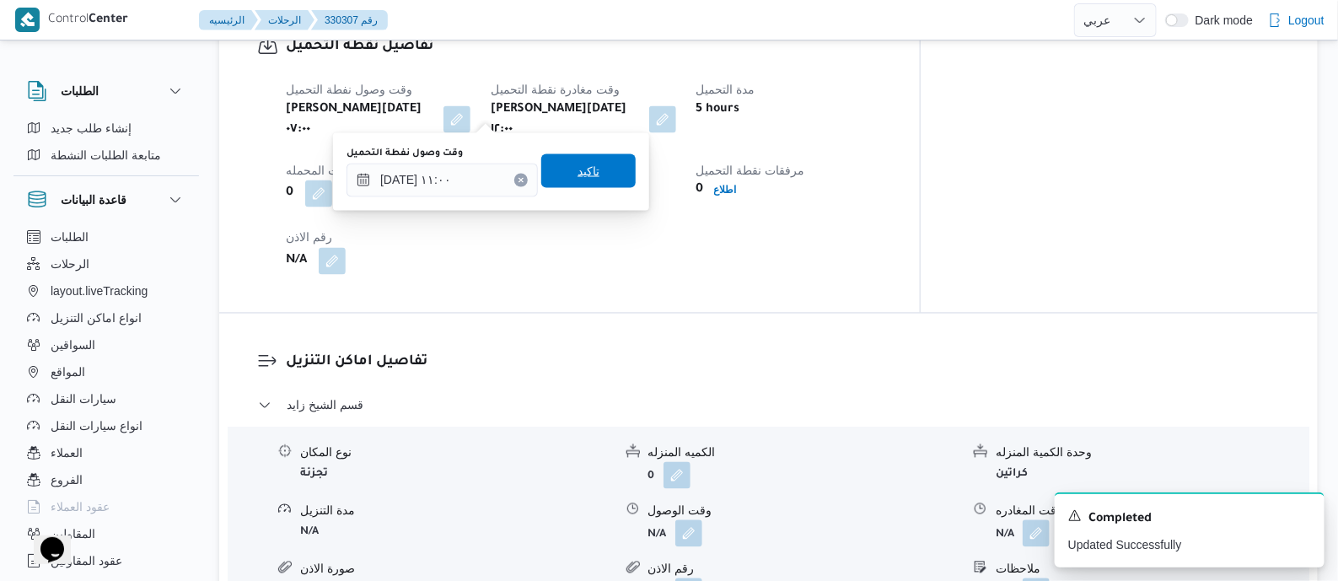
click at [595, 180] on span "تاكيد" at bounding box center [588, 171] width 94 height 34
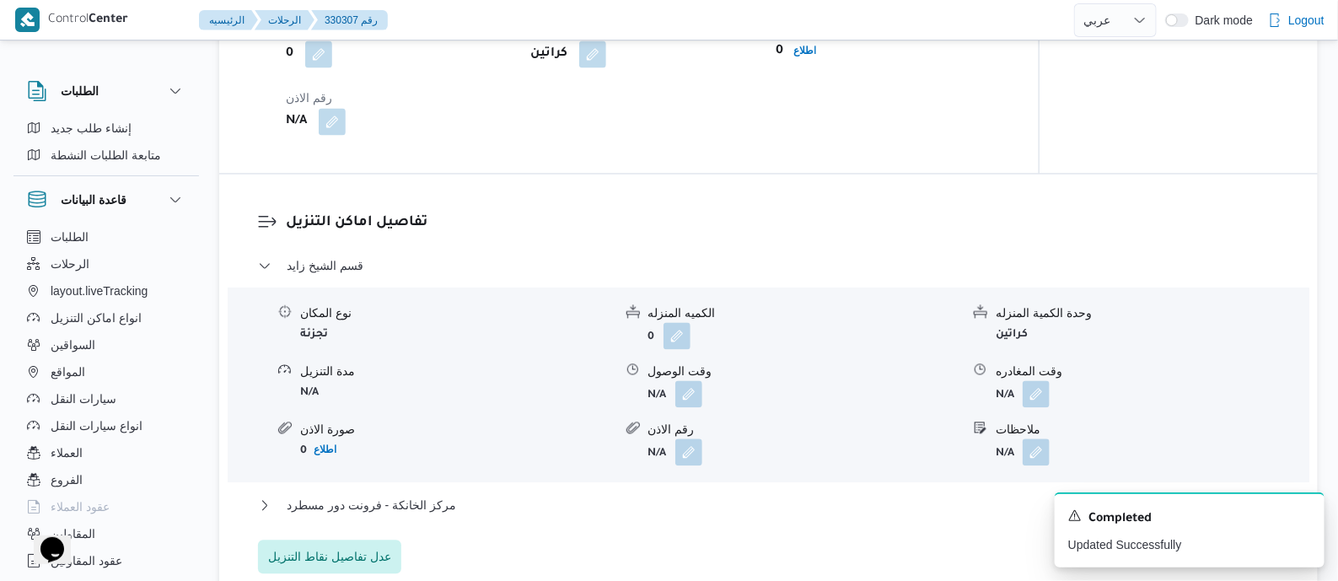
scroll to position [1475, 0]
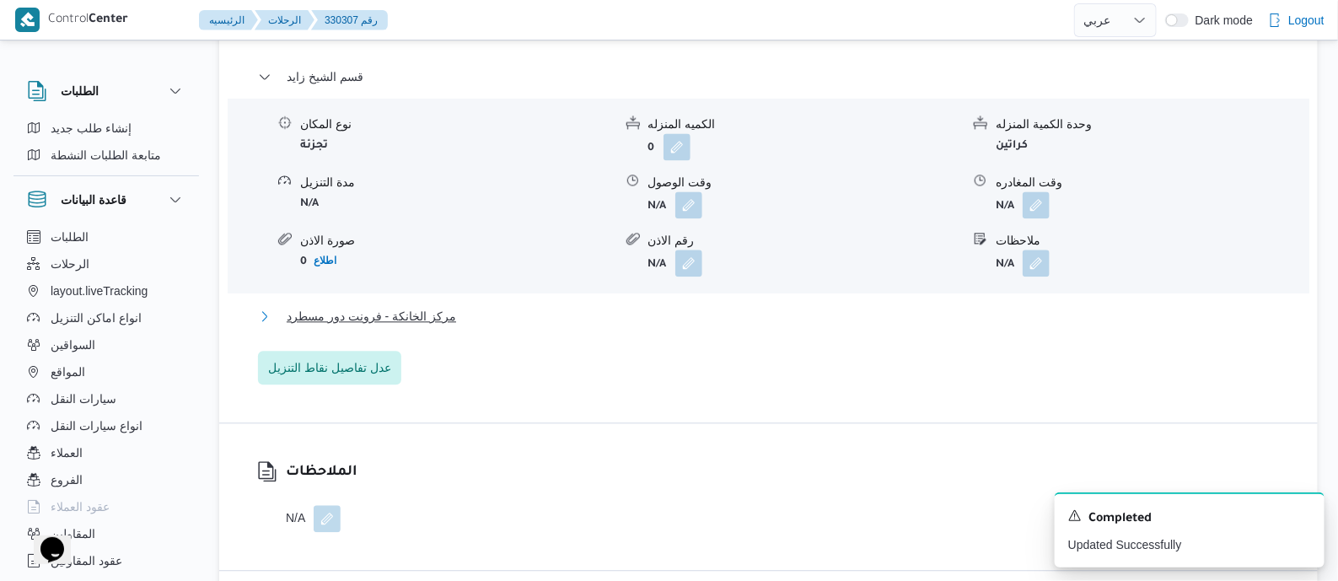
click at [450, 315] on button "مركز الخانكة - فرونت دور مسطرد" at bounding box center [769, 316] width 1022 height 20
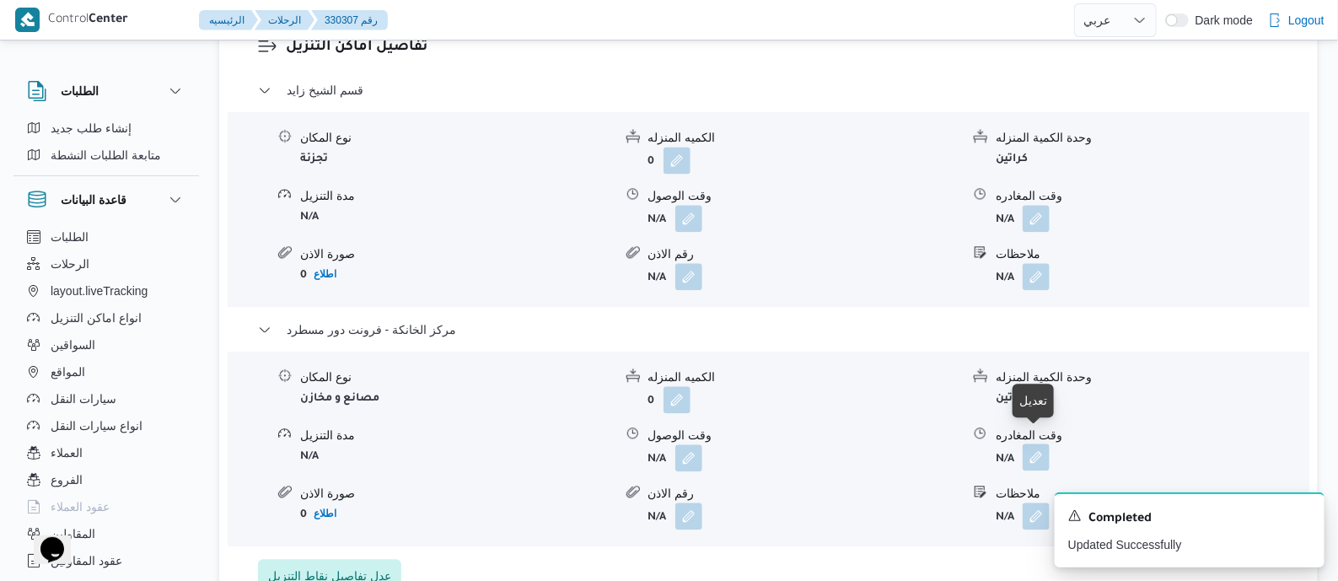
click at [1033, 444] on button "button" at bounding box center [1036, 457] width 27 height 27
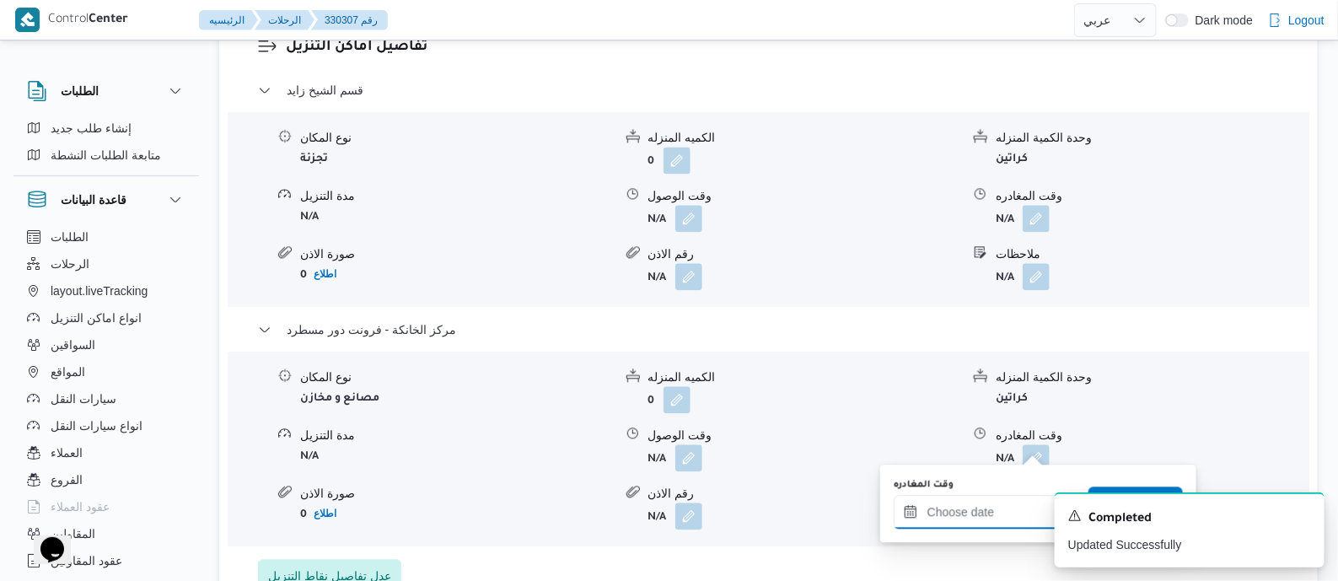
click at [970, 503] on input "وقت المغادره" at bounding box center [989, 512] width 191 height 34
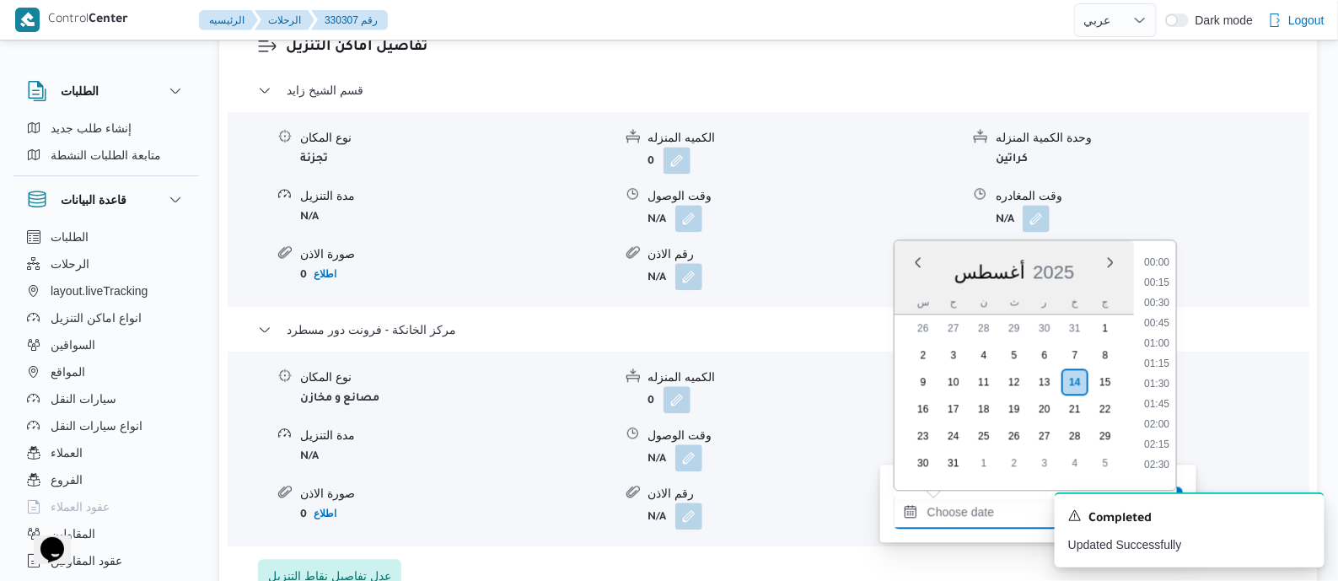
scroll to position [1666, 0]
click at [1161, 335] on li "21:30" at bounding box center [1157, 337] width 39 height 17
type input "١٤/٠٨/٢٠٢٥ ٢١:٣٠"
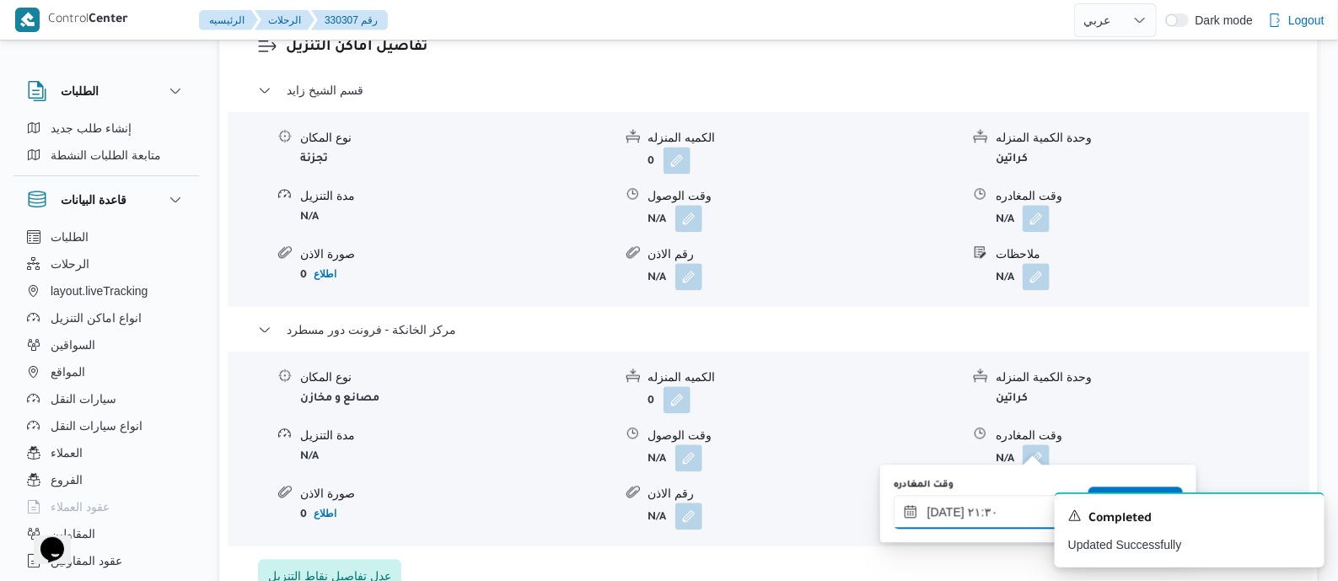
scroll to position [1581, 0]
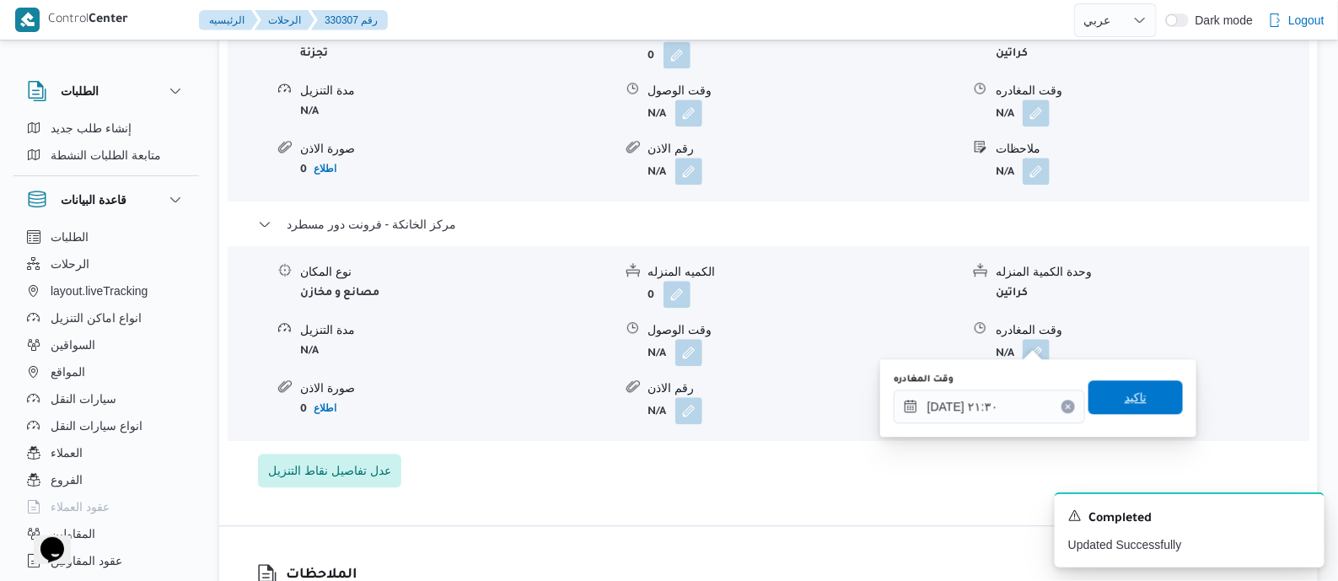
click at [1142, 396] on span "تاكيد" at bounding box center [1136, 397] width 94 height 34
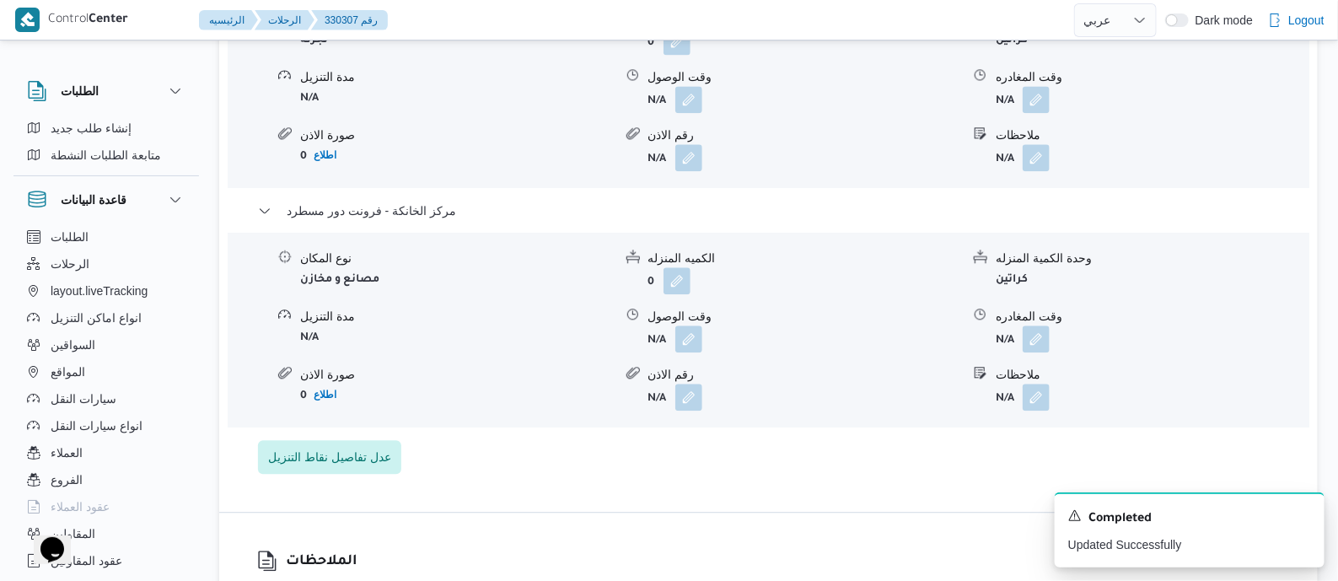
click at [1329, 76] on div "الطلبات إنشاء طلب جديد متابعة الطلبات النشطة قاعدة البيانات الطلبات الرحلات lay…" at bounding box center [669, 164] width 1338 height 3382
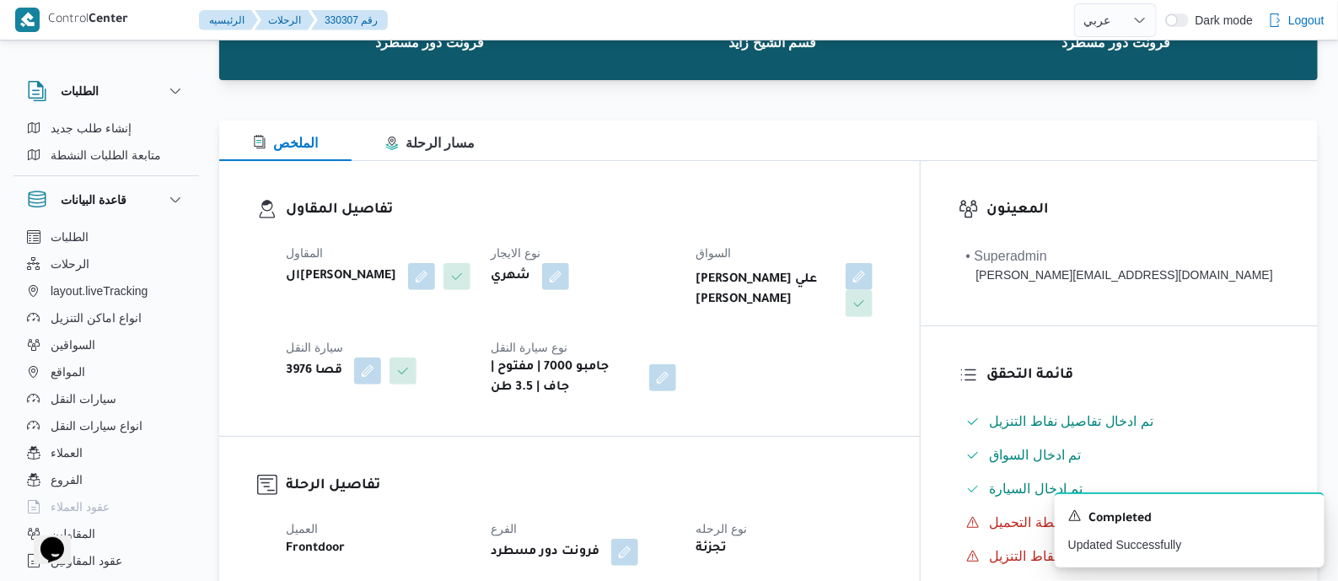
scroll to position [0, 0]
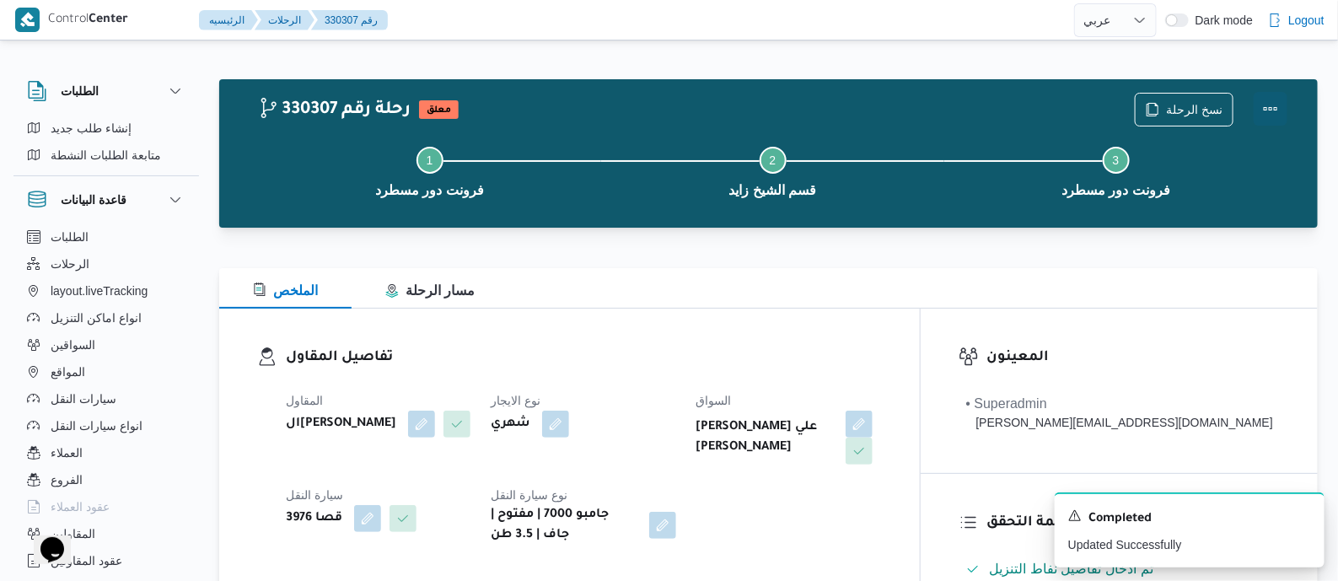
click at [1278, 102] on button "Actions" at bounding box center [1271, 109] width 34 height 34
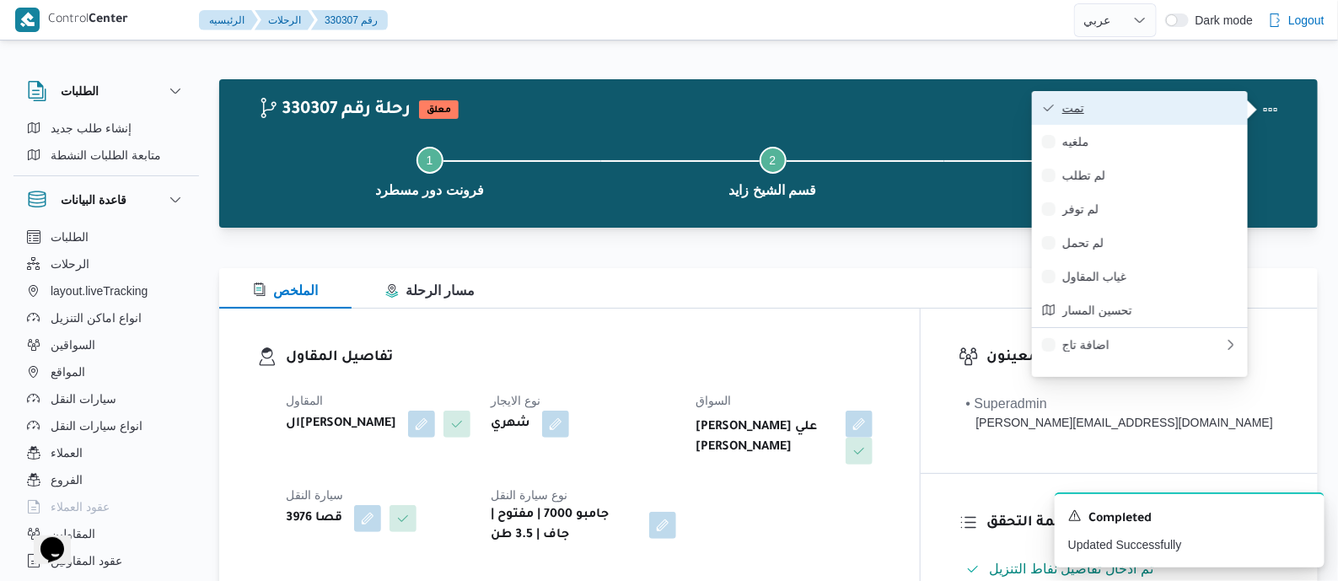
click at [1198, 106] on span "تمت" at bounding box center [1150, 107] width 175 height 13
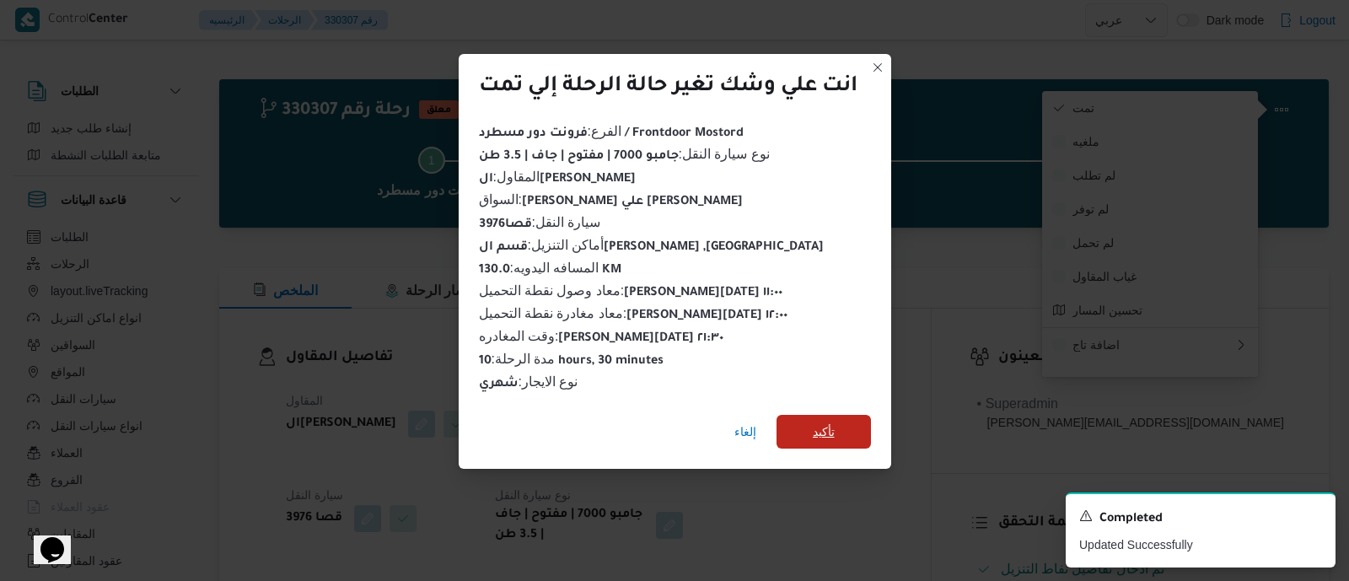
click at [818, 422] on span "تأكيد" at bounding box center [824, 432] width 22 height 20
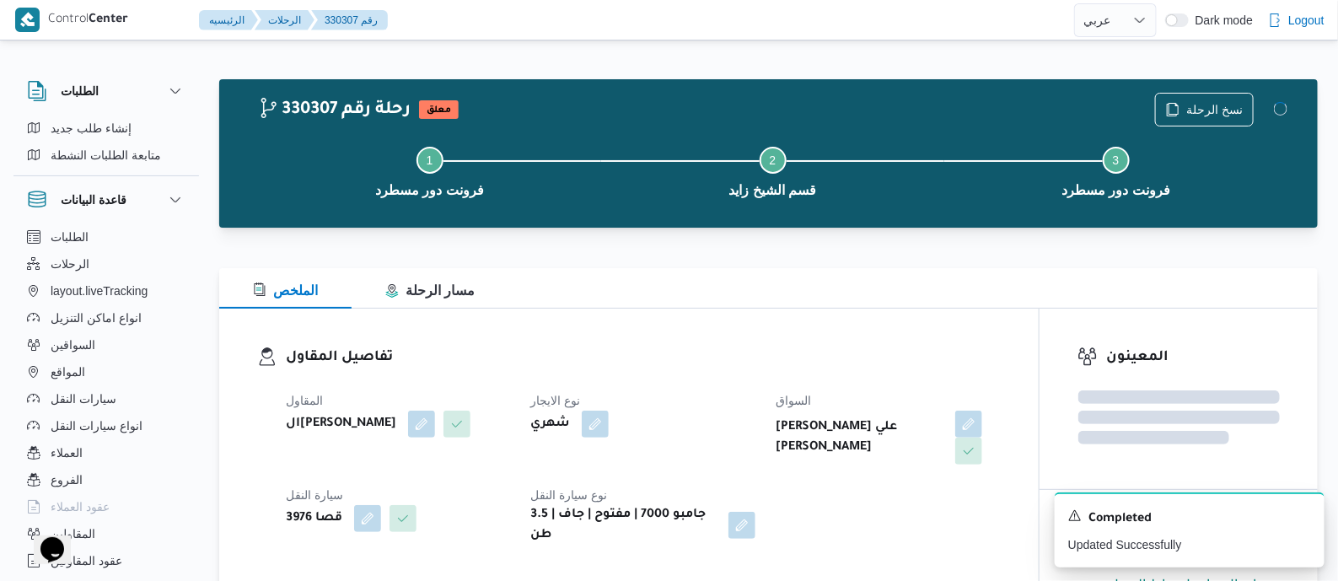
click at [757, 377] on dl "تفاصيل المقاول المقاول الهامي محمد خالد علي نوع الايجار شهري السواق محمد وجيه ع…" at bounding box center [643, 446] width 715 height 199
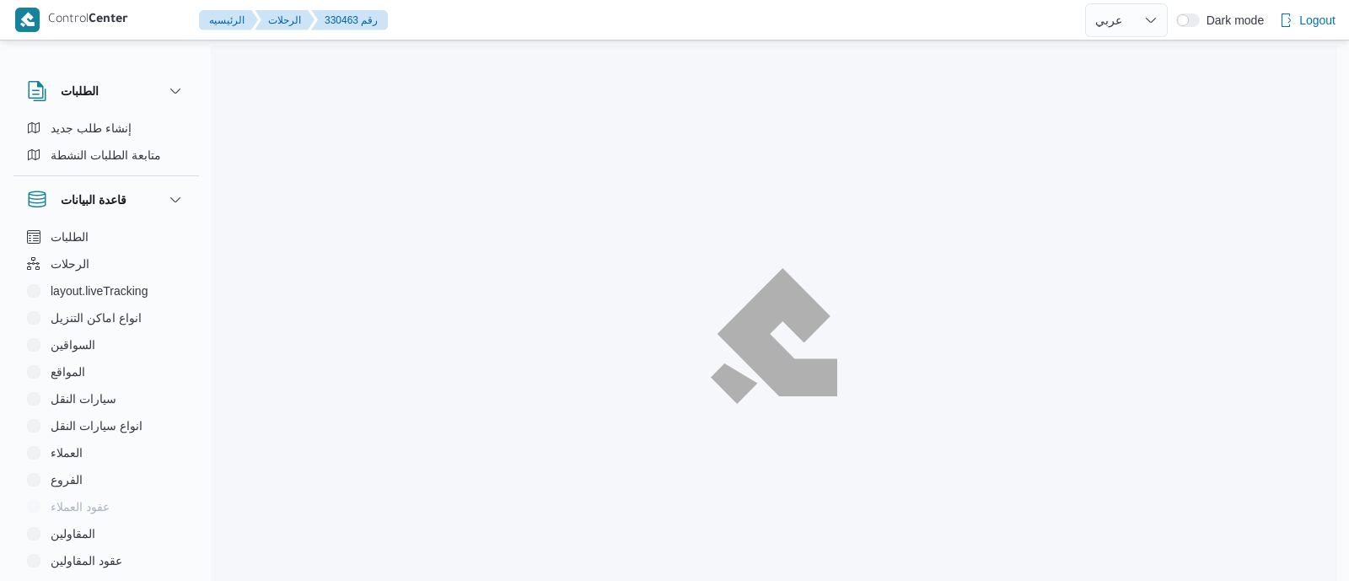
select select "ar"
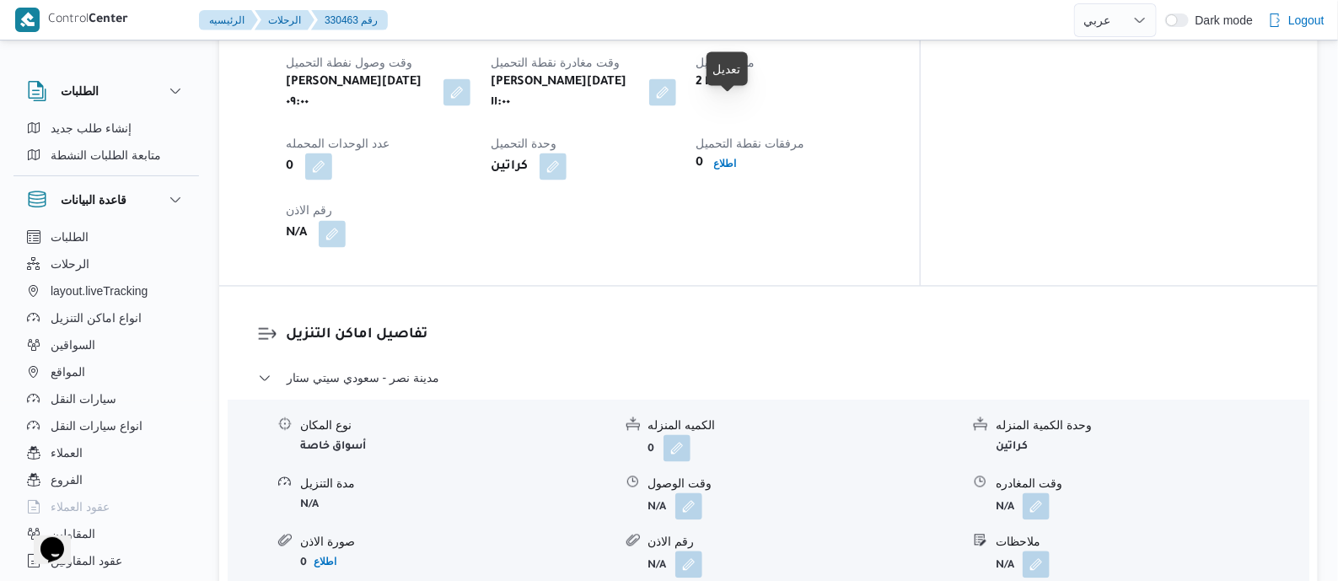
drag, startPoint x: 730, startPoint y: 113, endPoint x: 721, endPoint y: 160, distance: 48.1
click at [676, 106] on button "button" at bounding box center [662, 92] width 27 height 27
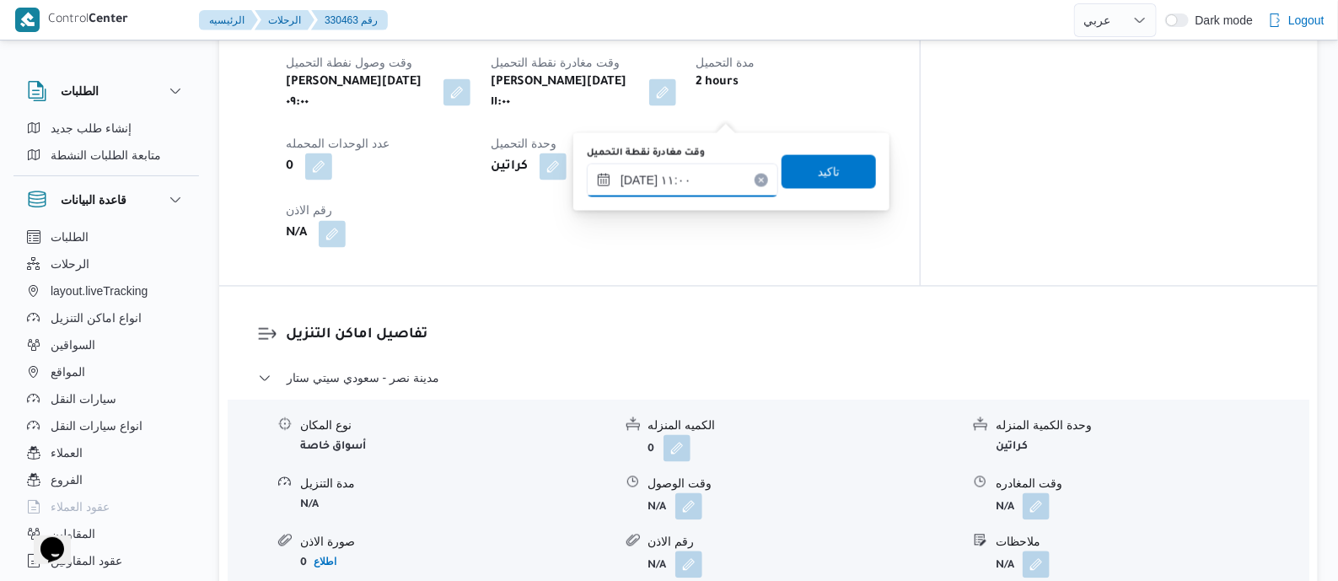
click at [718, 167] on input "[DATE] ١١:٠٠" at bounding box center [682, 181] width 191 height 34
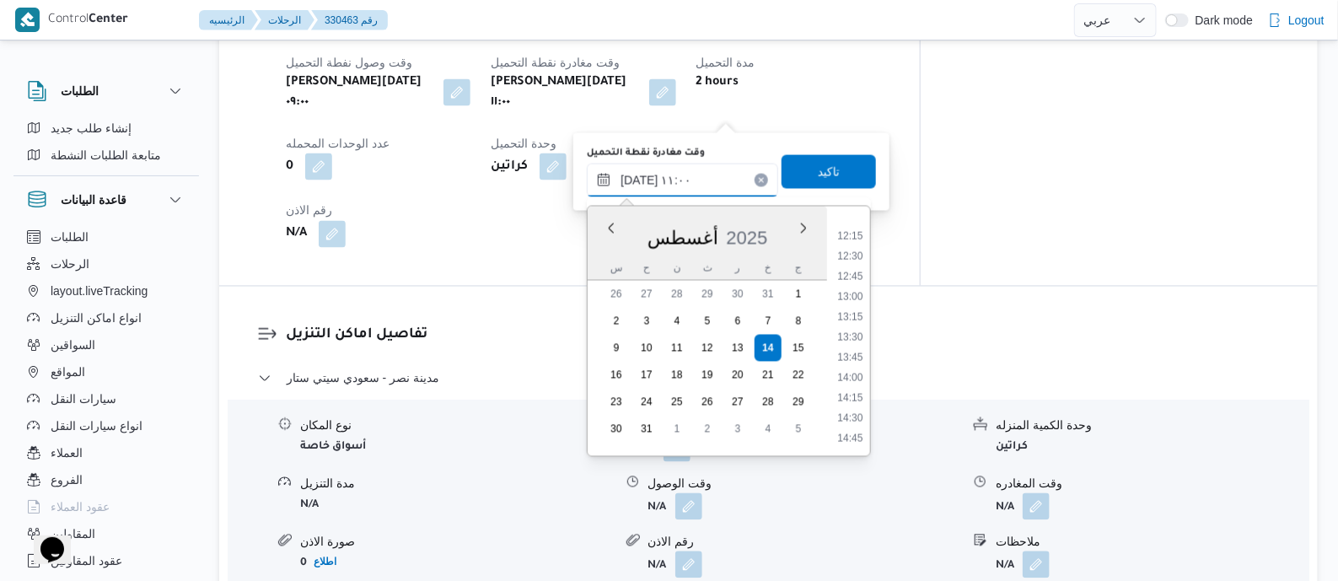
scroll to position [987, 0]
click at [855, 256] on li "12:30" at bounding box center [851, 253] width 39 height 17
type input "[DATE] ١٢:٣٠"
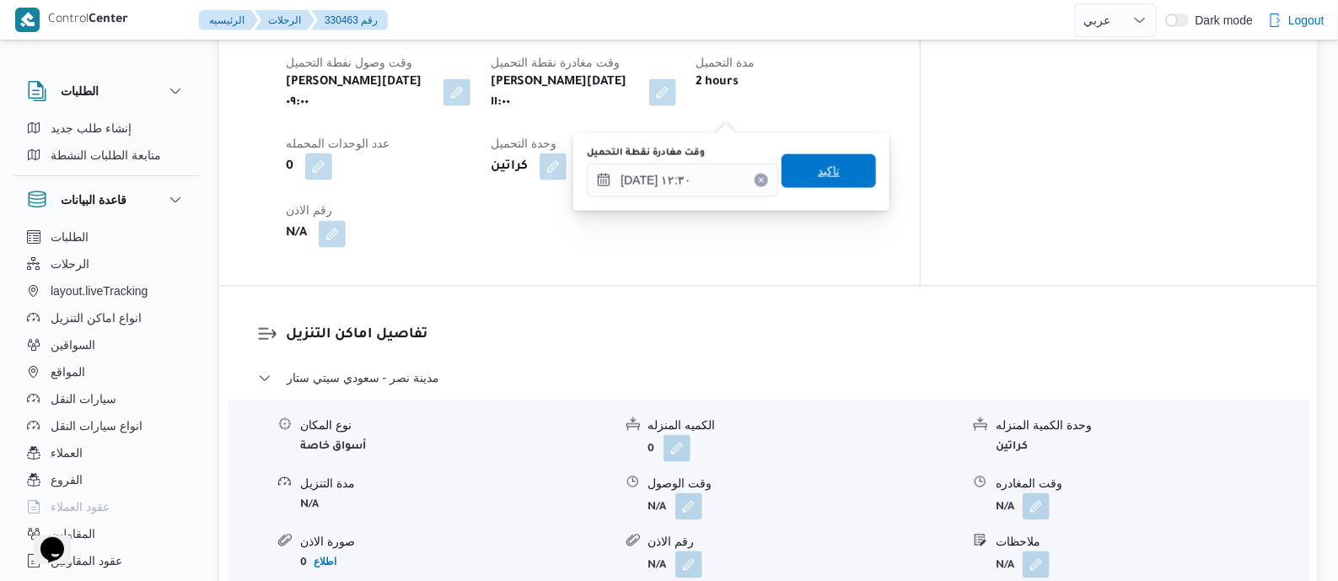
click at [837, 174] on span "تاكيد" at bounding box center [829, 171] width 94 height 34
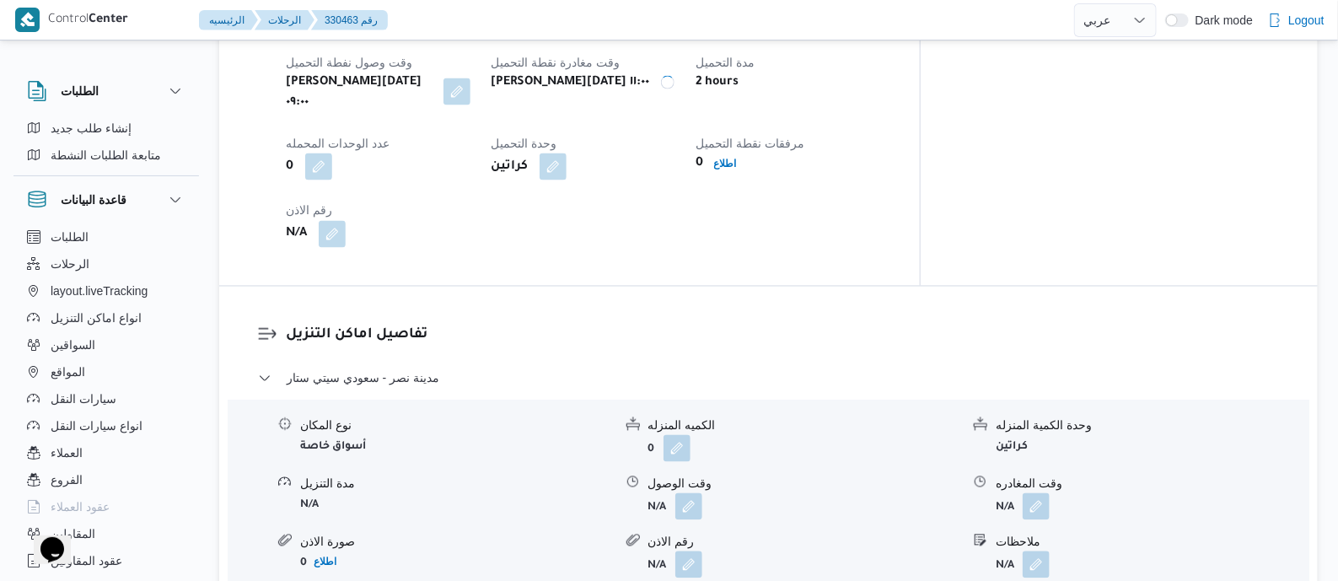
click at [471, 105] on button "button" at bounding box center [457, 91] width 27 height 27
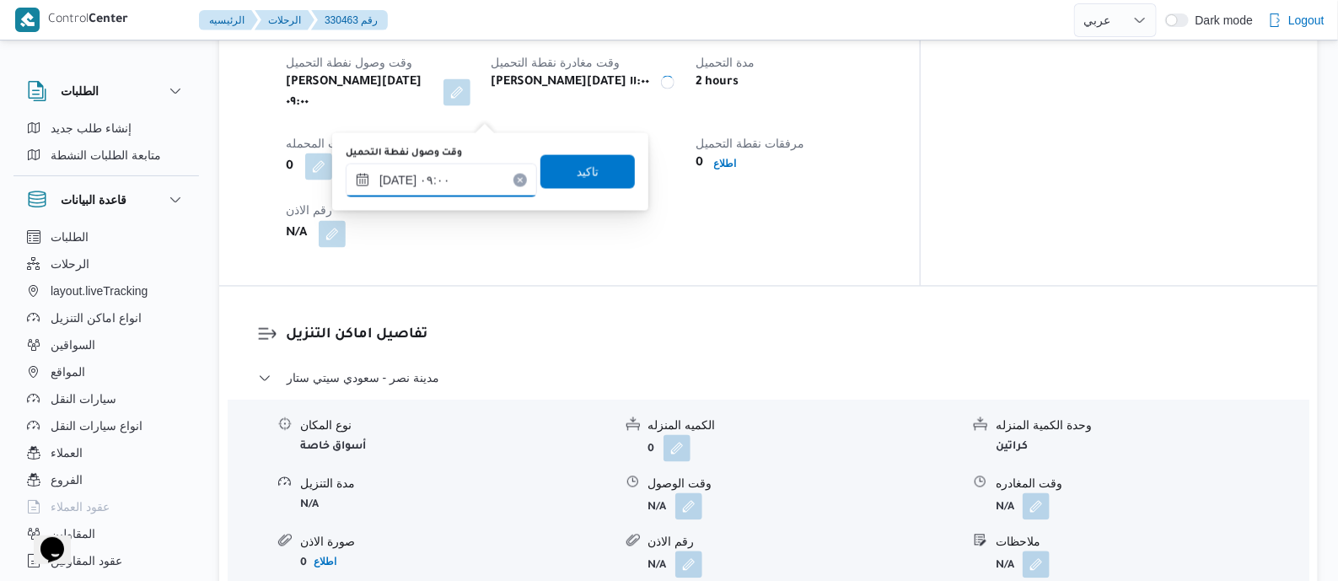
click at [456, 180] on input "[DATE] ٠٩:٠٠" at bounding box center [441, 181] width 191 height 34
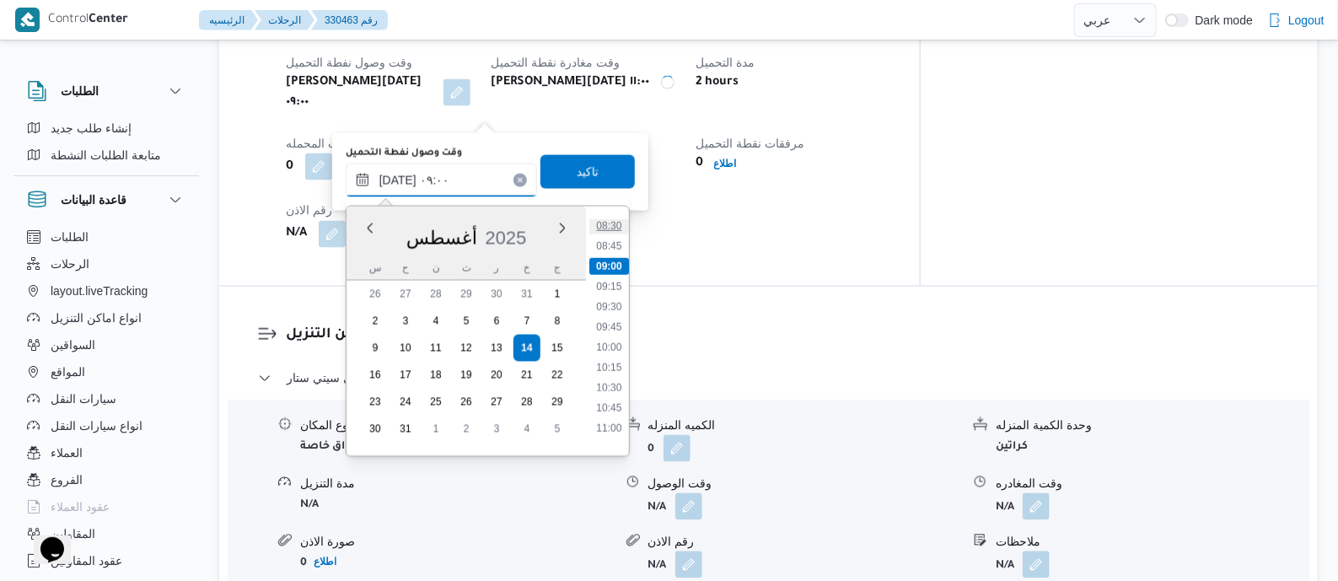
scroll to position [719, 0]
click at [615, 399] on li "11:00" at bounding box center [609, 399] width 39 height 17
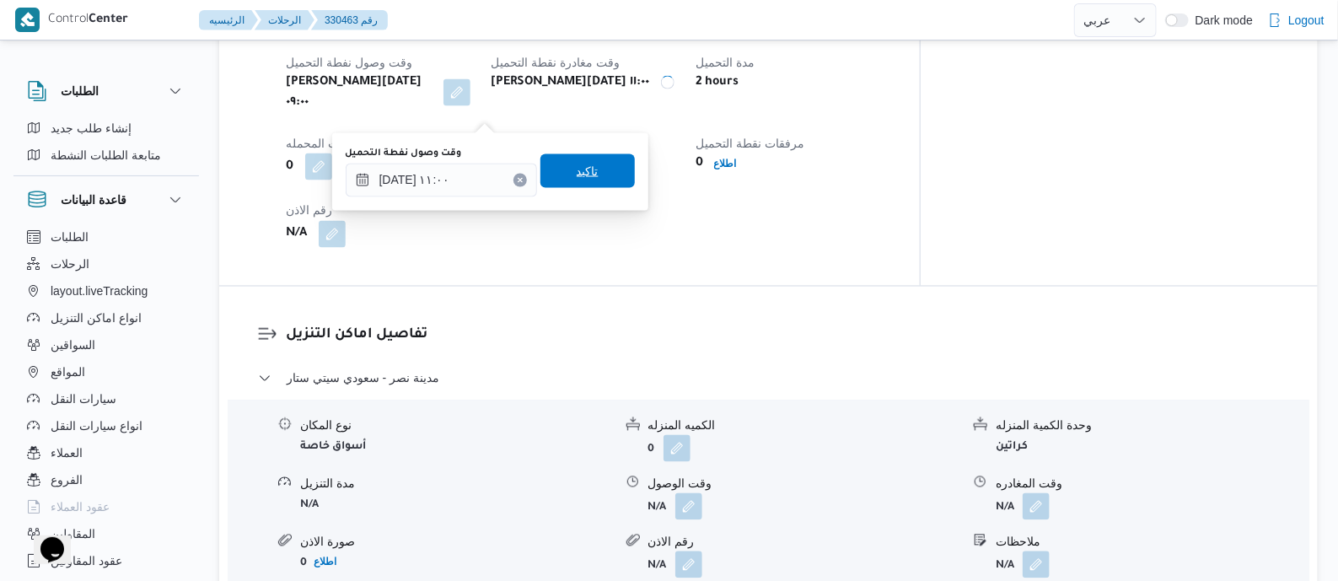
type input "[DATE] ٠٩:٠٠"
click at [587, 176] on span "تاكيد" at bounding box center [588, 171] width 22 height 20
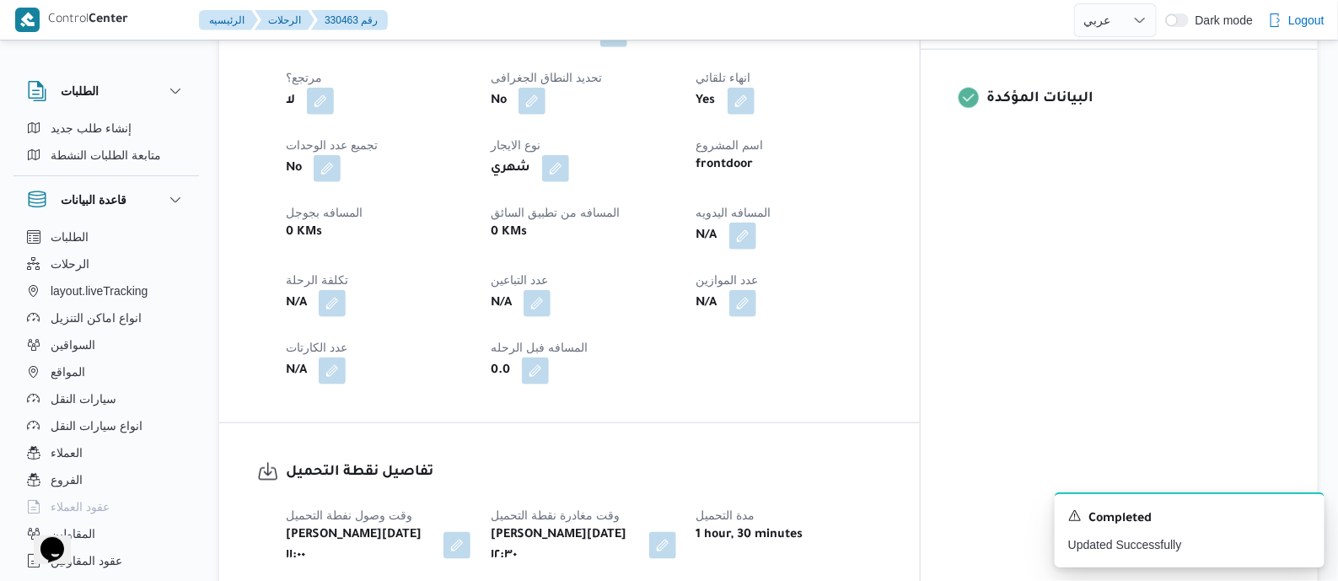
scroll to position [737, 0]
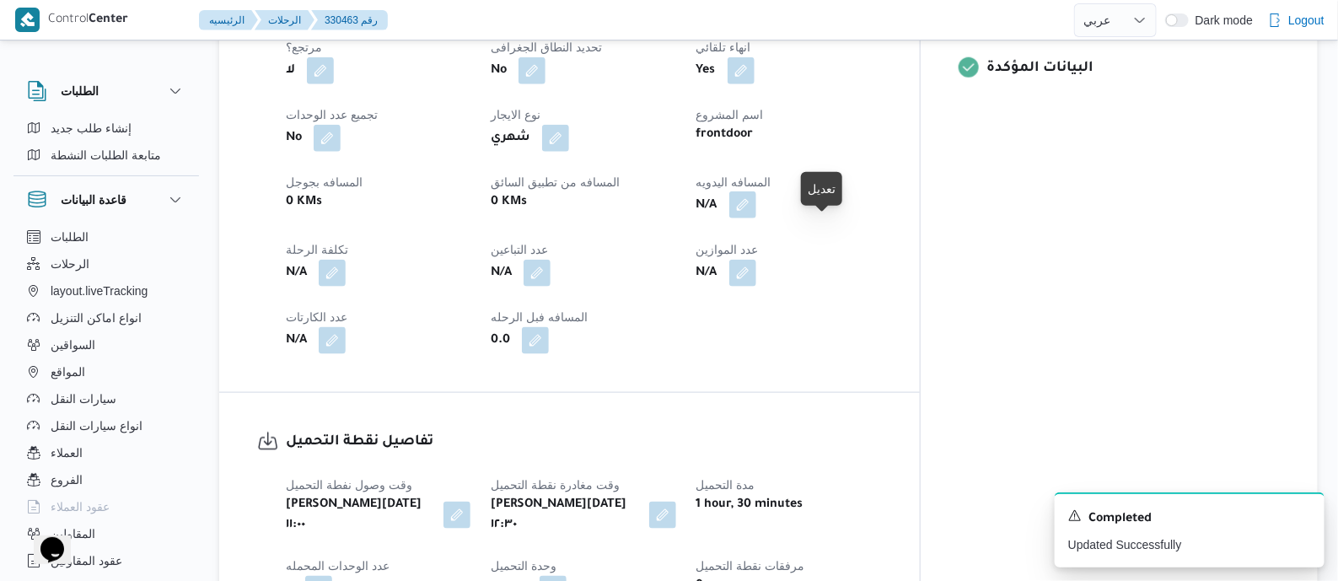
click at [757, 218] on button "button" at bounding box center [743, 204] width 27 height 27
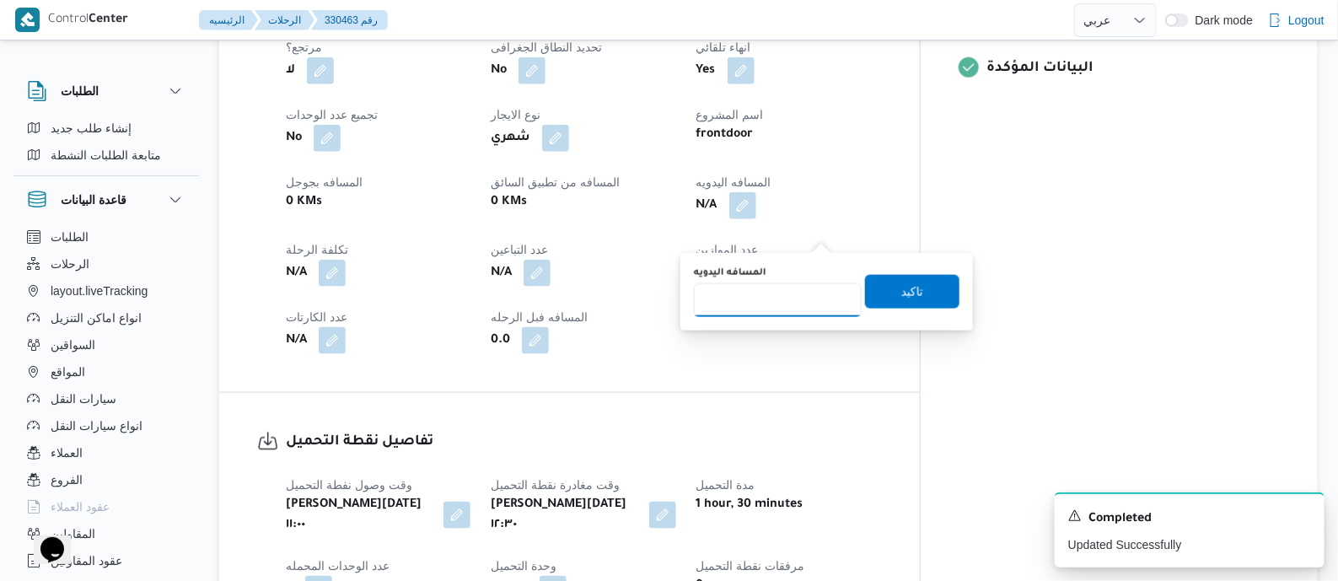
click at [784, 293] on input "المسافه اليدويه" at bounding box center [778, 300] width 168 height 34
click at [784, 293] on input "0" at bounding box center [778, 300] width 168 height 34
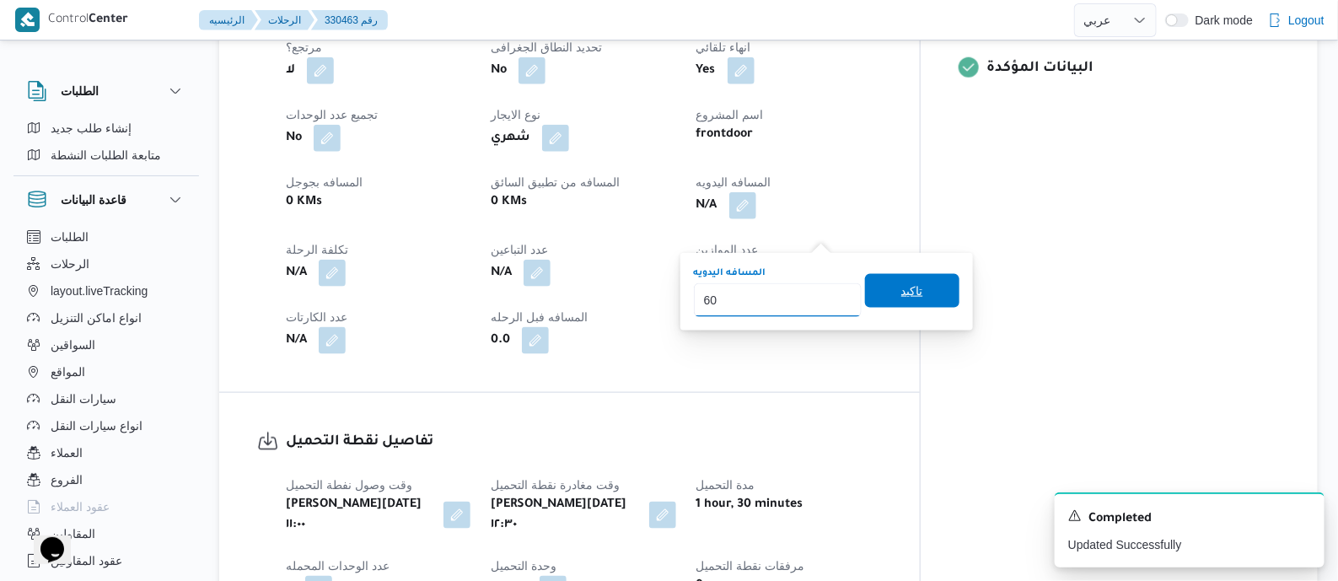
type input "60"
click at [914, 288] on span "تاكيد" at bounding box center [912, 291] width 94 height 34
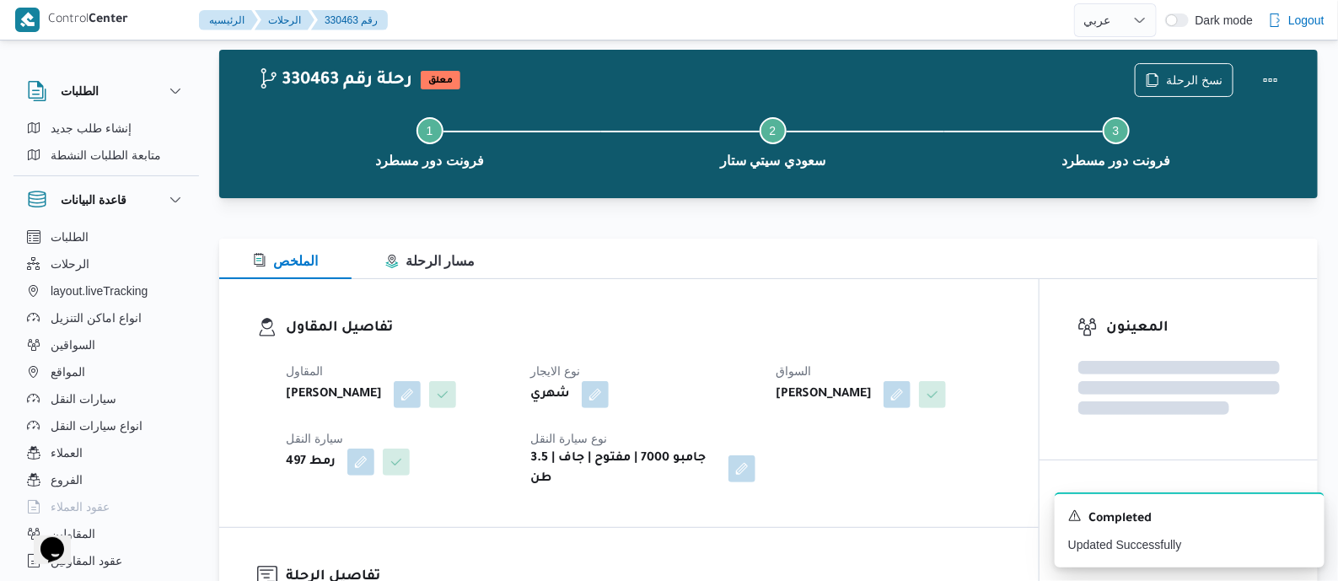
scroll to position [0, 0]
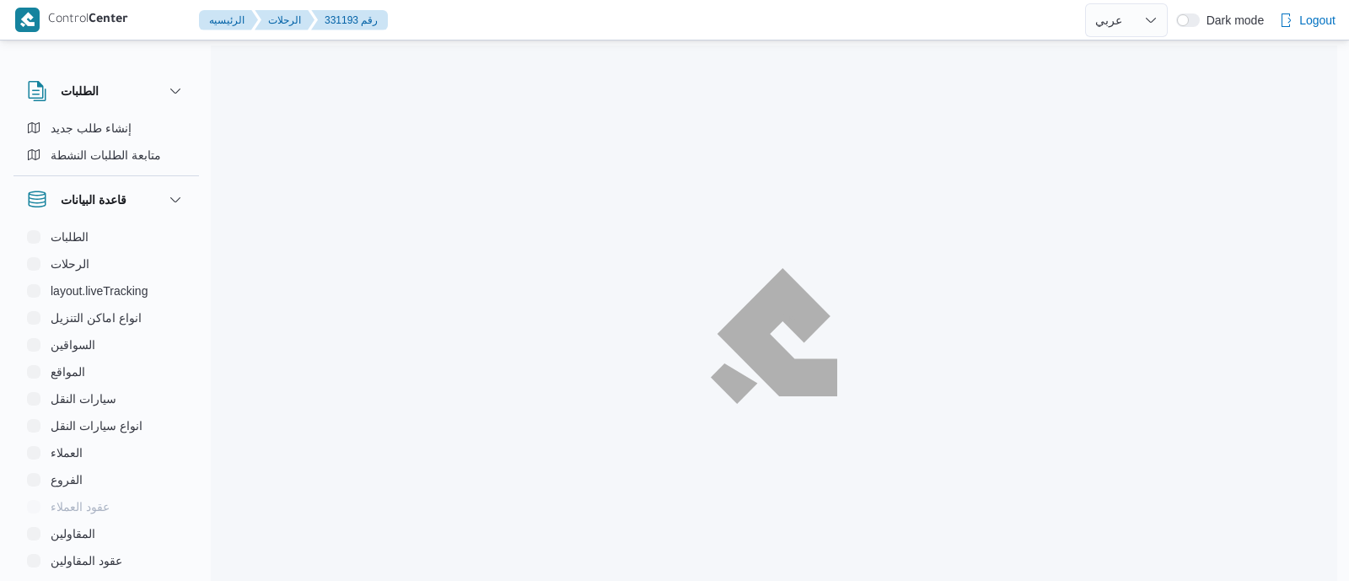
select select "ar"
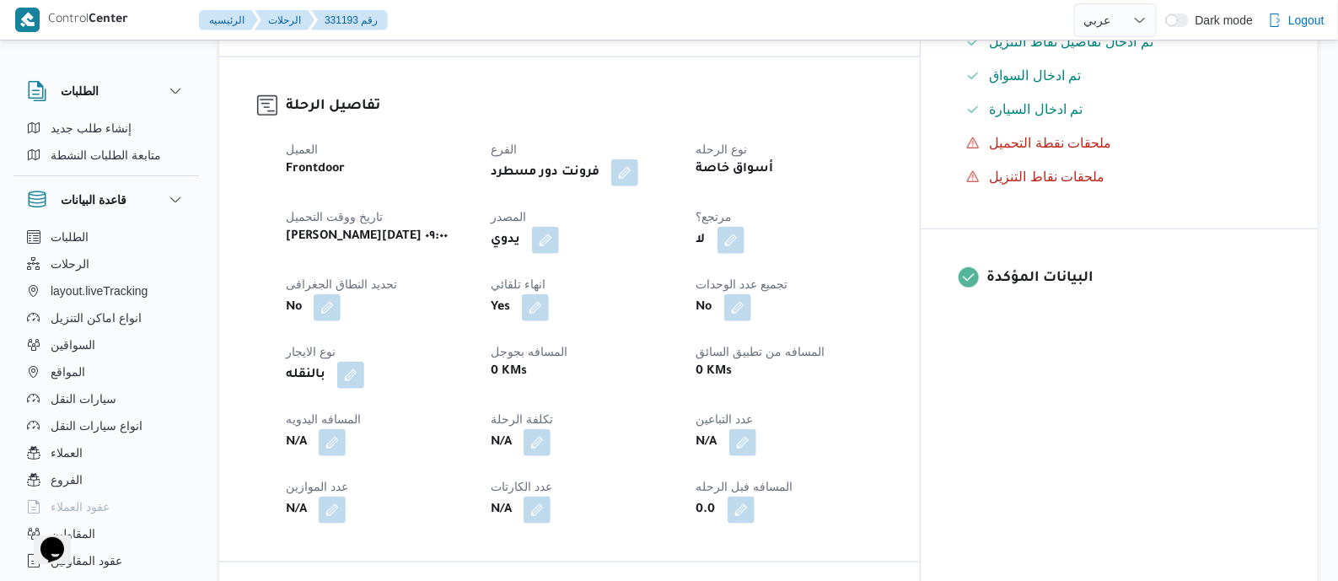
scroll to position [1054, 0]
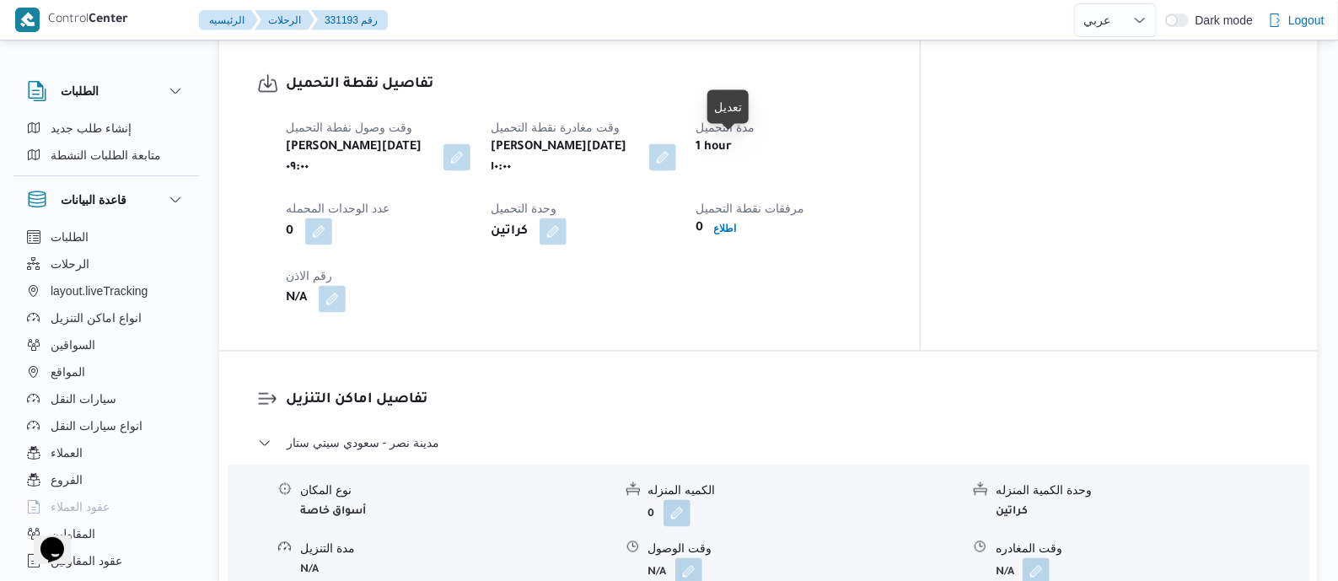
drag, startPoint x: 734, startPoint y: 150, endPoint x: 709, endPoint y: 199, distance: 54.7
click at [676, 150] on button "button" at bounding box center [662, 157] width 27 height 27
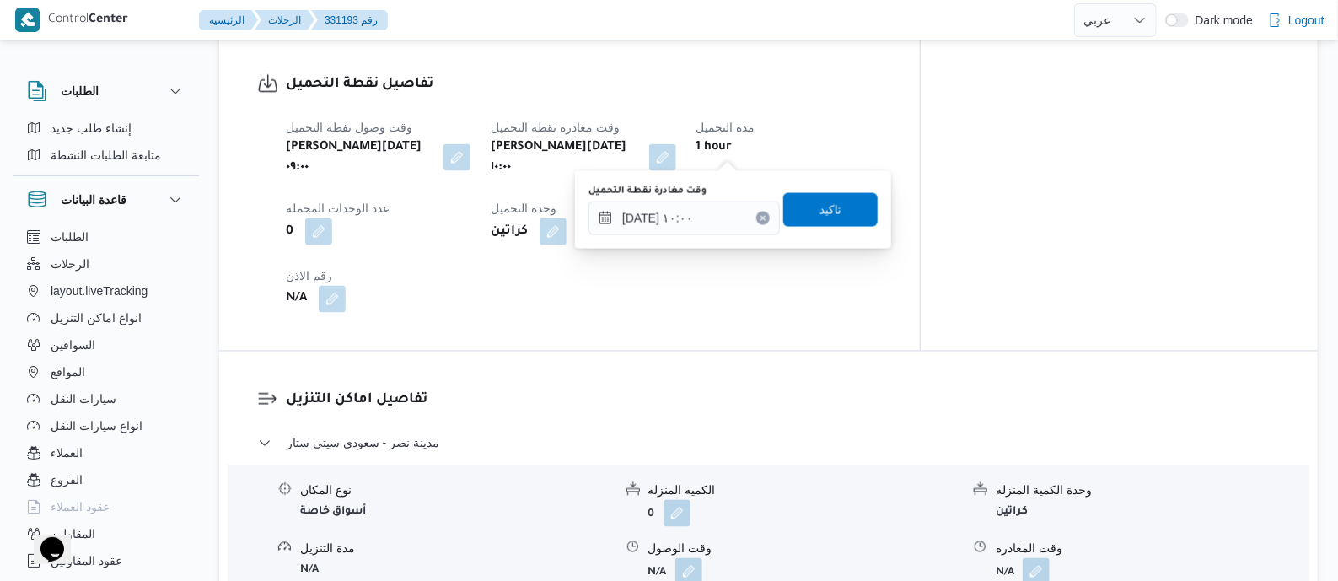
click at [709, 200] on div "وقت مغادرة نقطة التحميل [DATE] ١٠:٠٠" at bounding box center [684, 210] width 191 height 51
click at [709, 208] on input "[DATE] ١٠:٠٠" at bounding box center [684, 219] width 191 height 34
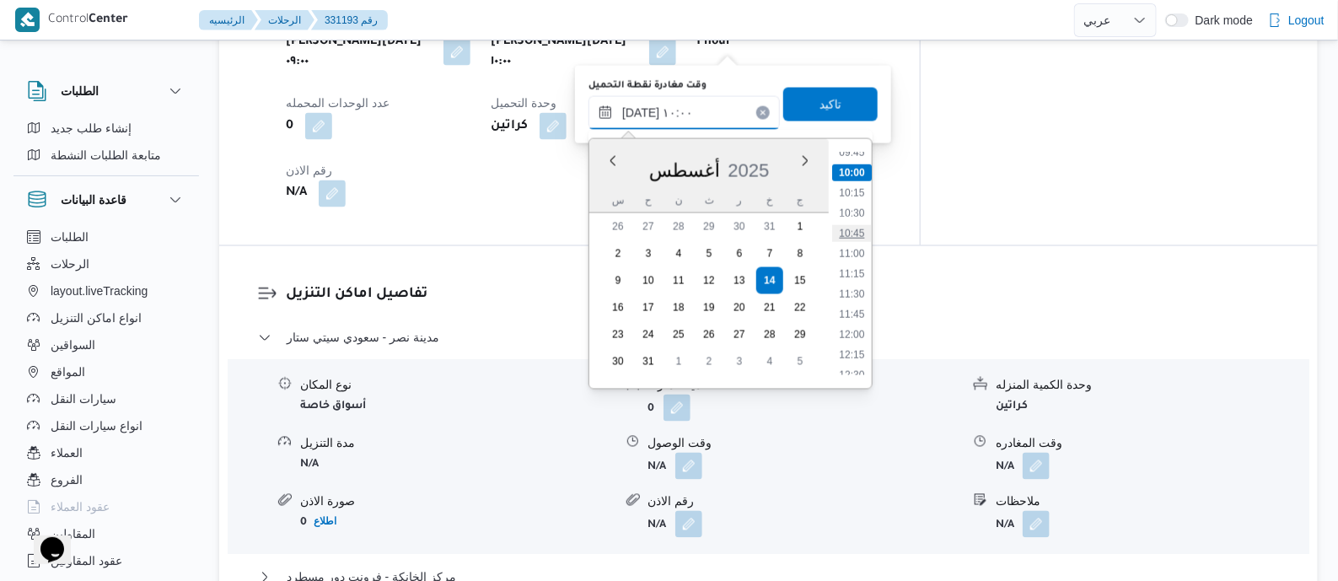
scroll to position [906, 0]
click at [858, 268] on li "12:30" at bounding box center [851, 267] width 39 height 17
type input "١٤/٠٨/٢٠٢٥ ١٢:٣٠"
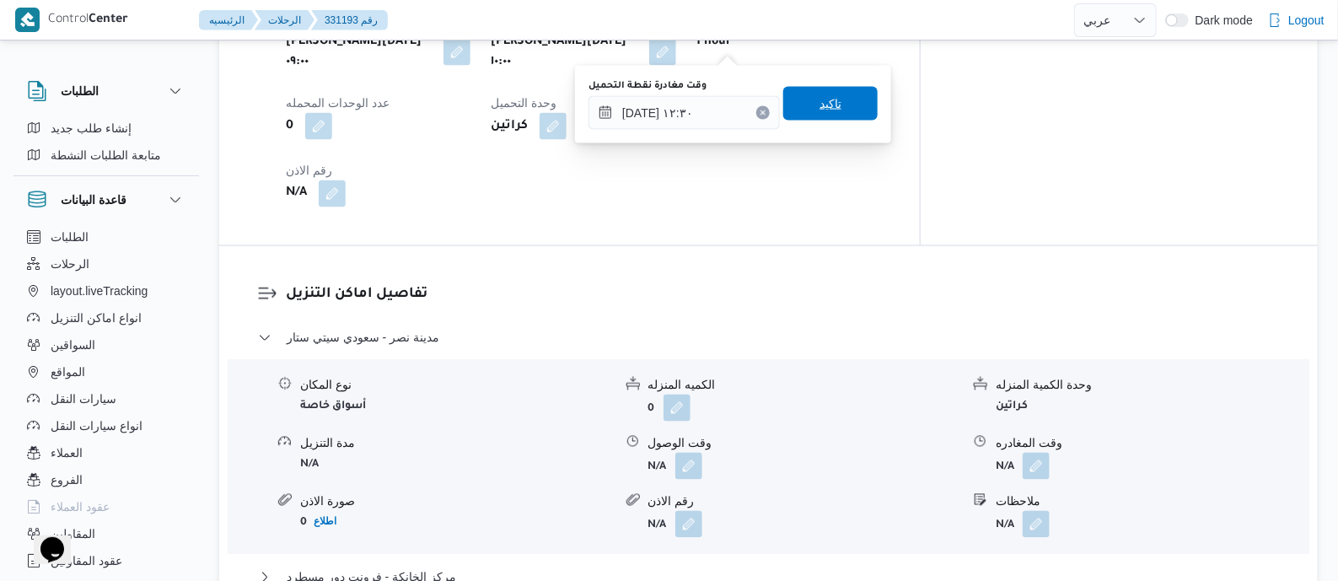
click at [820, 103] on span "تاكيد" at bounding box center [831, 104] width 22 height 20
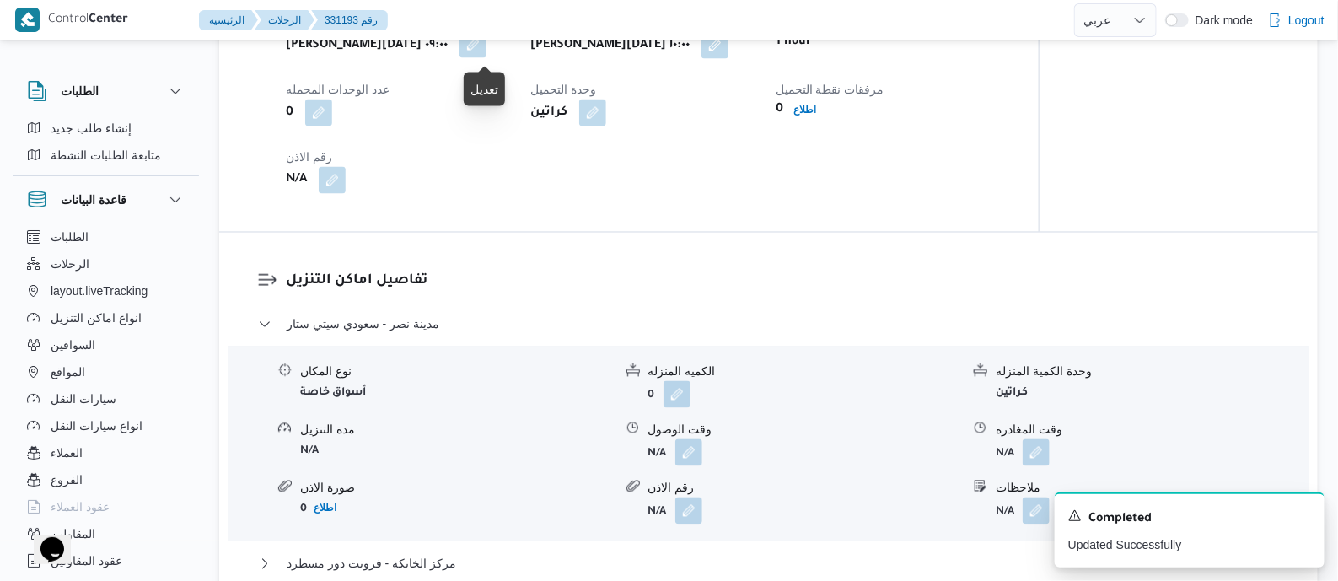
click at [483, 52] on button "button" at bounding box center [473, 44] width 27 height 27
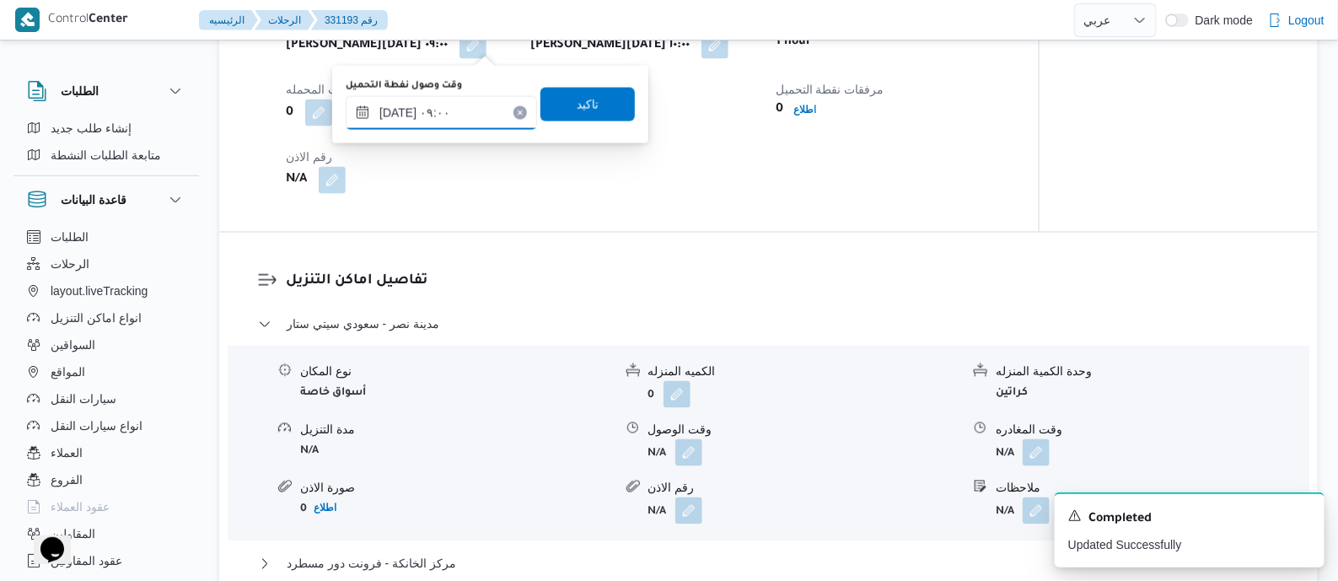
click at [455, 101] on input "١٤/٠٨/٢٠٢٥ ٠٩:٠٠" at bounding box center [441, 113] width 191 height 34
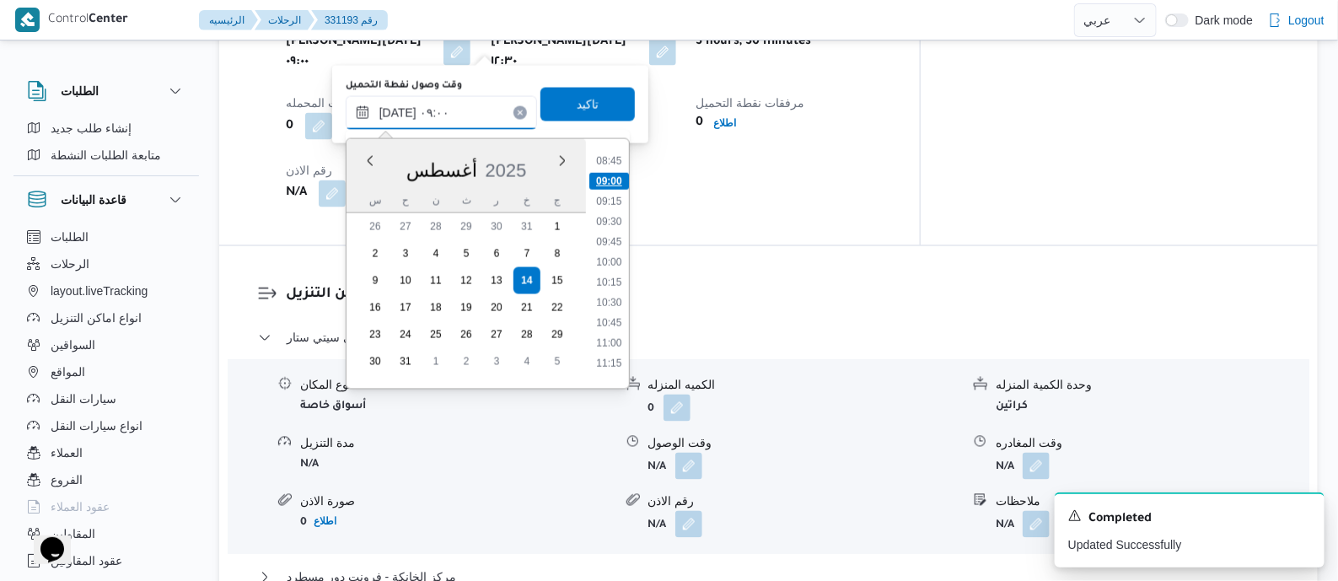
scroll to position [825, 0]
click at [616, 225] on li "11:00" at bounding box center [609, 226] width 39 height 17
type input "١٤/٠٨/٢٠٢٥ ١١:٠٠"
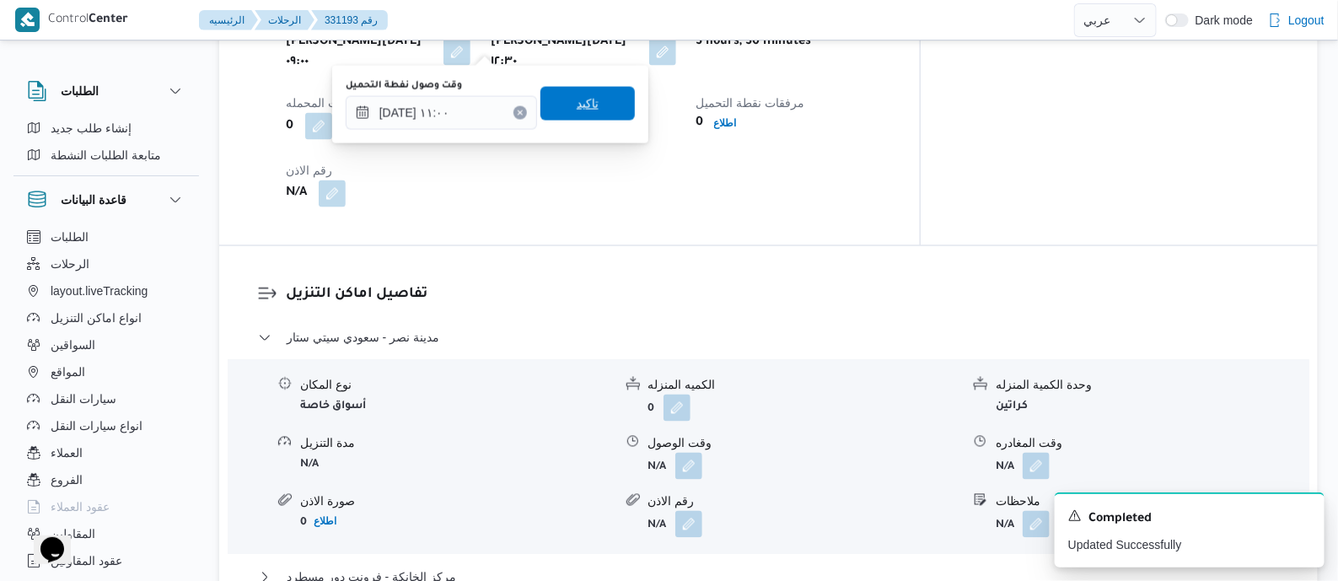
click at [582, 111] on span "تاكيد" at bounding box center [588, 104] width 22 height 20
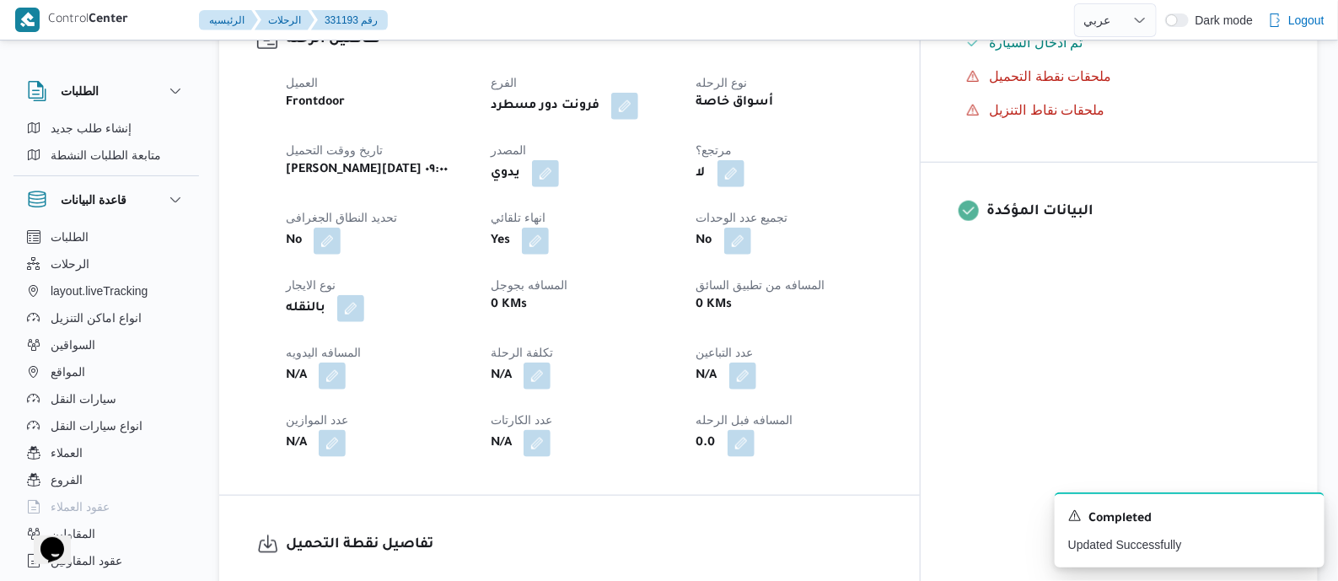
scroll to position [633, 0]
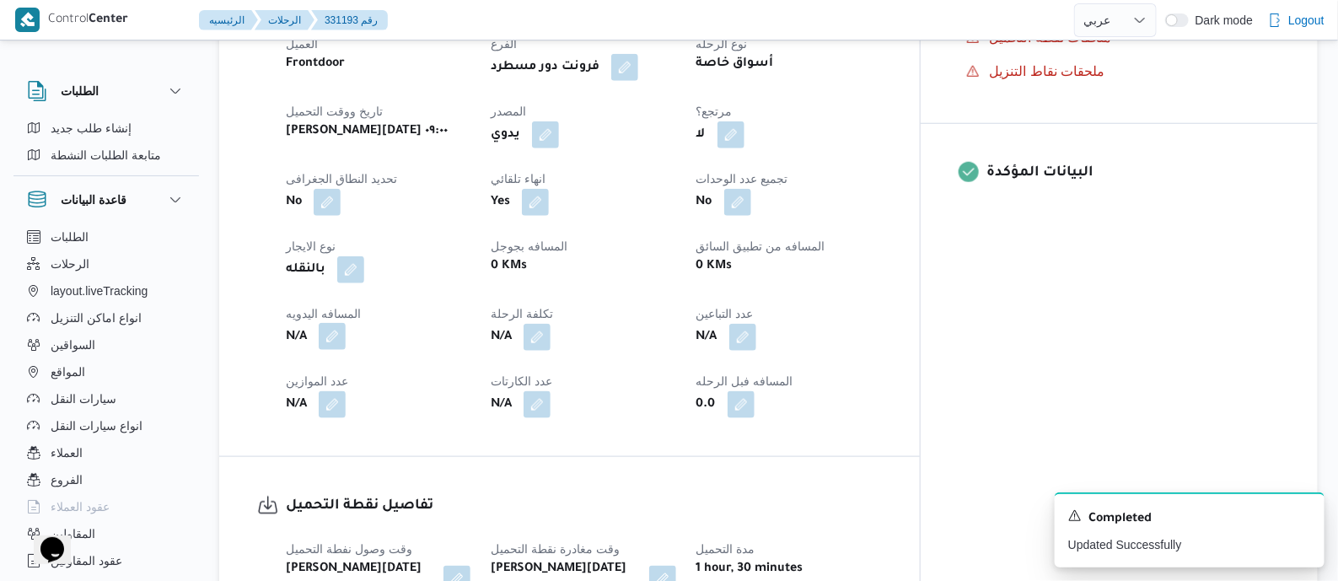
click at [332, 339] on button "button" at bounding box center [332, 336] width 27 height 27
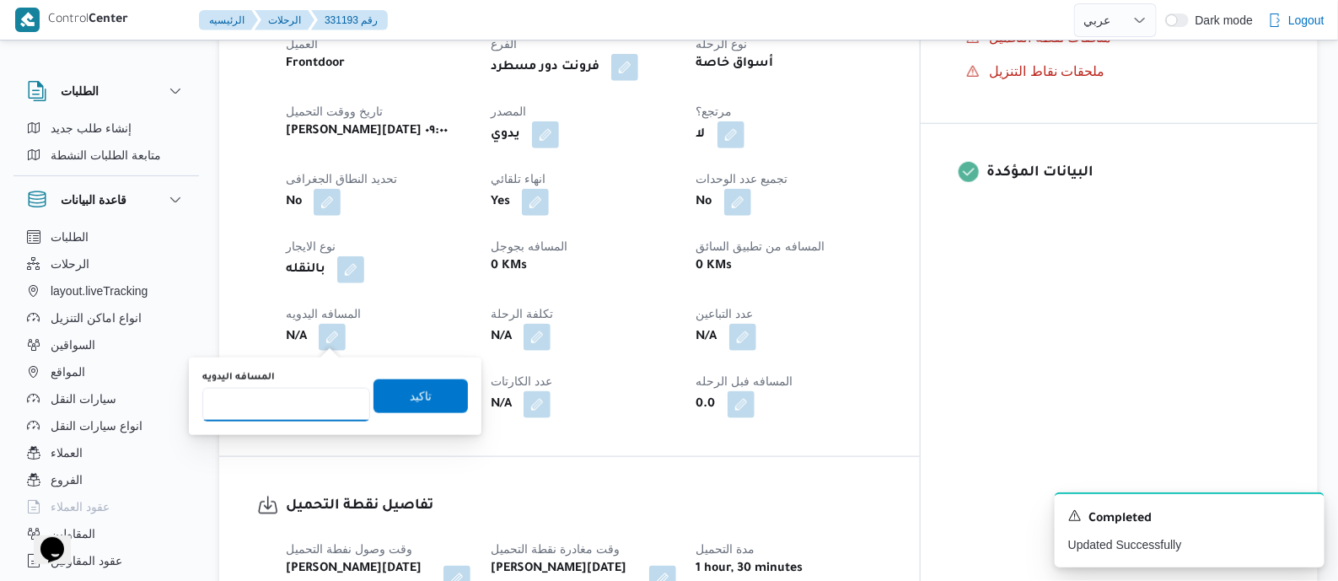
click at [300, 398] on input "المسافه اليدويه" at bounding box center [286, 405] width 168 height 34
type input "60"
click at [415, 390] on span "تاكيد" at bounding box center [421, 395] width 22 height 20
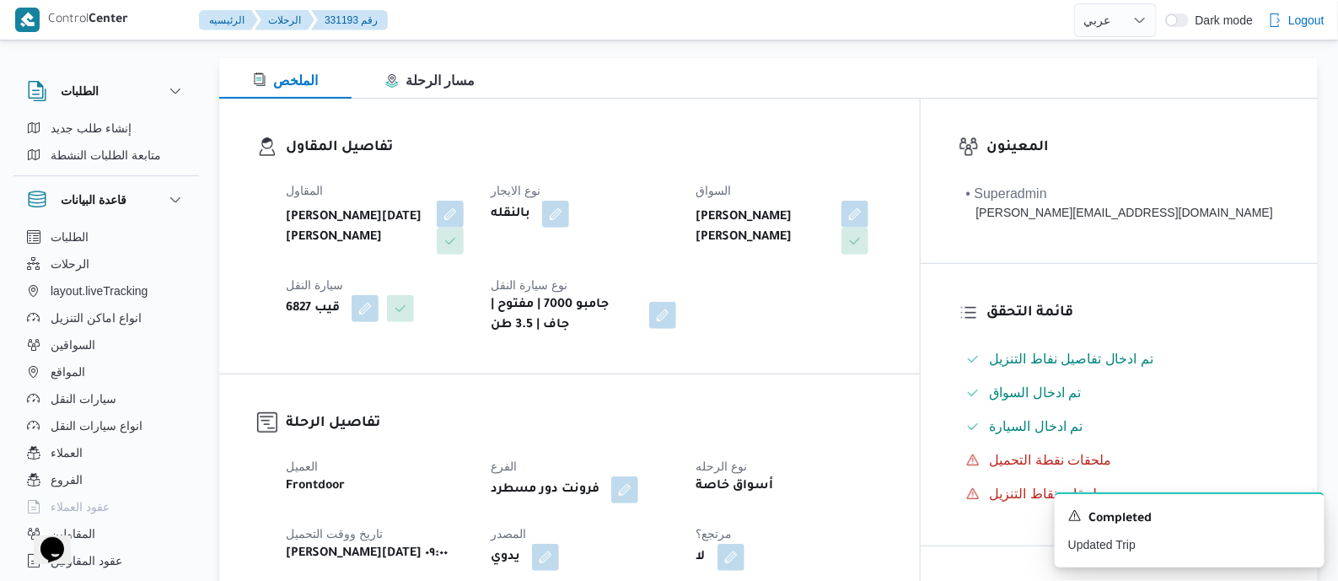
scroll to position [0, 0]
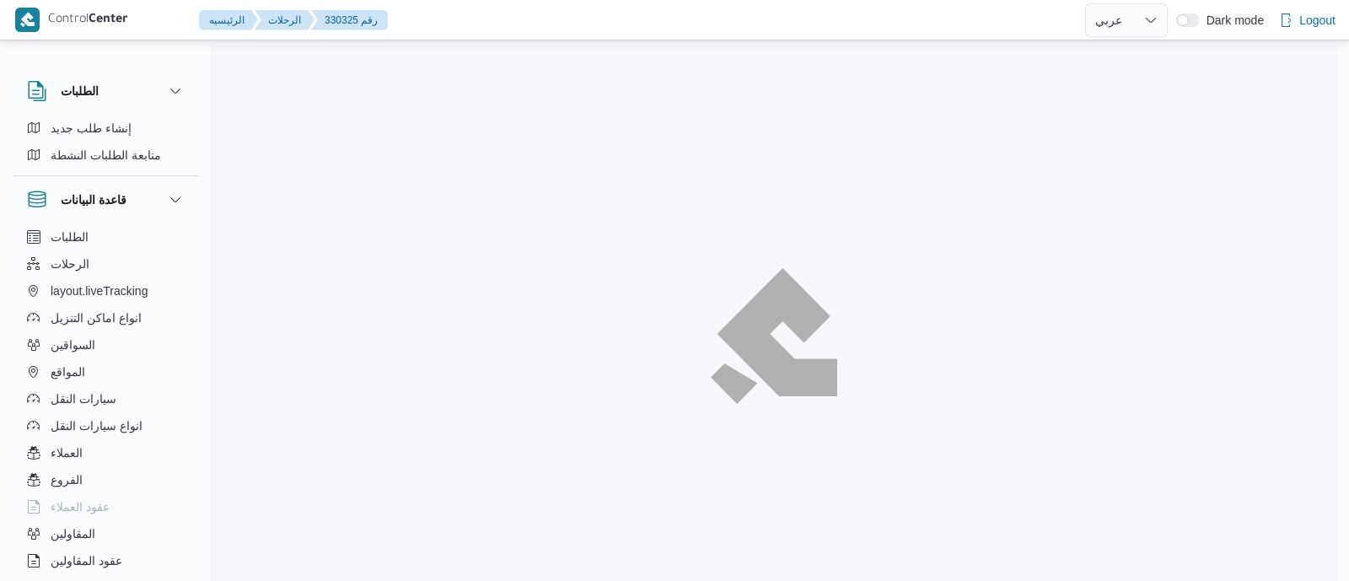
select select "ar"
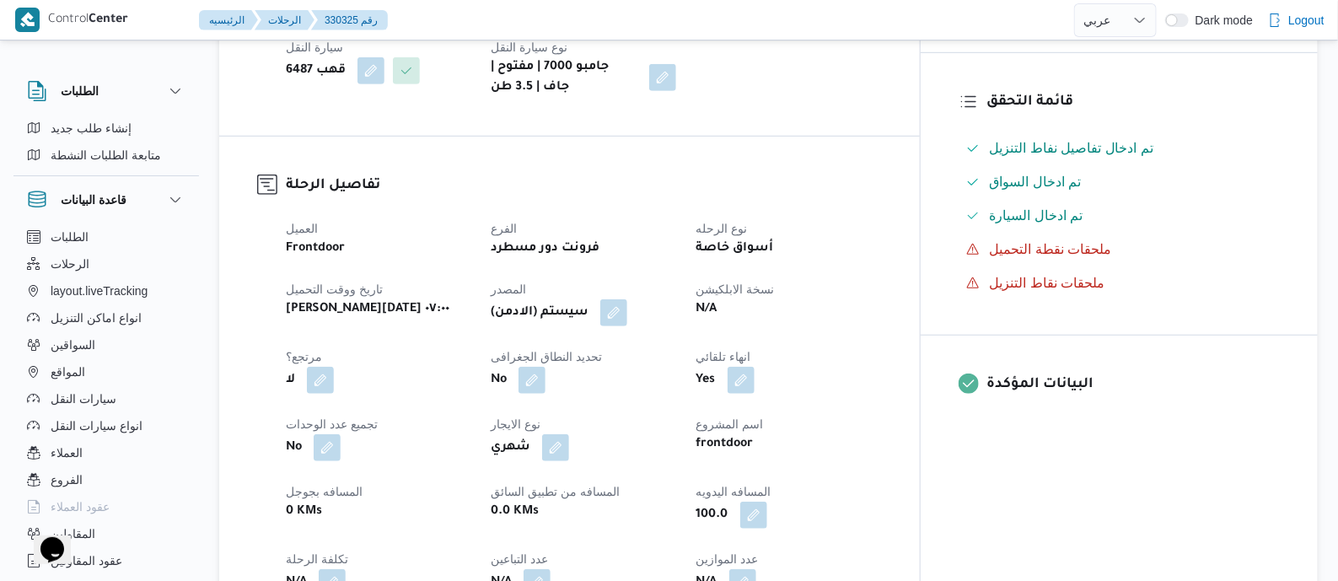
scroll to position [527, 0]
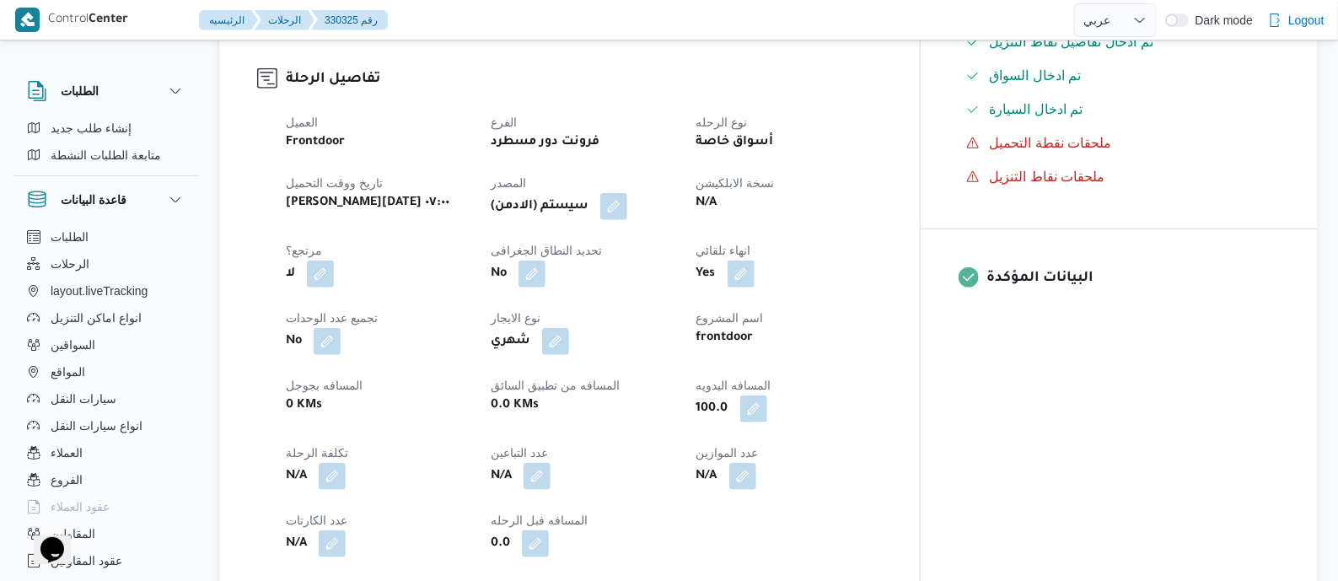
drag, startPoint x: 660, startPoint y: 205, endPoint x: 700, endPoint y: 240, distance: 53.2
click at [627, 205] on button "button" at bounding box center [613, 206] width 27 height 27
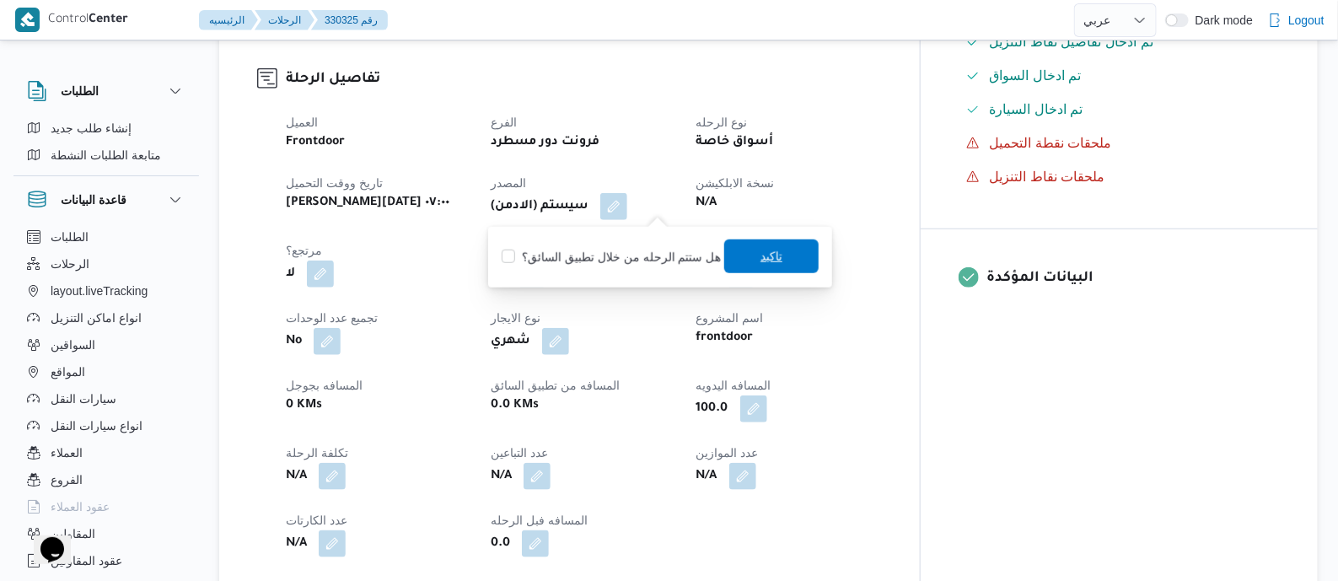
click at [751, 250] on span "تاكيد" at bounding box center [771, 257] width 94 height 34
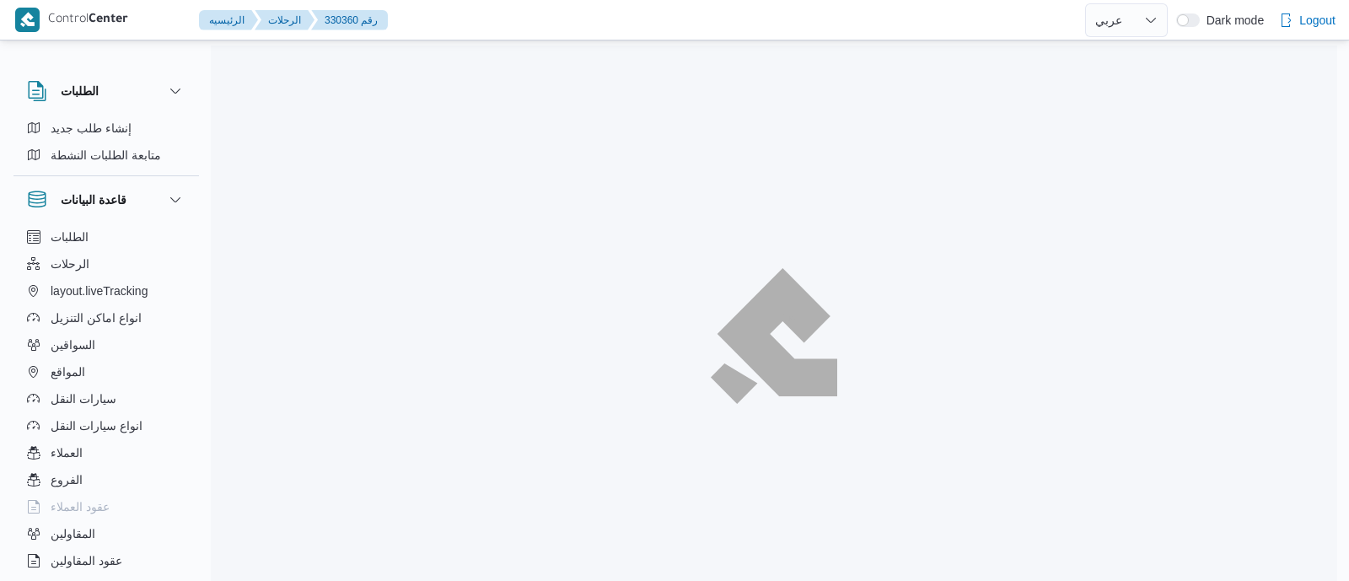
select select "ar"
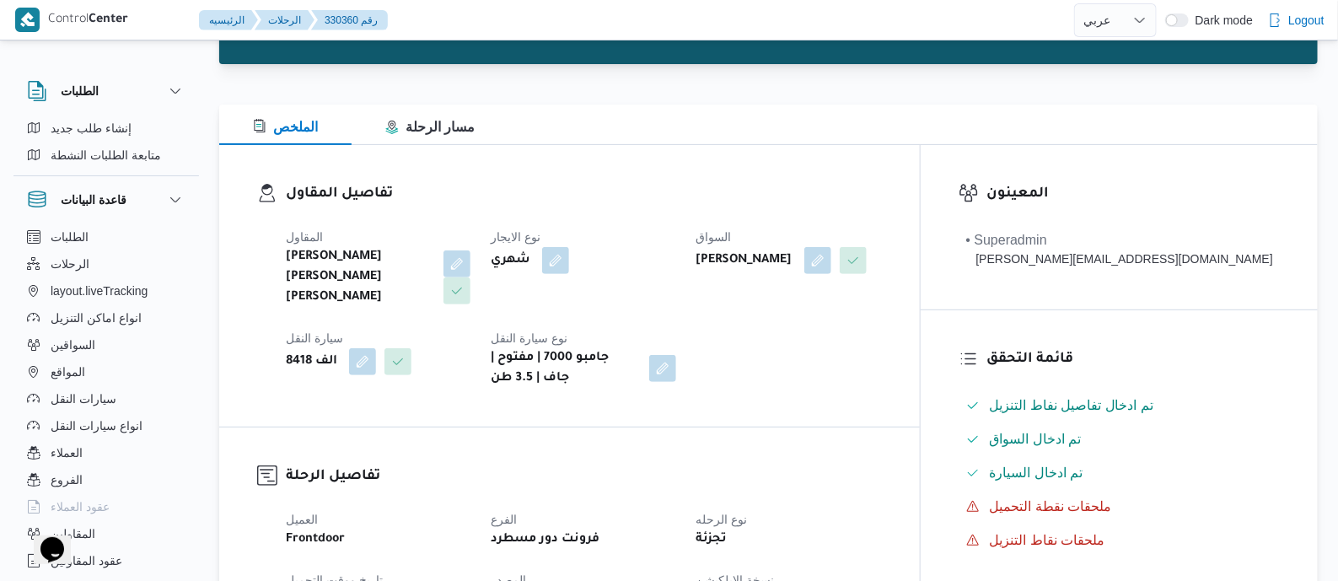
scroll to position [421, 0]
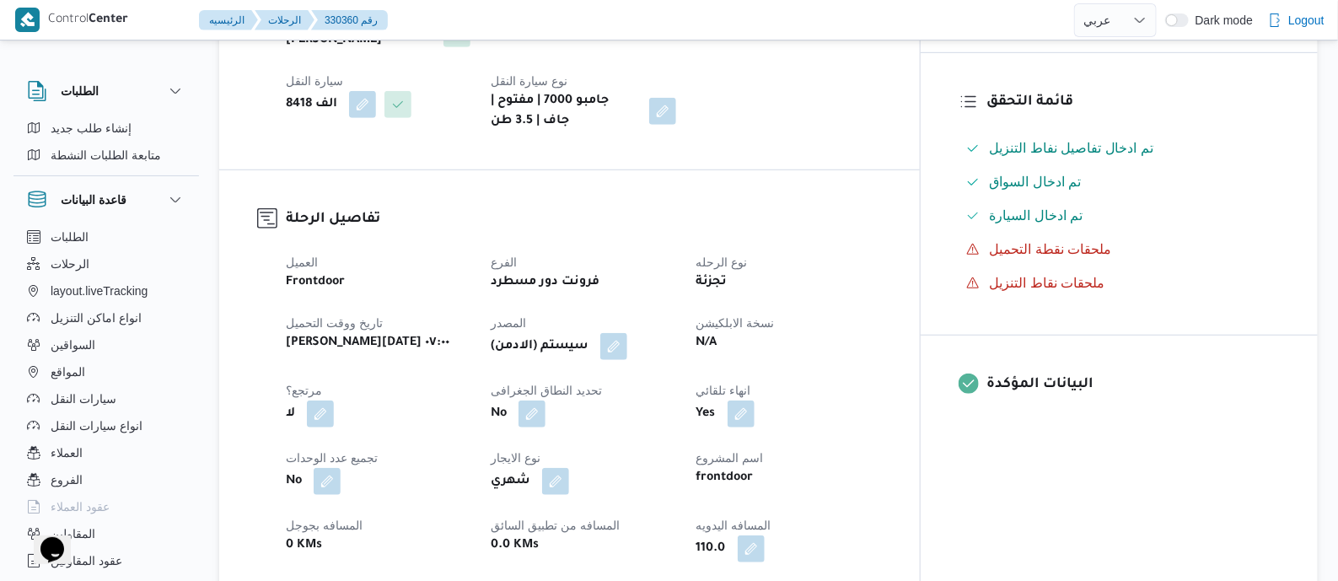
drag, startPoint x: 668, startPoint y: 339, endPoint x: 706, endPoint y: 367, distance: 47.1
click at [627, 339] on button "button" at bounding box center [613, 346] width 27 height 27
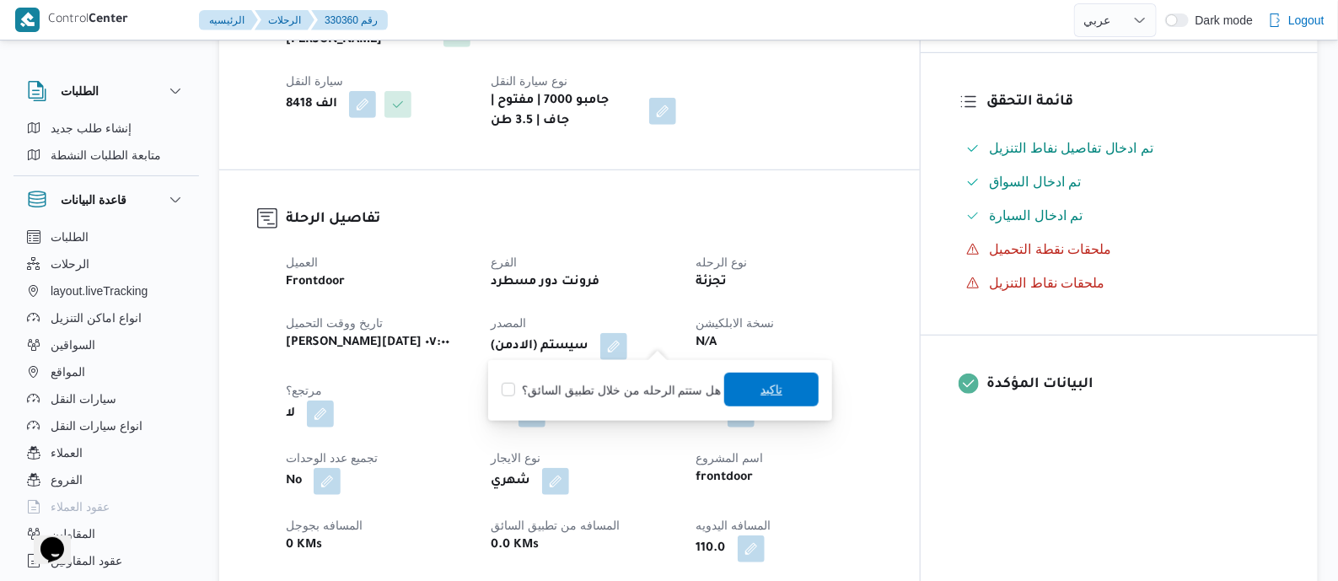
click at [749, 390] on span "تاكيد" at bounding box center [771, 390] width 94 height 34
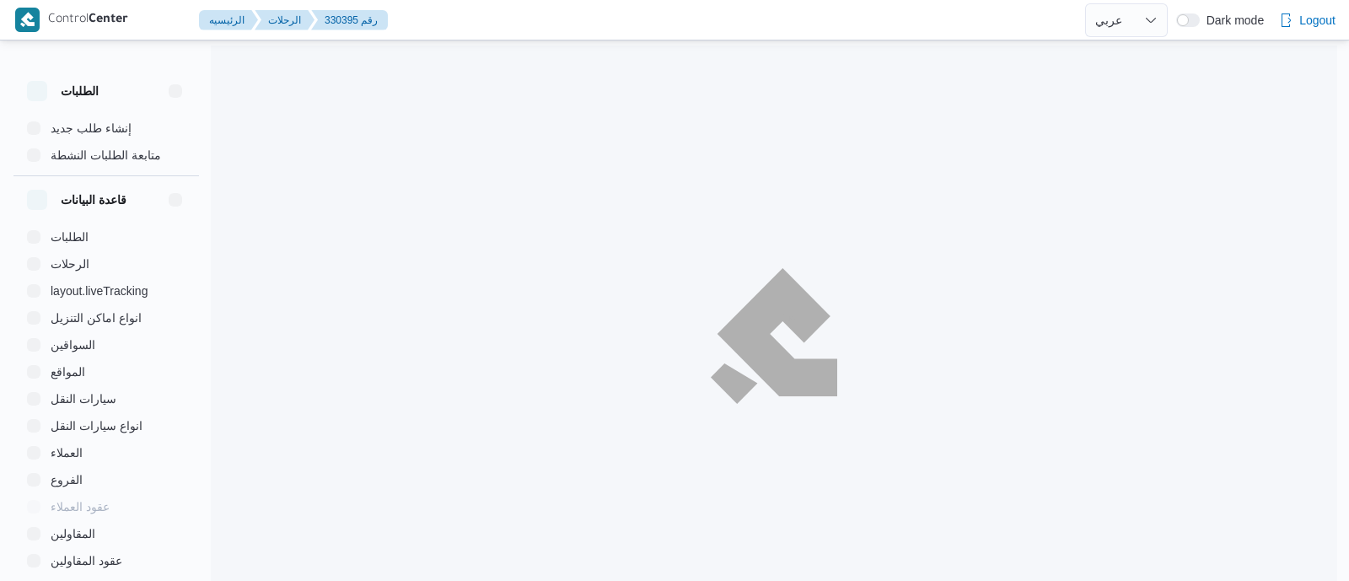
select select "ar"
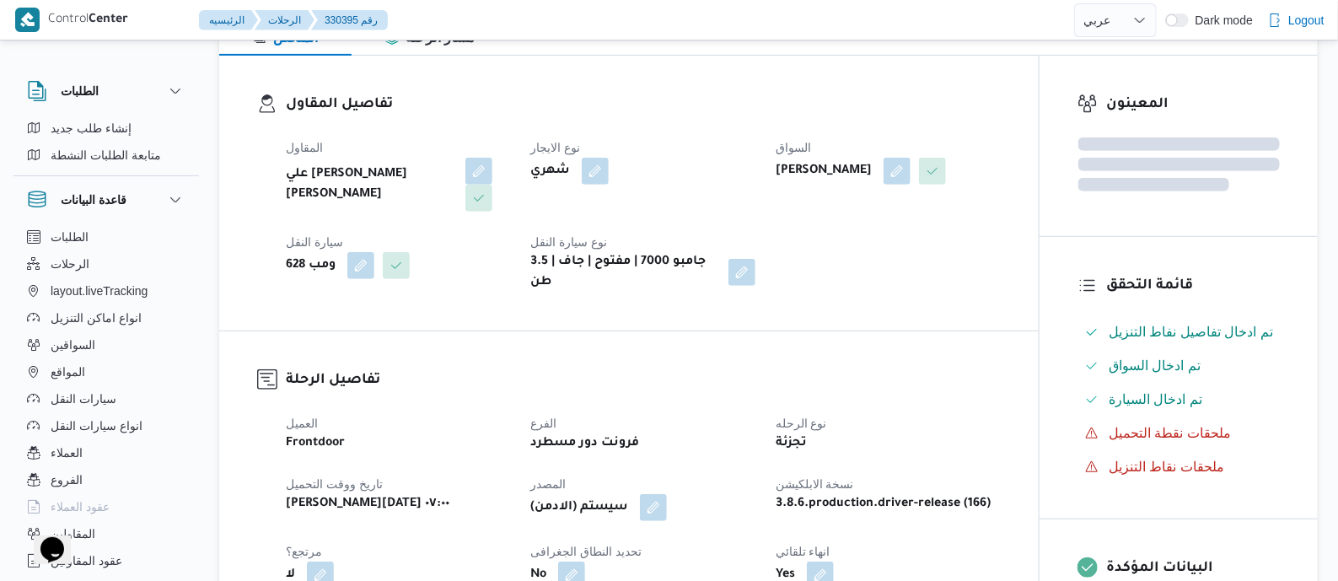
scroll to position [527, 0]
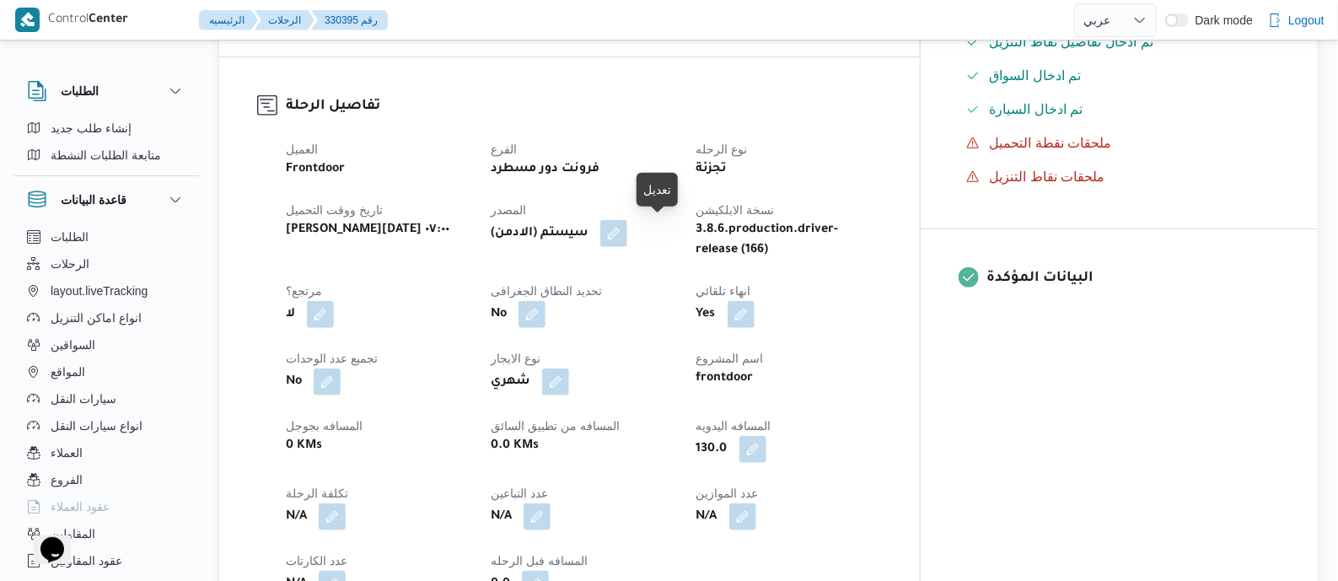
drag, startPoint x: 665, startPoint y: 236, endPoint x: 660, endPoint y: 258, distance: 22.5
click at [627, 236] on button "button" at bounding box center [613, 233] width 27 height 27
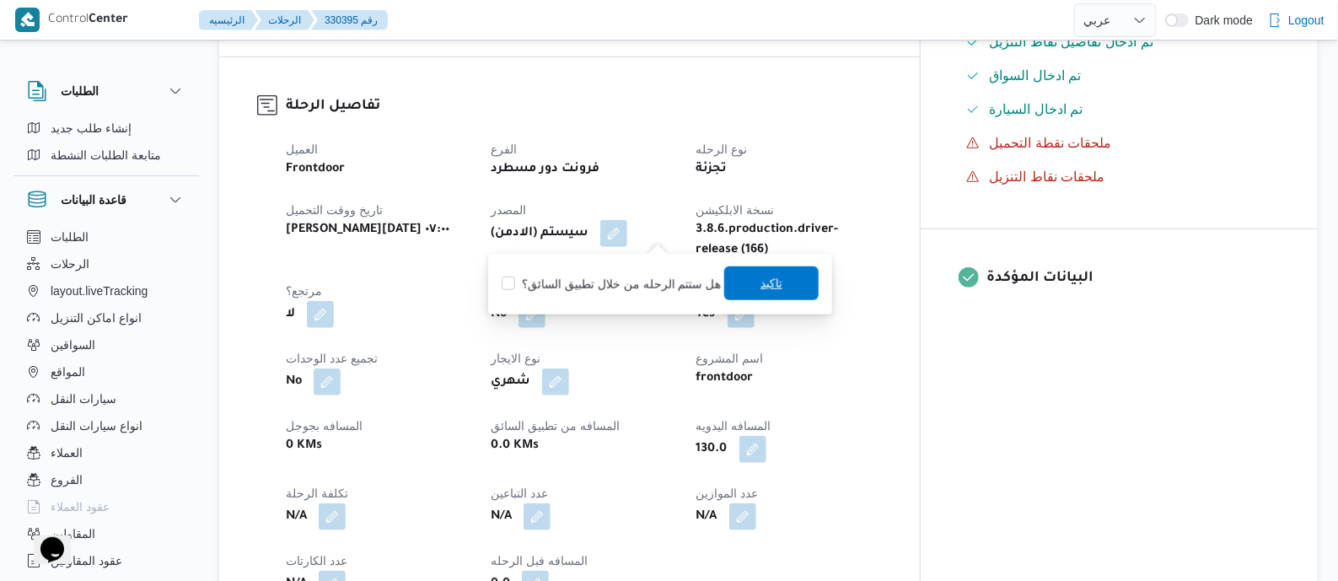
click at [762, 286] on span "تاكيد" at bounding box center [772, 283] width 22 height 20
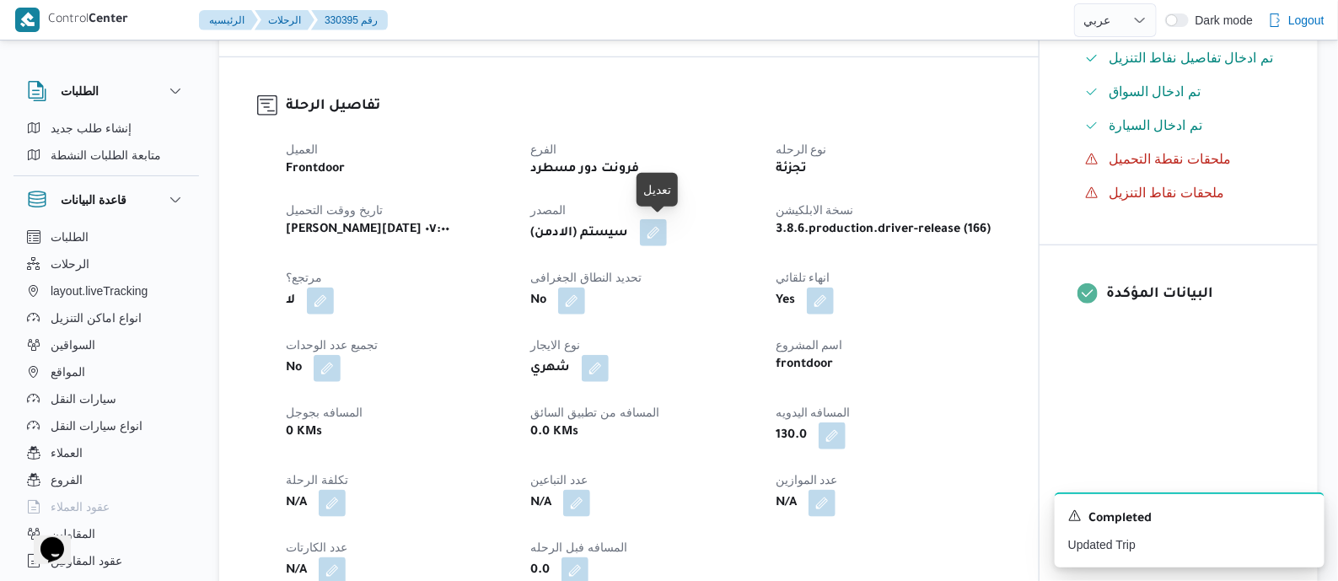
click at [663, 236] on button "button" at bounding box center [653, 232] width 27 height 27
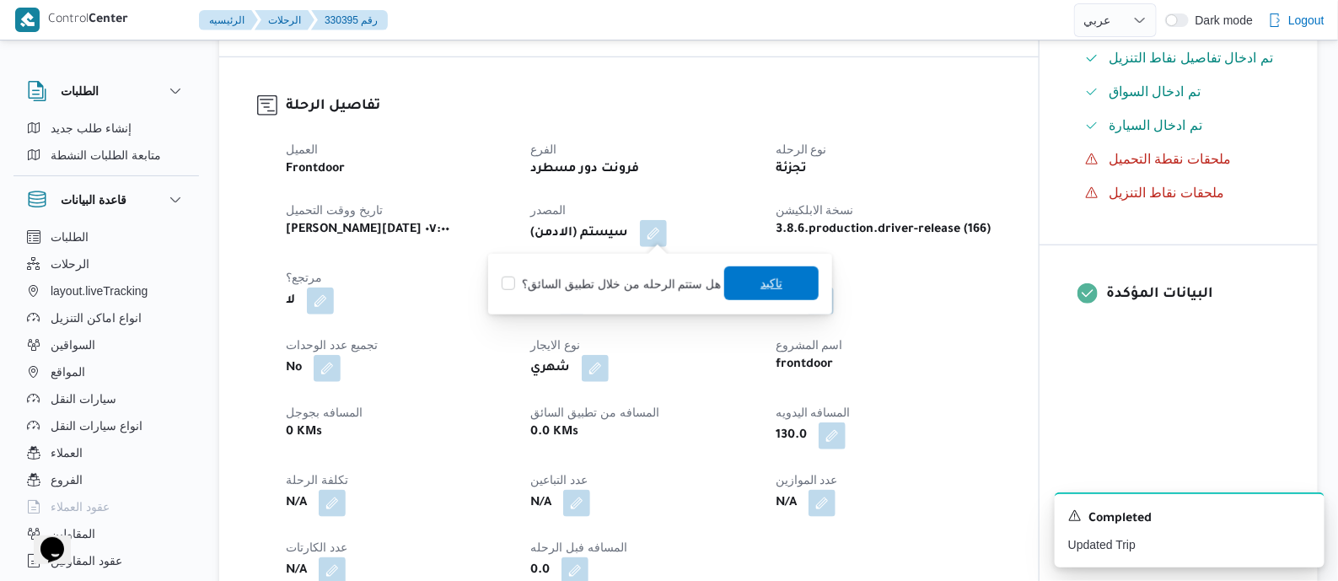
click at [761, 291] on span "تاكيد" at bounding box center [772, 283] width 22 height 20
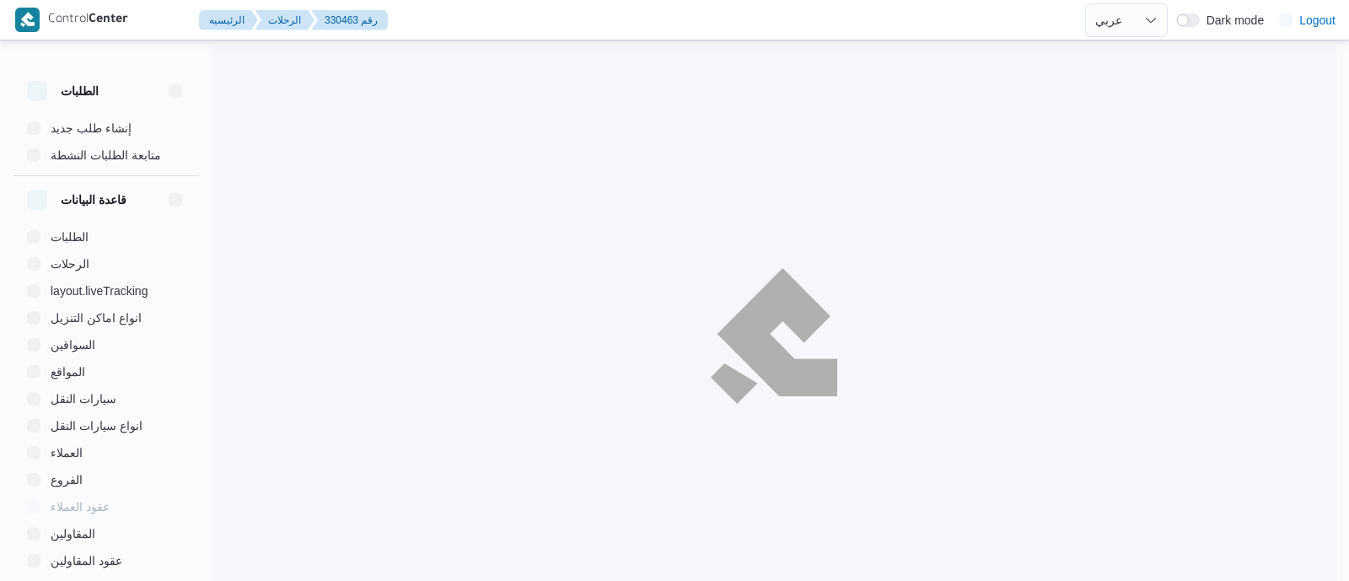
select select "ar"
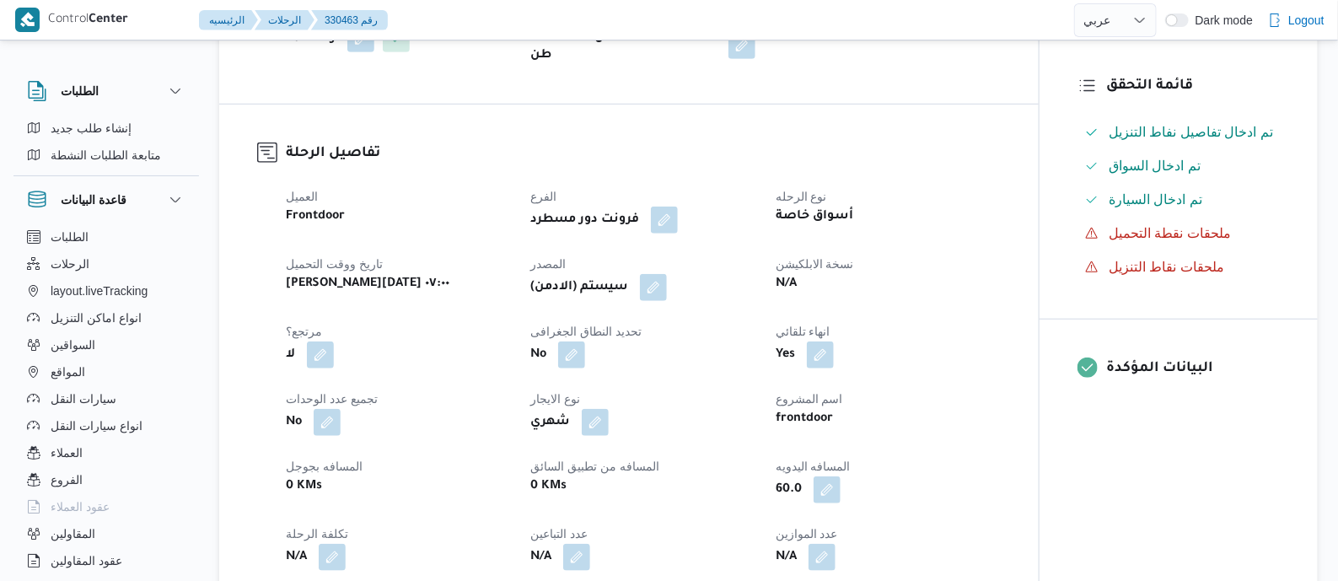
scroll to position [527, 0]
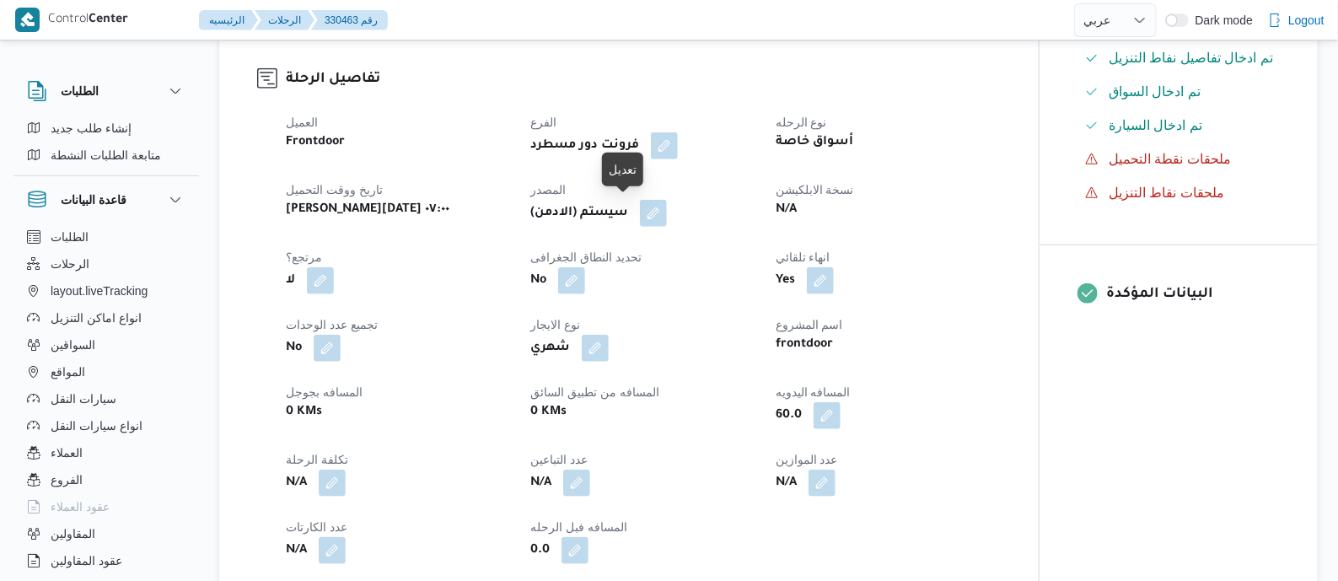
drag, startPoint x: 621, startPoint y: 212, endPoint x: 637, endPoint y: 250, distance: 41.2
click at [640, 212] on button "button" at bounding box center [653, 213] width 27 height 27
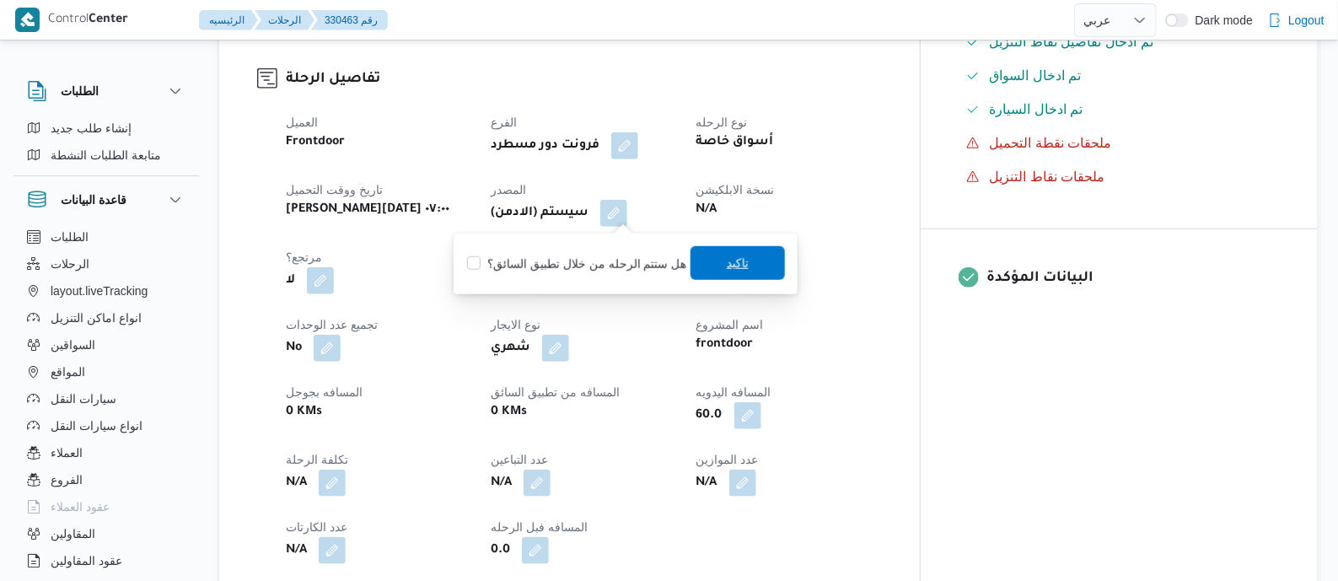
click at [727, 263] on span "تاكيد" at bounding box center [738, 263] width 22 height 20
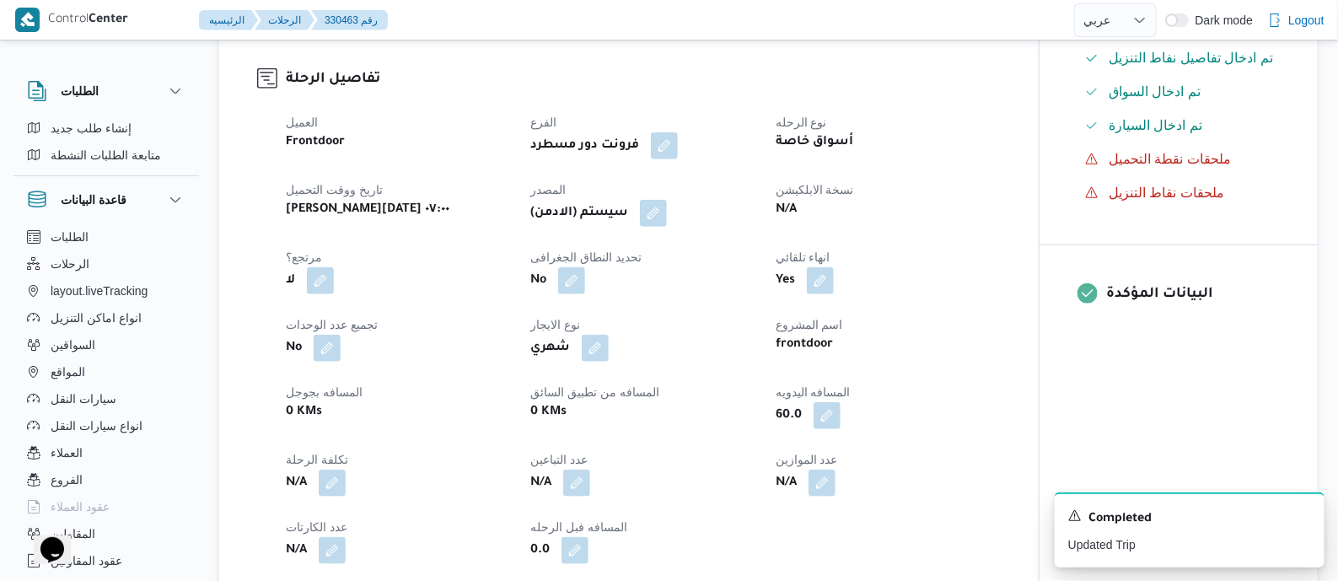
scroll to position [0, 0]
